Goal: Task Accomplishment & Management: Manage account settings

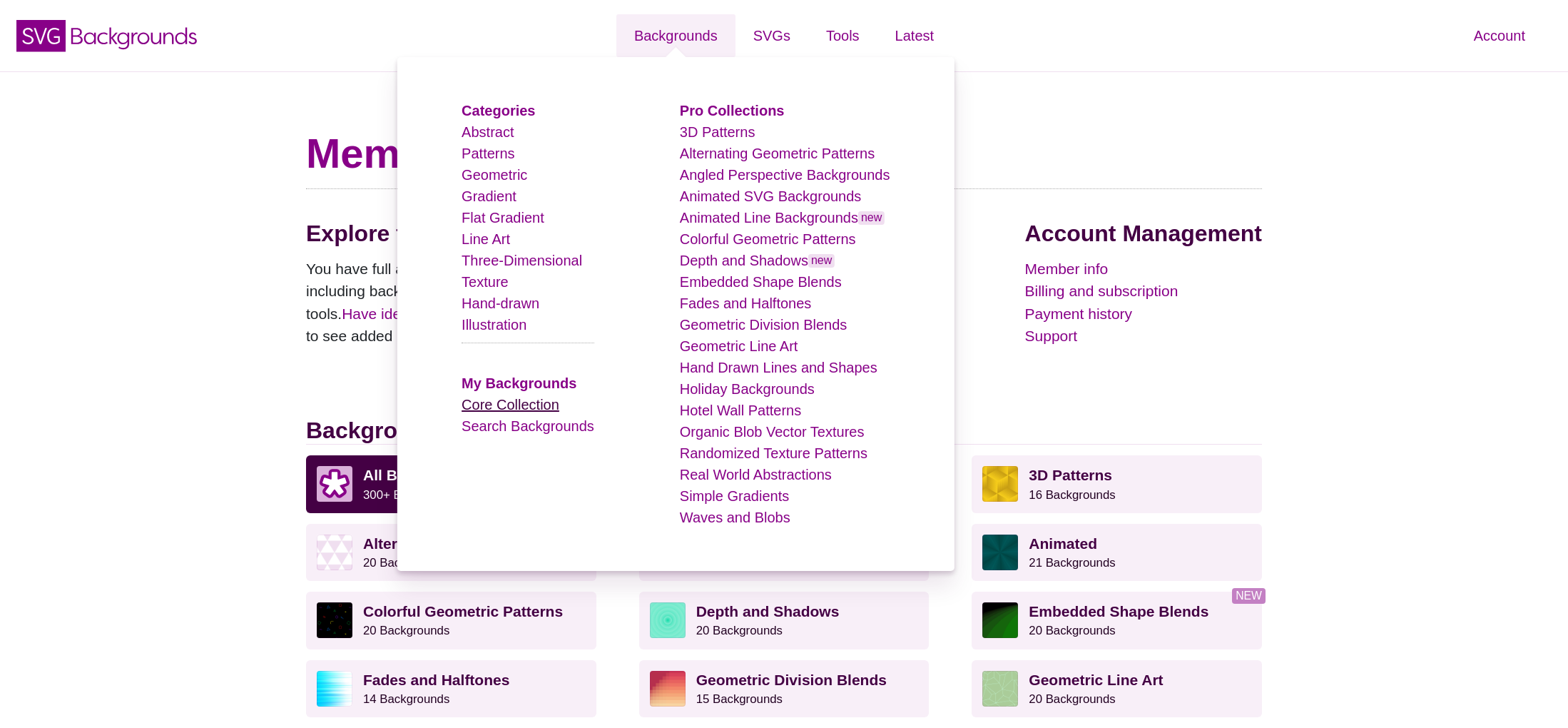
click at [533, 405] on link "Core Collection" at bounding box center [509, 404] width 97 height 15
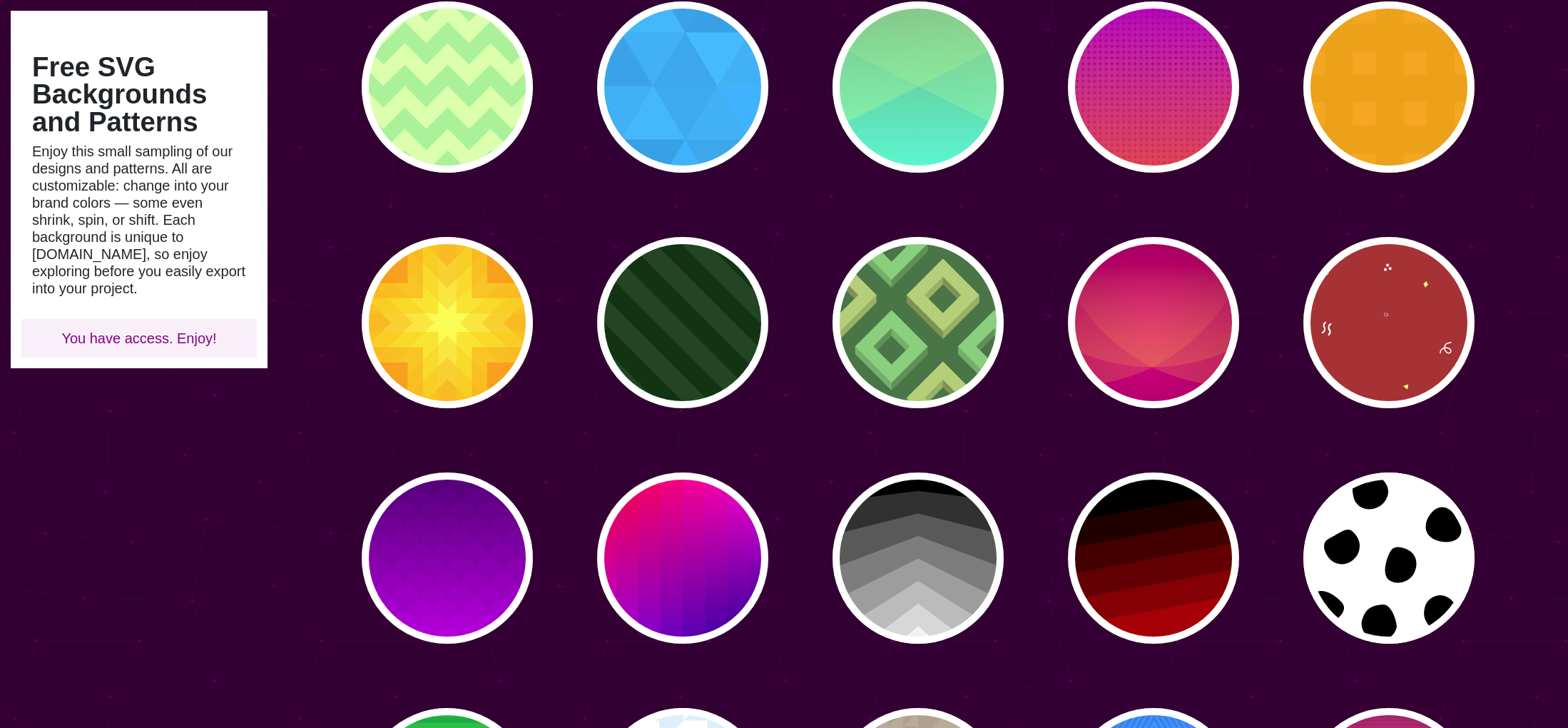
scroll to position [643, 0]
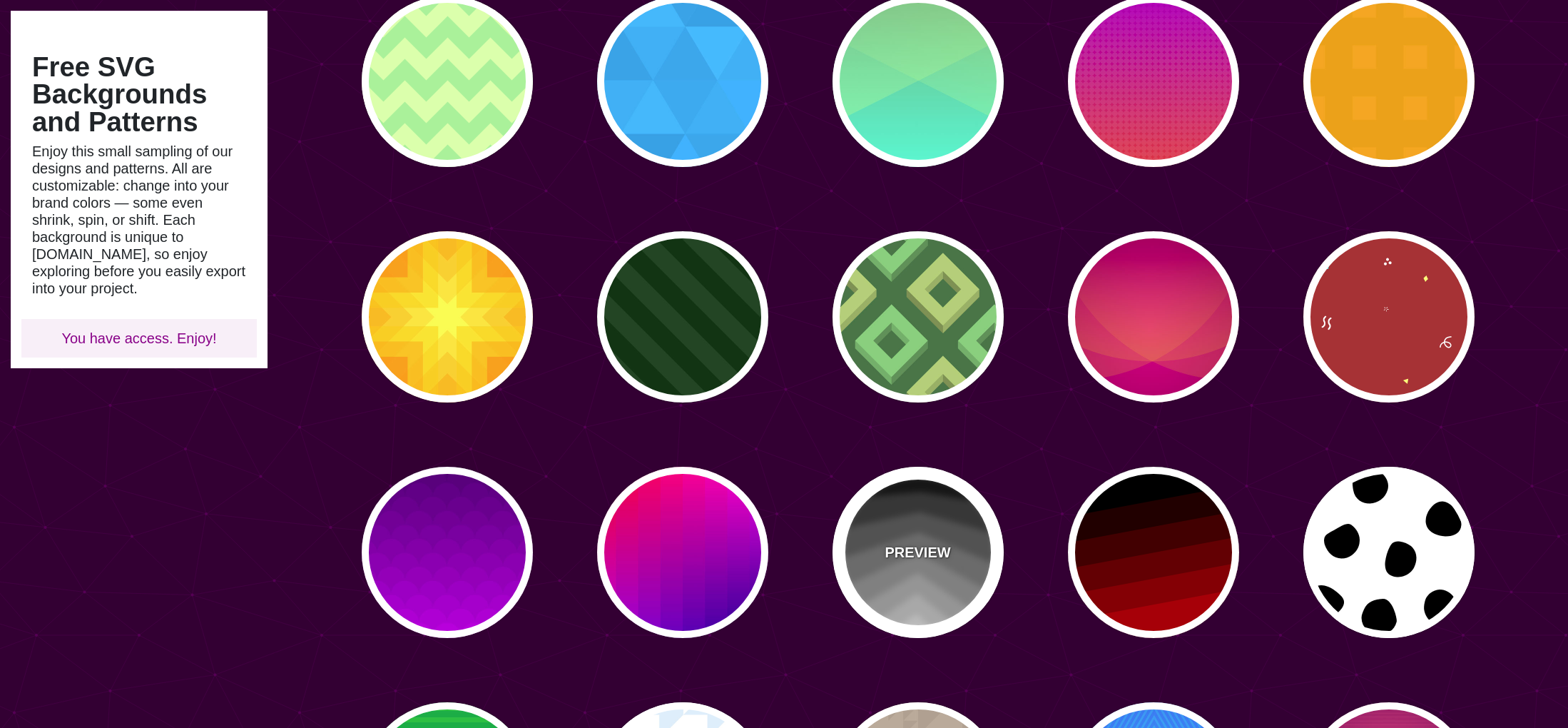
click at [877, 548] on div "PREVIEW" at bounding box center [918, 552] width 171 height 171
type input "#000000"
type input "#EEEEEE"
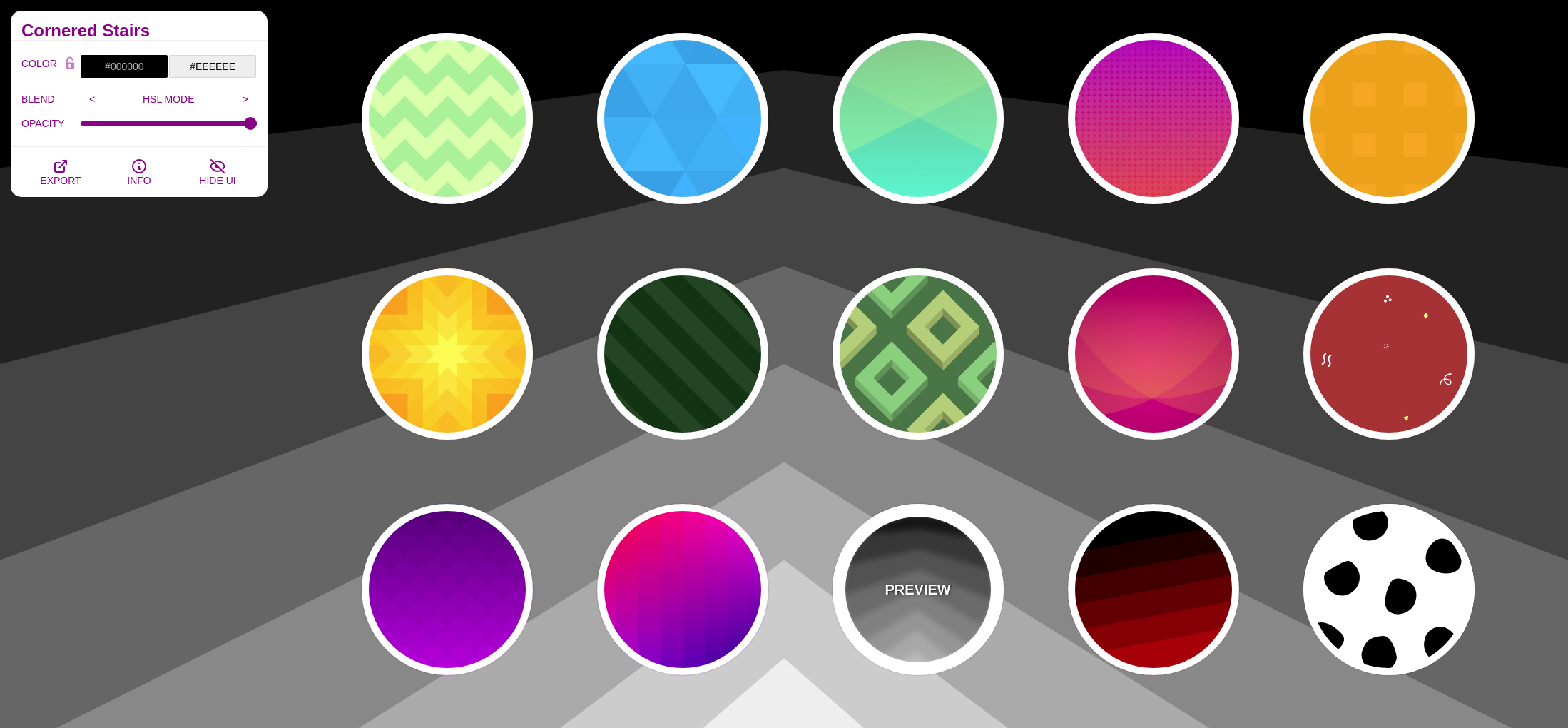
scroll to position [605, 0]
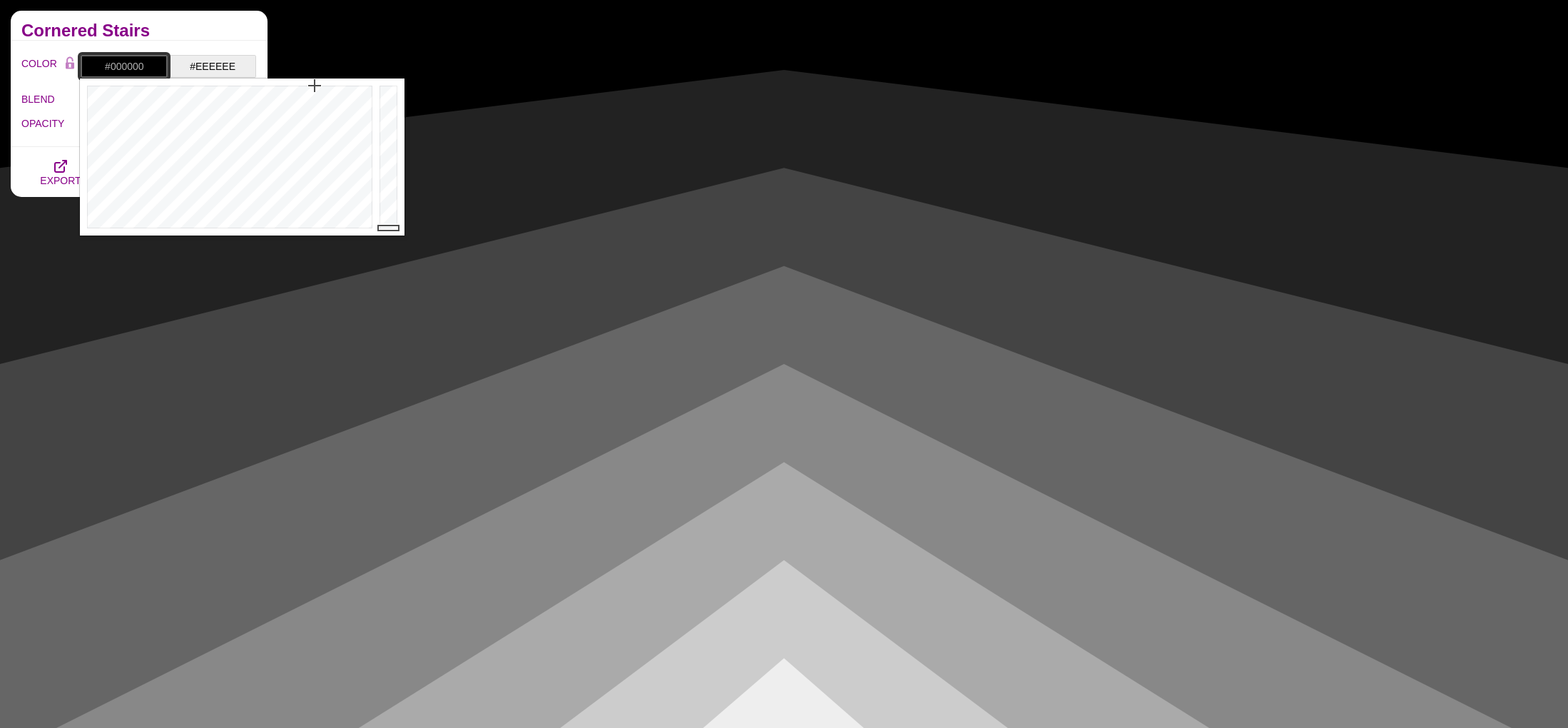
click at [137, 69] on input "#000000" at bounding box center [124, 66] width 88 height 25
click at [243, 91] on div at bounding box center [227, 157] width 296 height 157
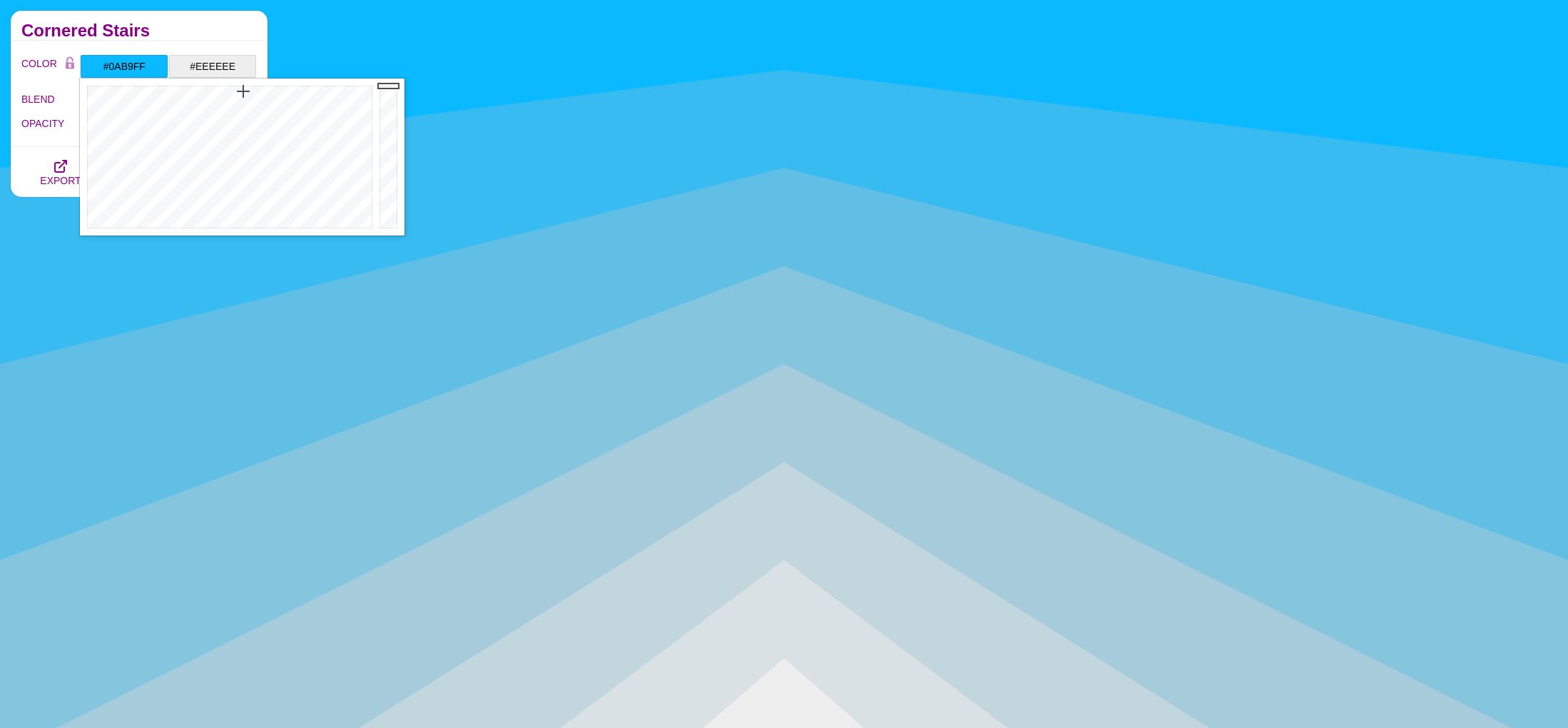
click at [261, 45] on div "COLOR #0AB9FF #EEEEEE #000000 #444444 #555555 #666666 #777777 #888888 #999999 B…" at bounding box center [139, 94] width 256 height 106
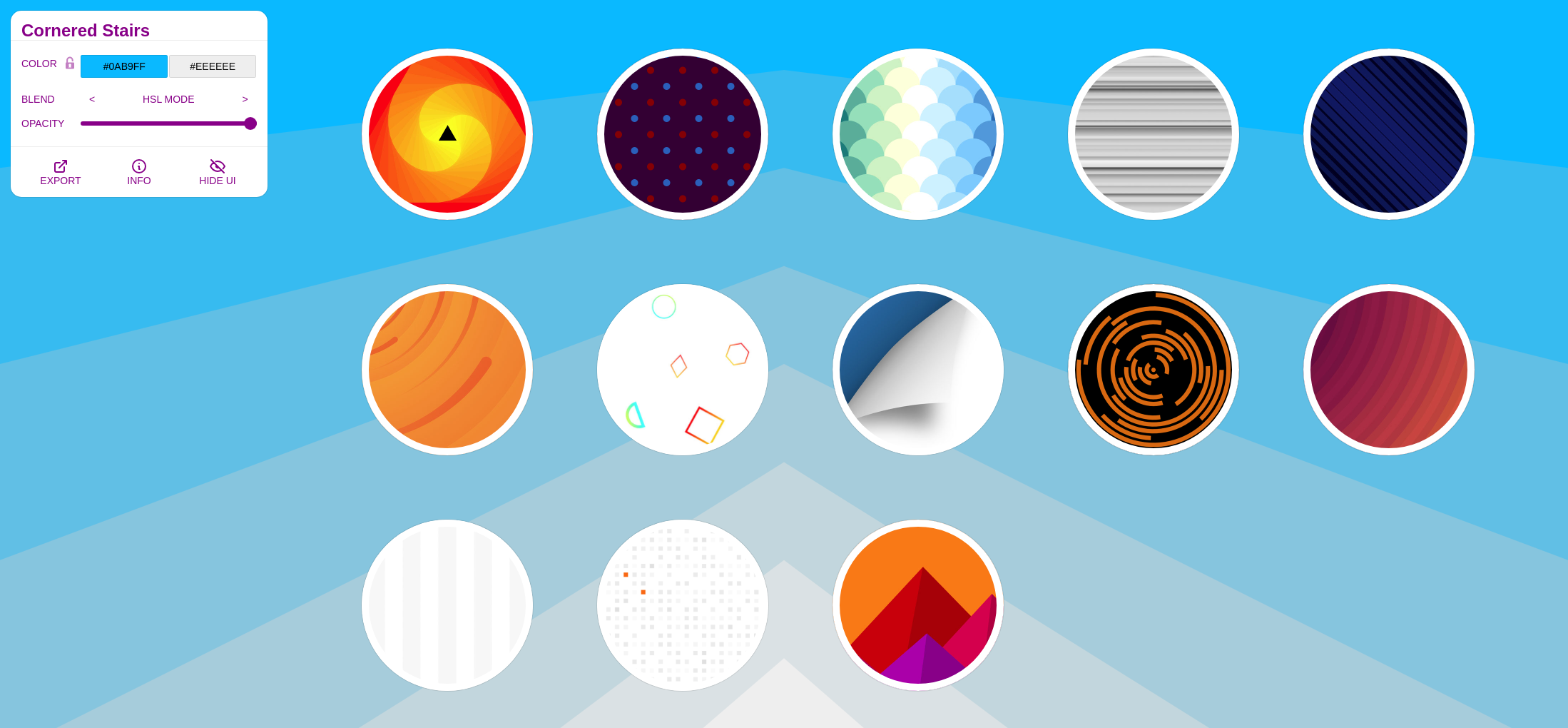
scroll to position [1777, 0]
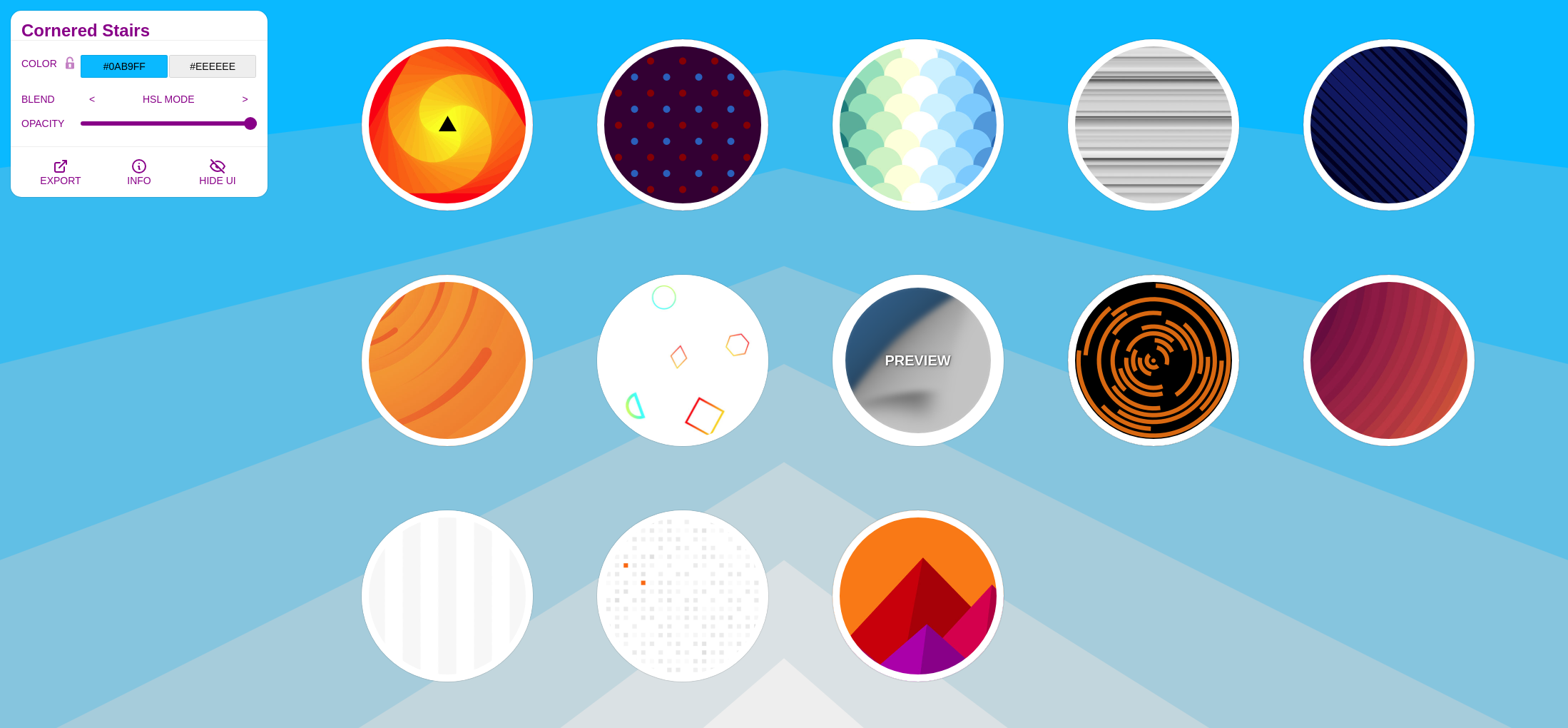
click at [930, 339] on div "PREVIEW" at bounding box center [918, 360] width 171 height 171
type input "#FFFFFF"
type input "#0B8CD5"
type input "800"
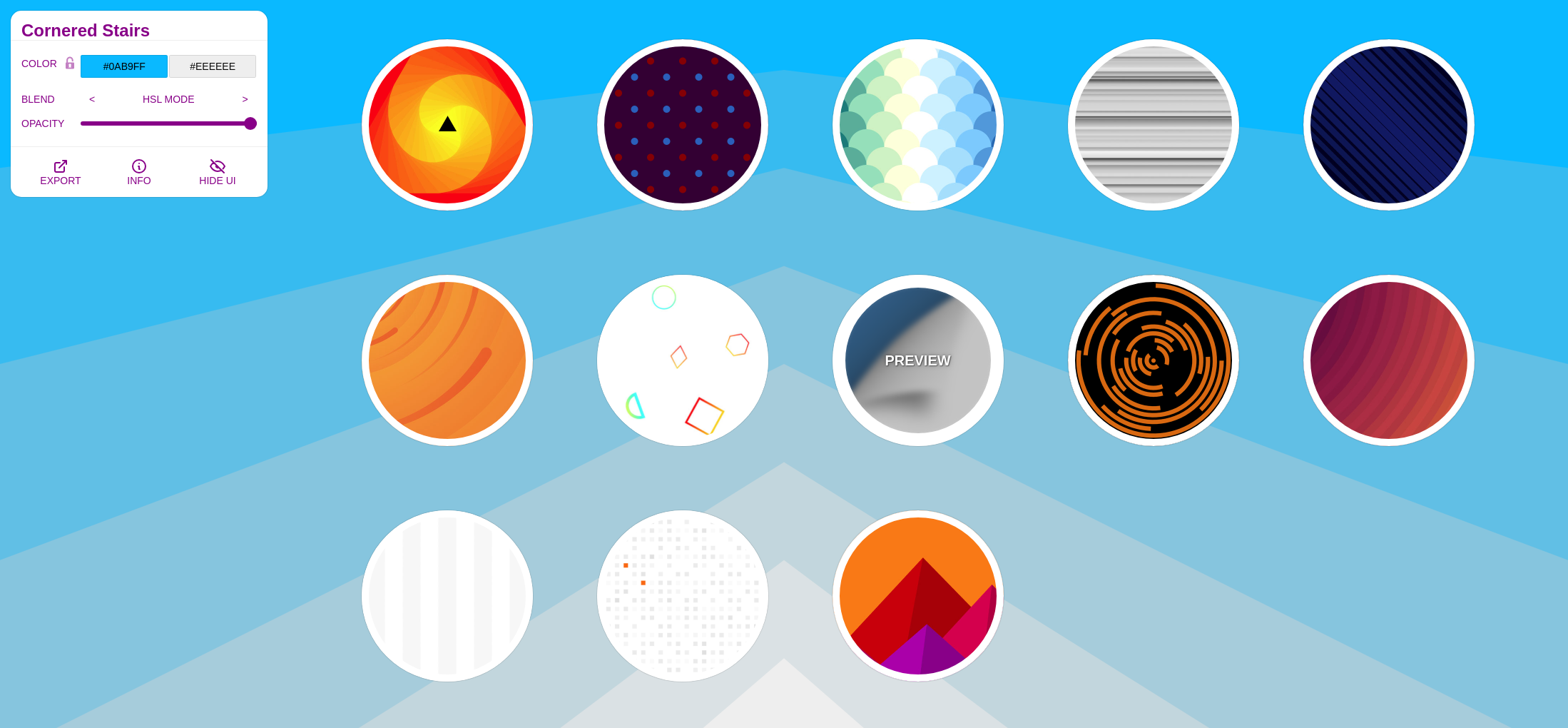
type input "0.5"
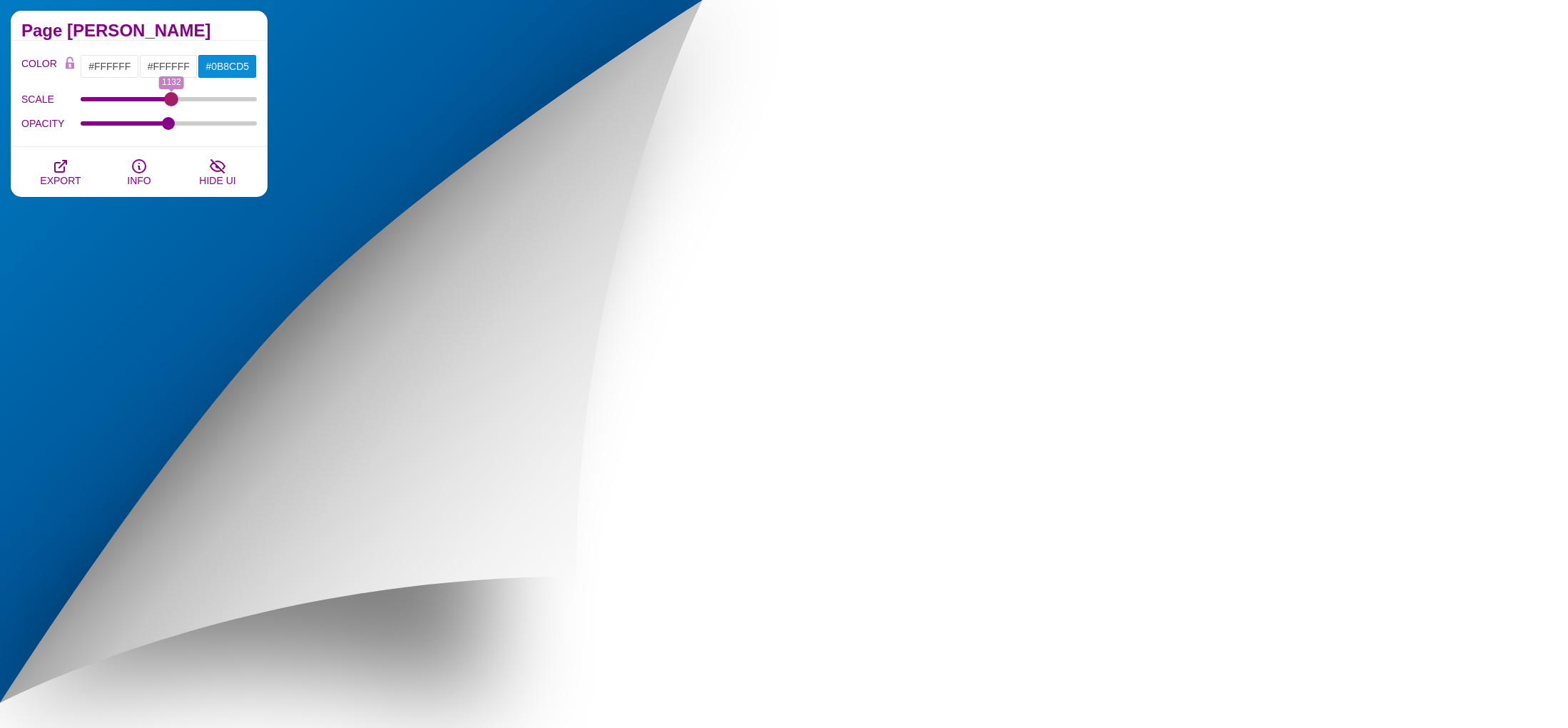
drag, startPoint x: 140, startPoint y: 98, endPoint x: 171, endPoint y: 116, distance: 35.8
type input "1132"
click at [171, 102] on input "SCALE" at bounding box center [169, 99] width 177 height 5
click at [244, 63] on input "#0B8CD5" at bounding box center [226, 66] width 59 height 25
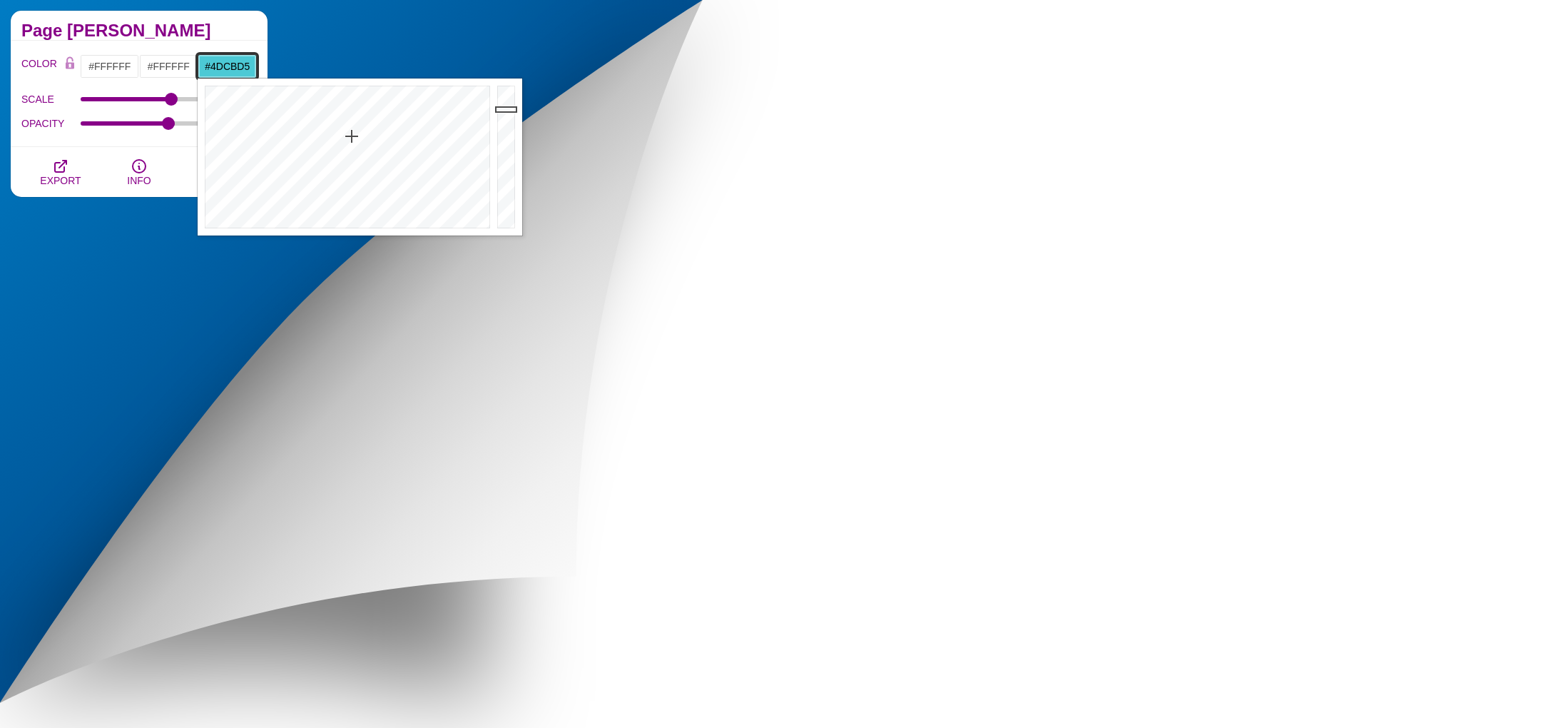
type input "#4ECBD5"
drag, startPoint x: 352, startPoint y: 129, endPoint x: 351, endPoint y: 137, distance: 8.1
click at [351, 137] on div at bounding box center [345, 157] width 296 height 157
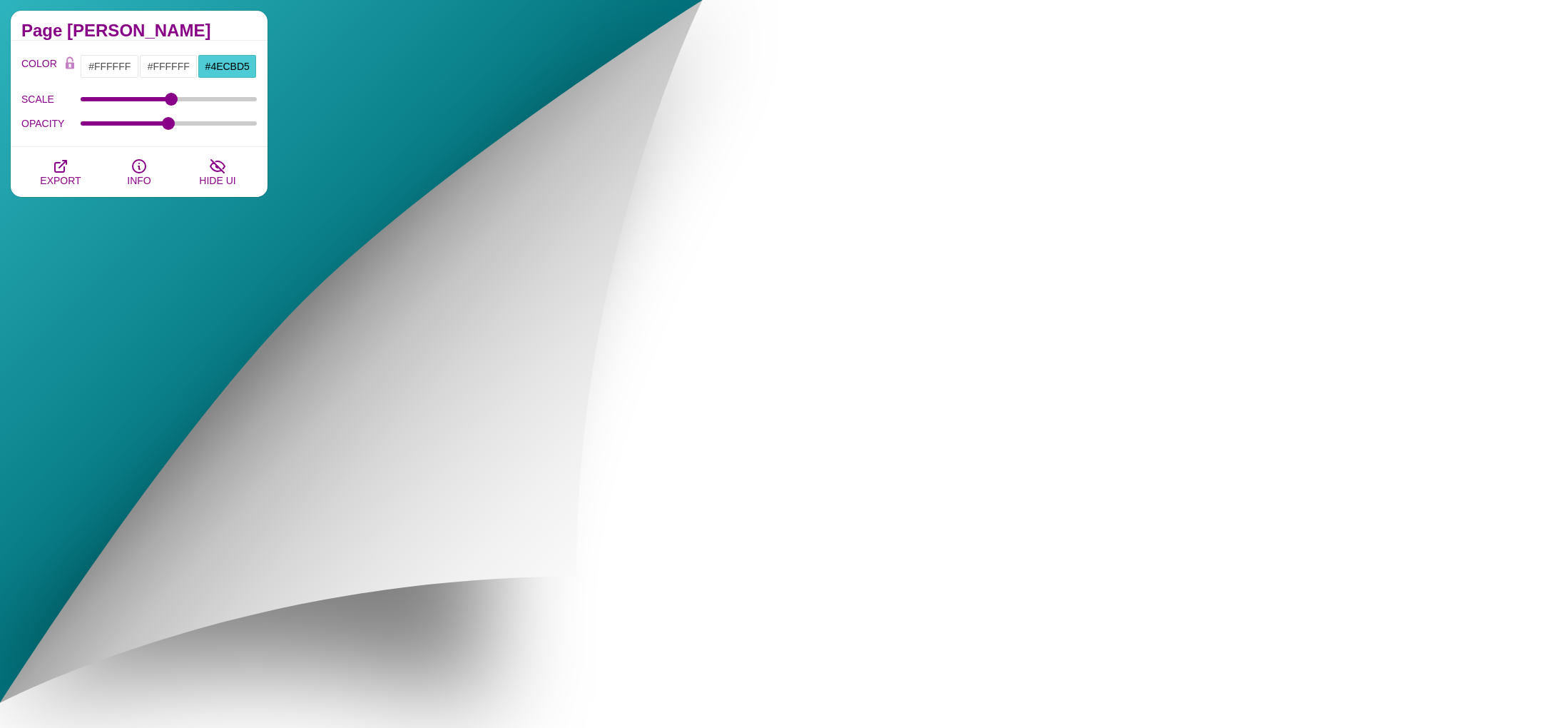
click at [225, 26] on h2 "Page Turner" at bounding box center [139, 30] width 236 height 12
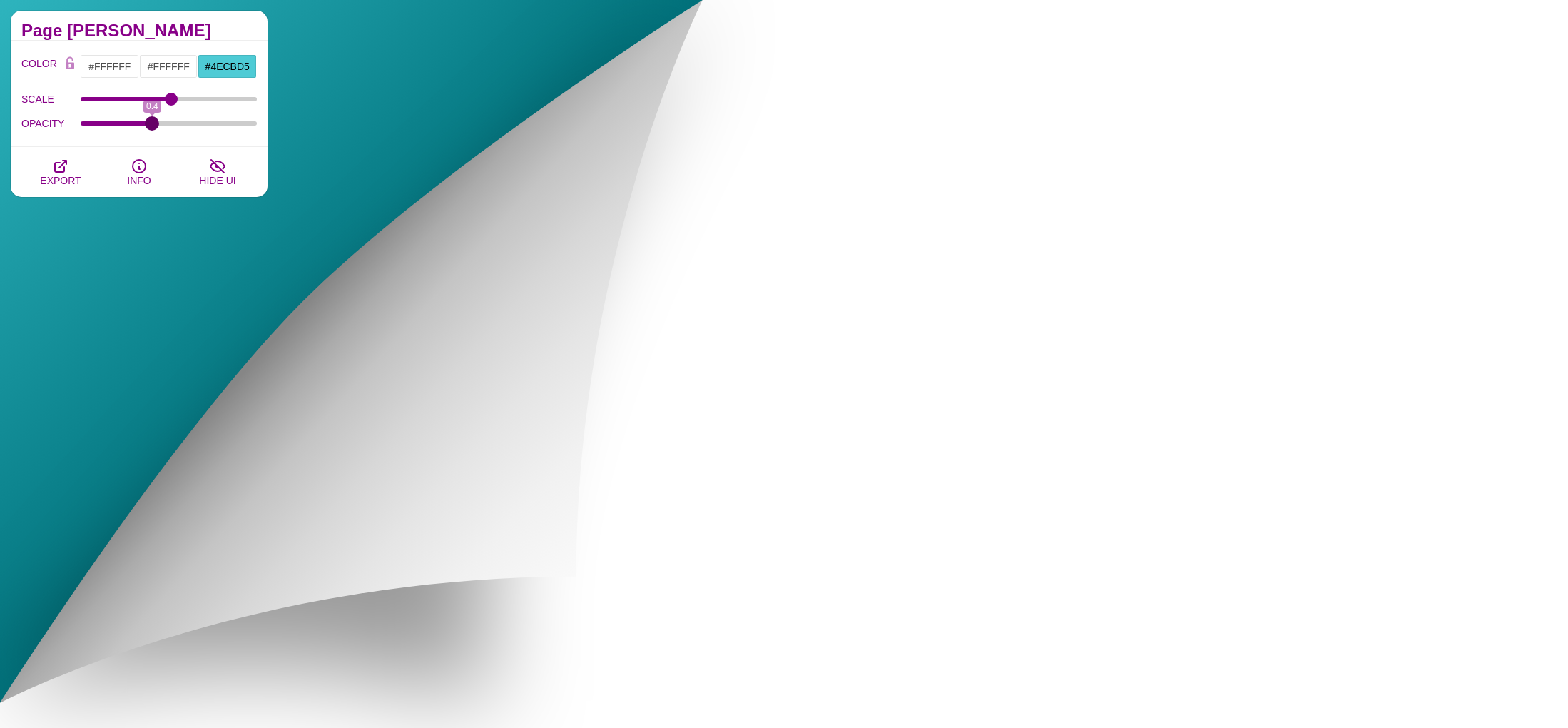
type input "0.4"
click at [152, 126] on input "OPACITY" at bounding box center [169, 124] width 177 height 5
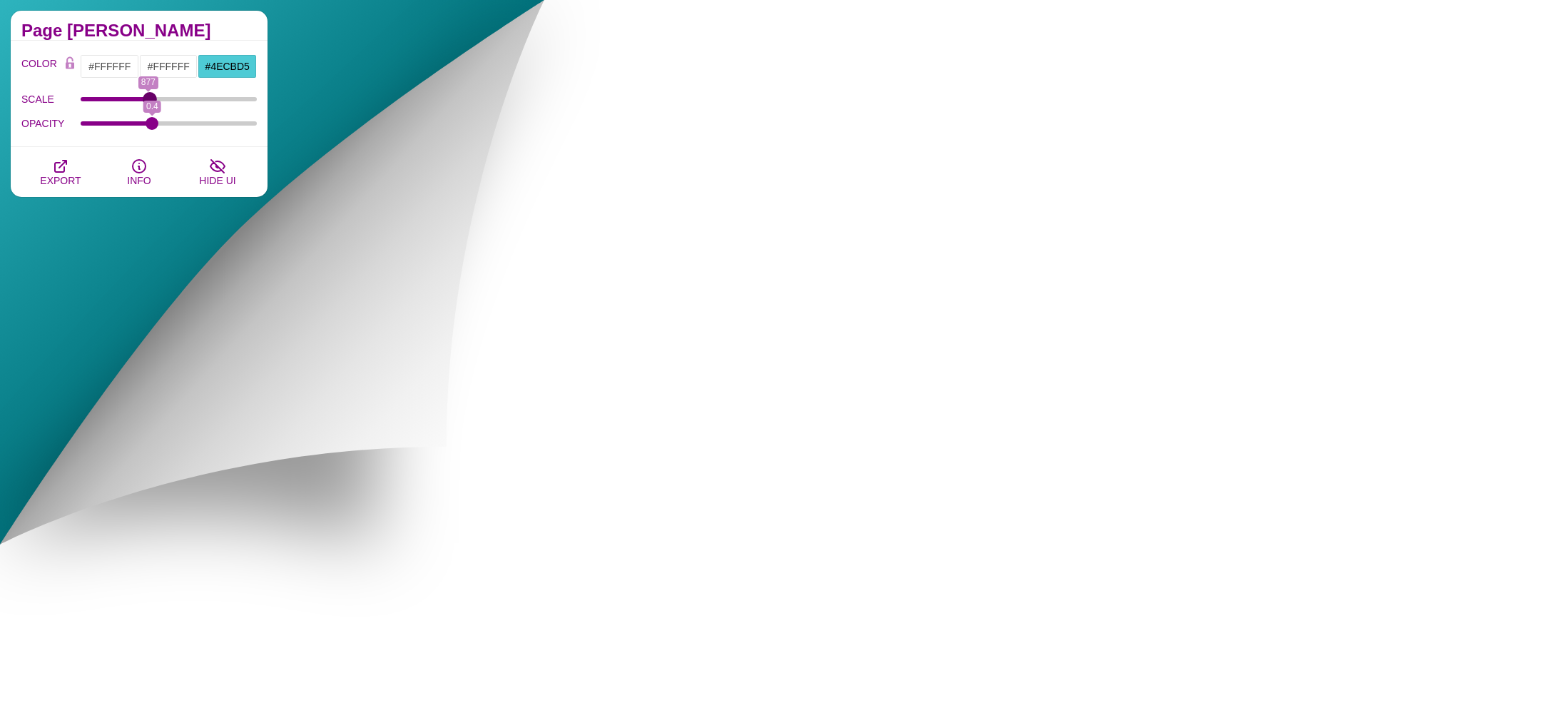
type input "894"
drag, startPoint x: 140, startPoint y: 101, endPoint x: 150, endPoint y: 105, distance: 10.8
click at [150, 102] on input "SCALE" at bounding box center [169, 99] width 177 height 5
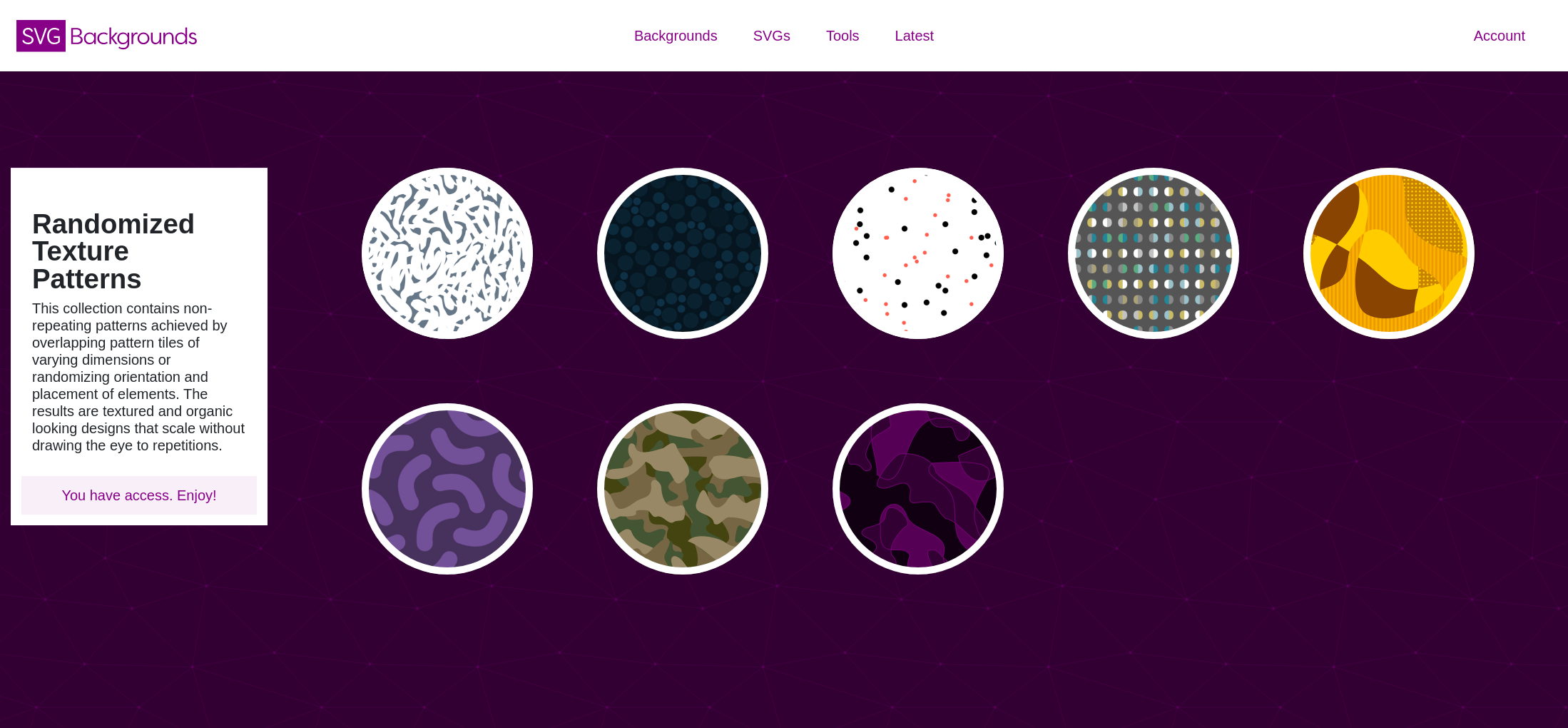
type input "#450057"
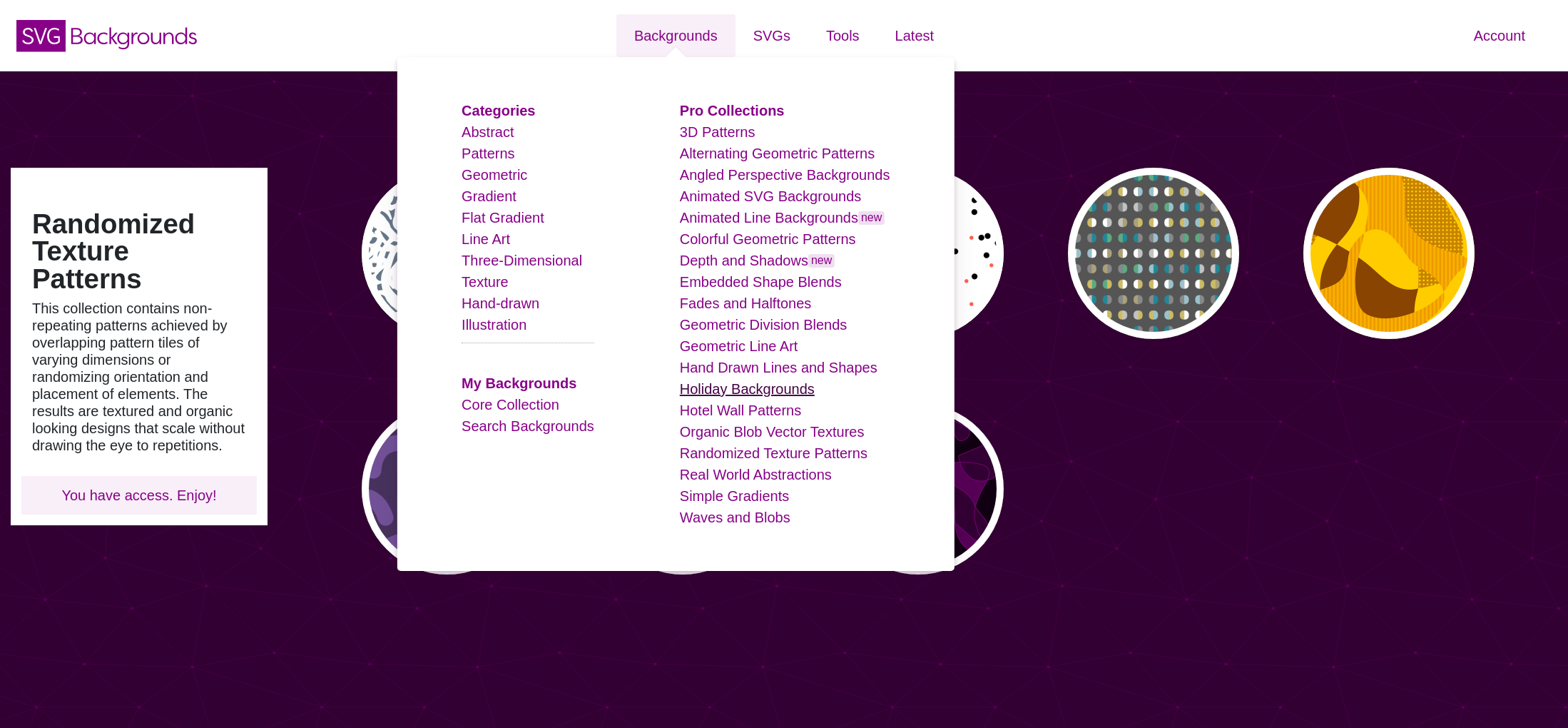
click at [767, 392] on link "Holiday Backgrounds" at bounding box center [747, 389] width 135 height 15
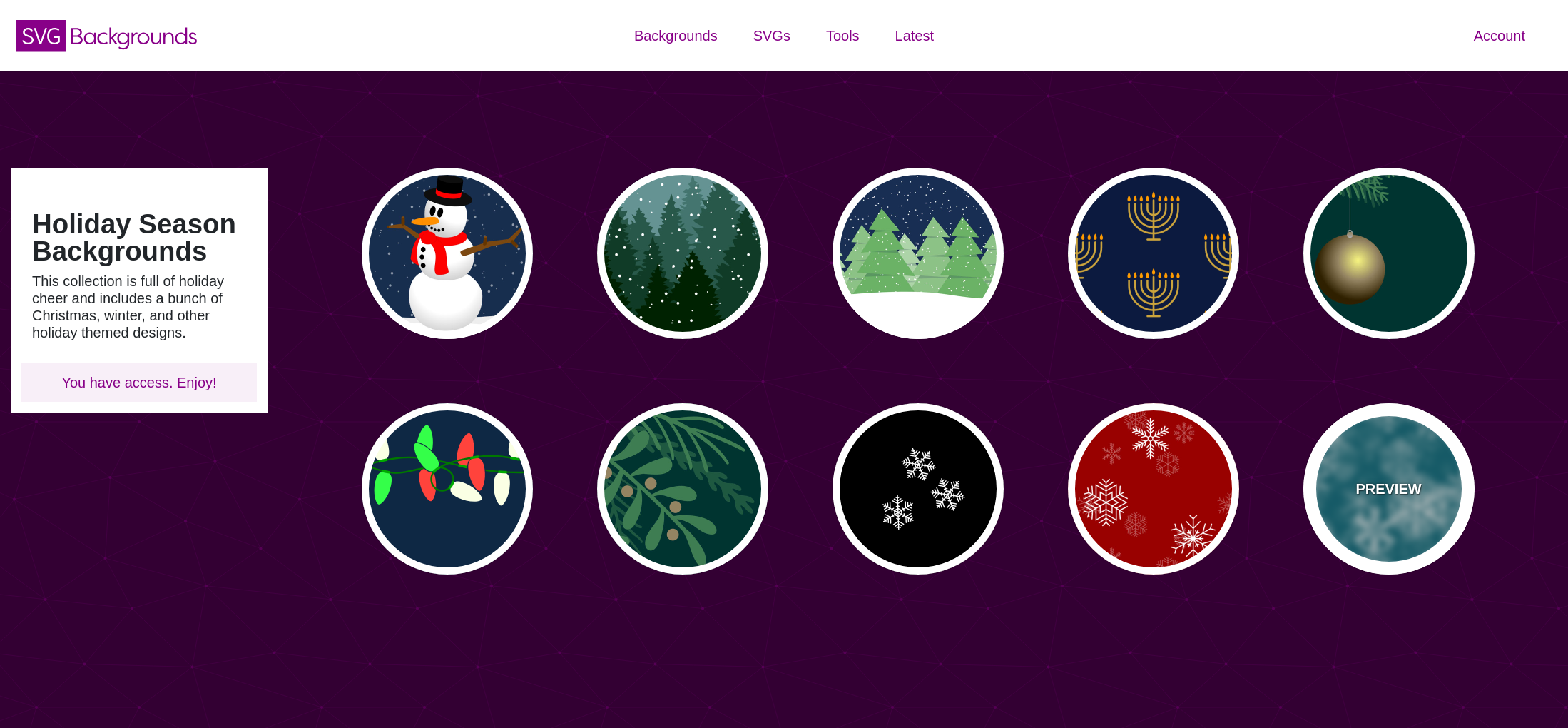
click at [1386, 505] on div "PREVIEW" at bounding box center [1389, 489] width 171 height 171
type input "#006677"
type input "0"
type input "3"
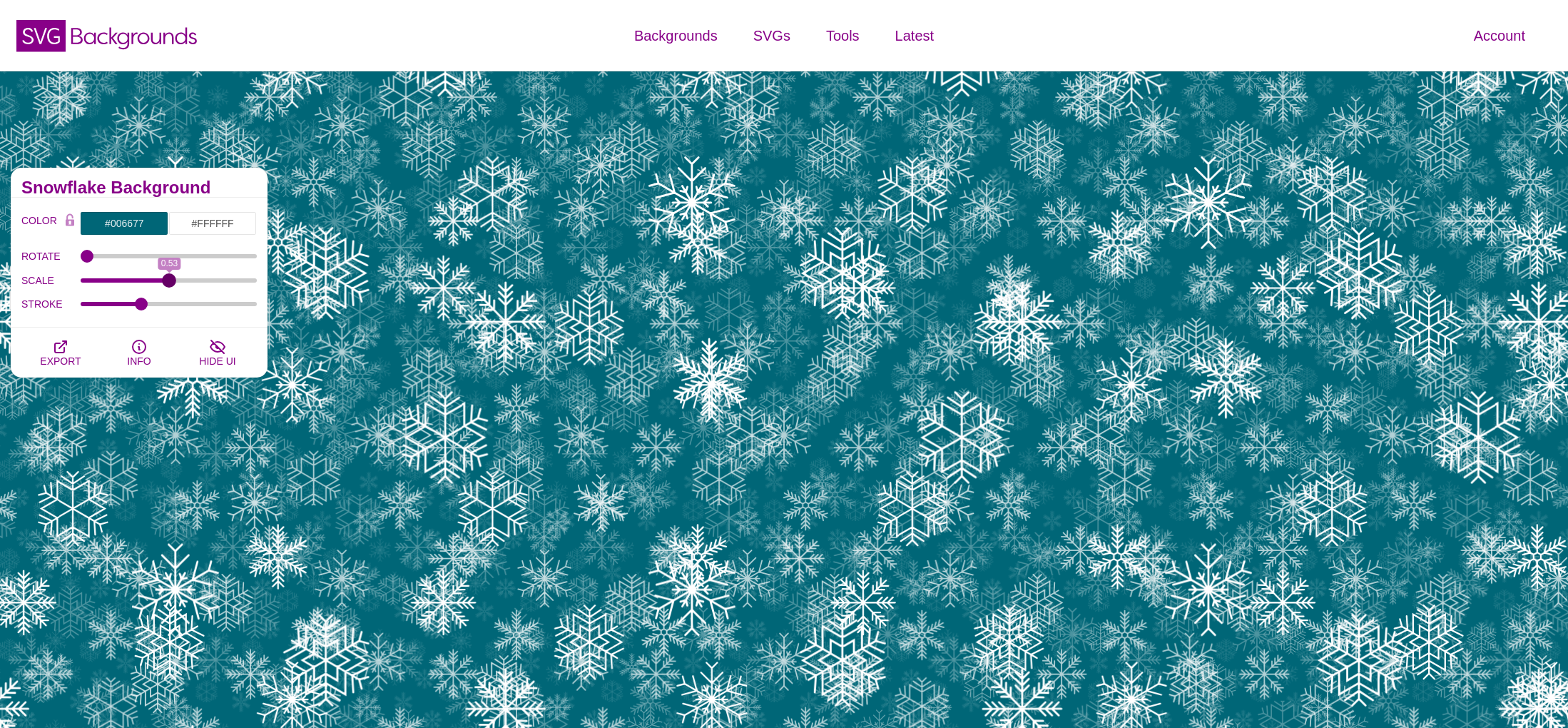
drag, startPoint x: 247, startPoint y: 278, endPoint x: 168, endPoint y: 287, distance: 79.5
type input "0.53"
click at [168, 283] on input "SCALE" at bounding box center [169, 280] width 177 height 5
drag, startPoint x: 137, startPoint y: 309, endPoint x: 75, endPoint y: 311, distance: 62.0
click at [87, 312] on div "STROKE 3.1" at bounding box center [139, 305] width 236 height 25
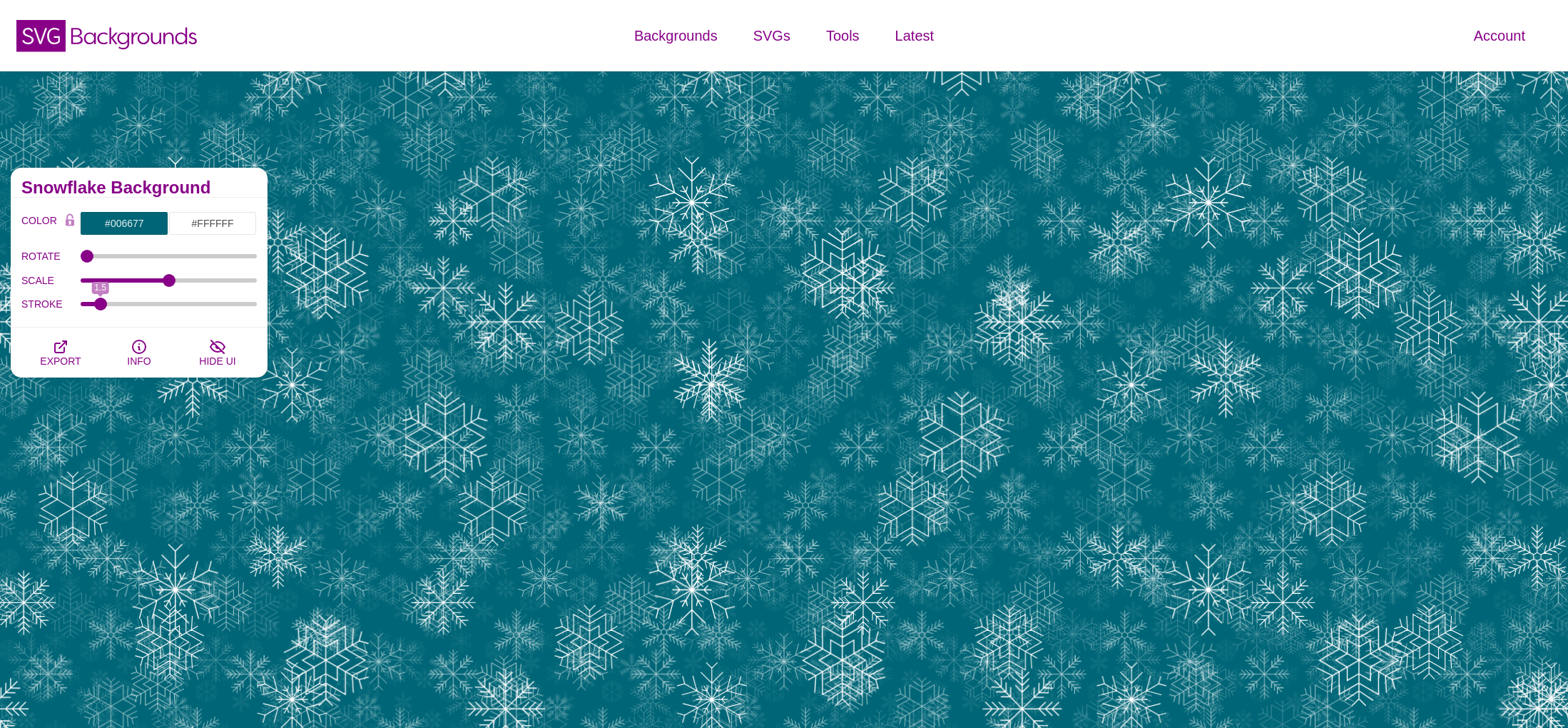
click at [45, 308] on label "STROKE" at bounding box center [51, 304] width 59 height 18
click at [81, 307] on input "STROKE" at bounding box center [169, 304] width 177 height 5
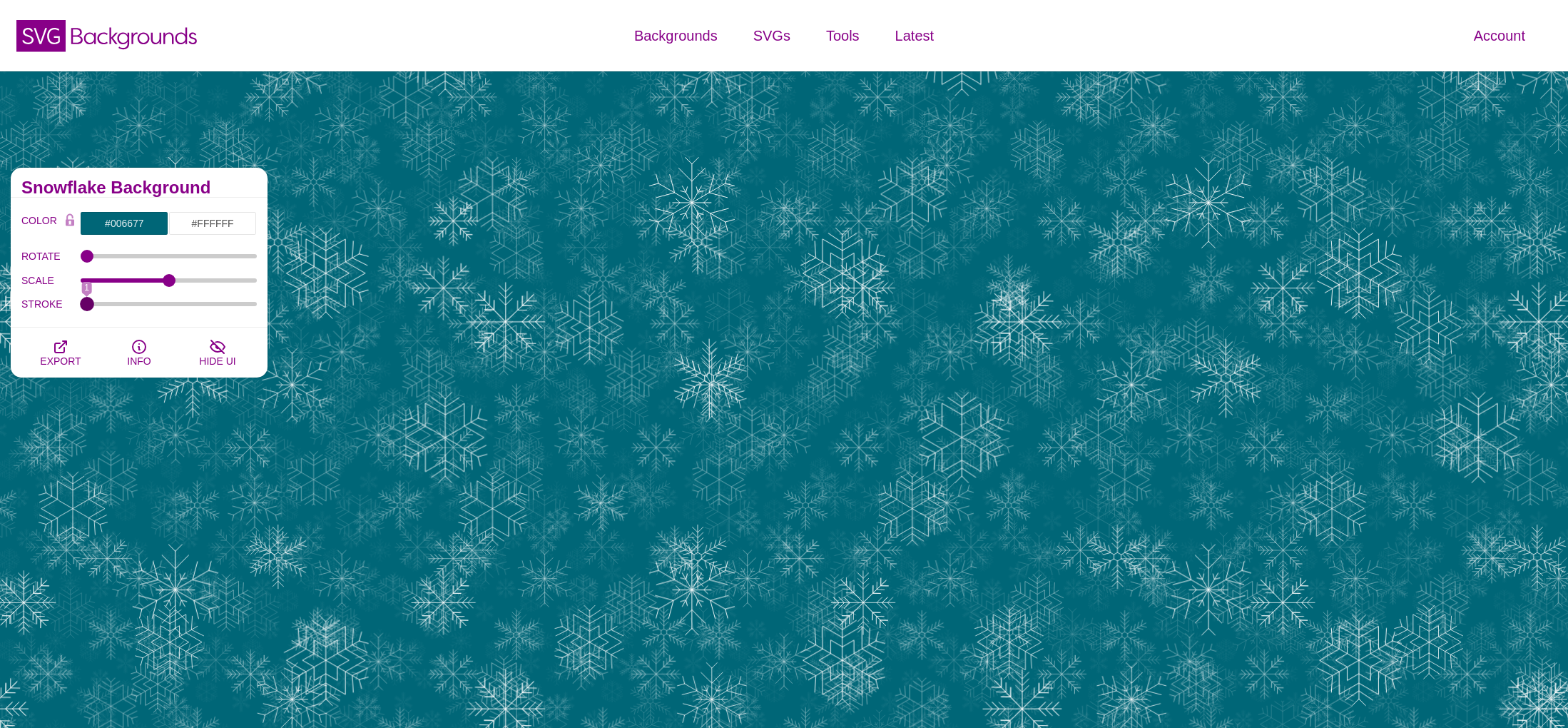
drag, startPoint x: 85, startPoint y: 309, endPoint x: 57, endPoint y: 310, distance: 28.0
type input "1"
click at [81, 307] on input "STROKE" at bounding box center [169, 304] width 177 height 5
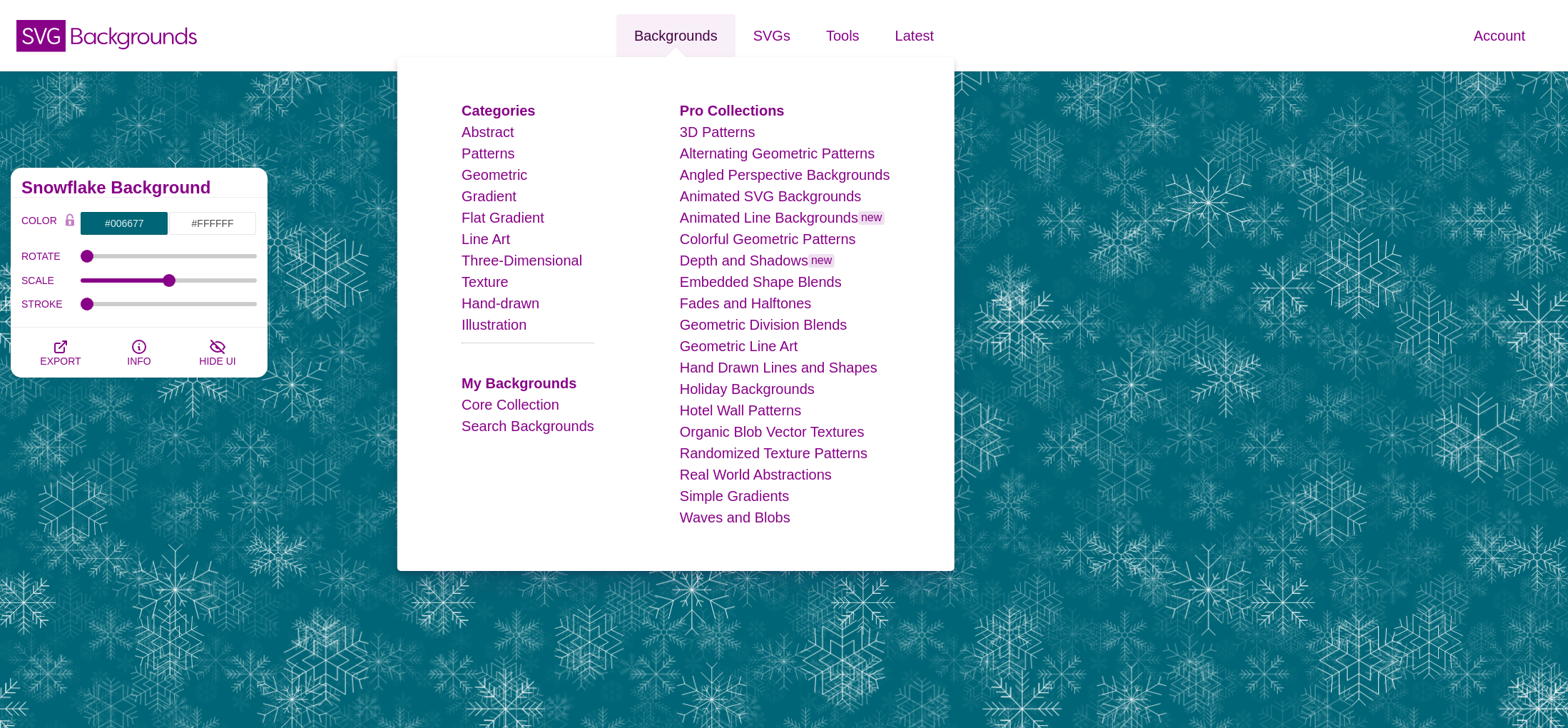
click at [689, 35] on link "Backgrounds" at bounding box center [676, 35] width 119 height 43
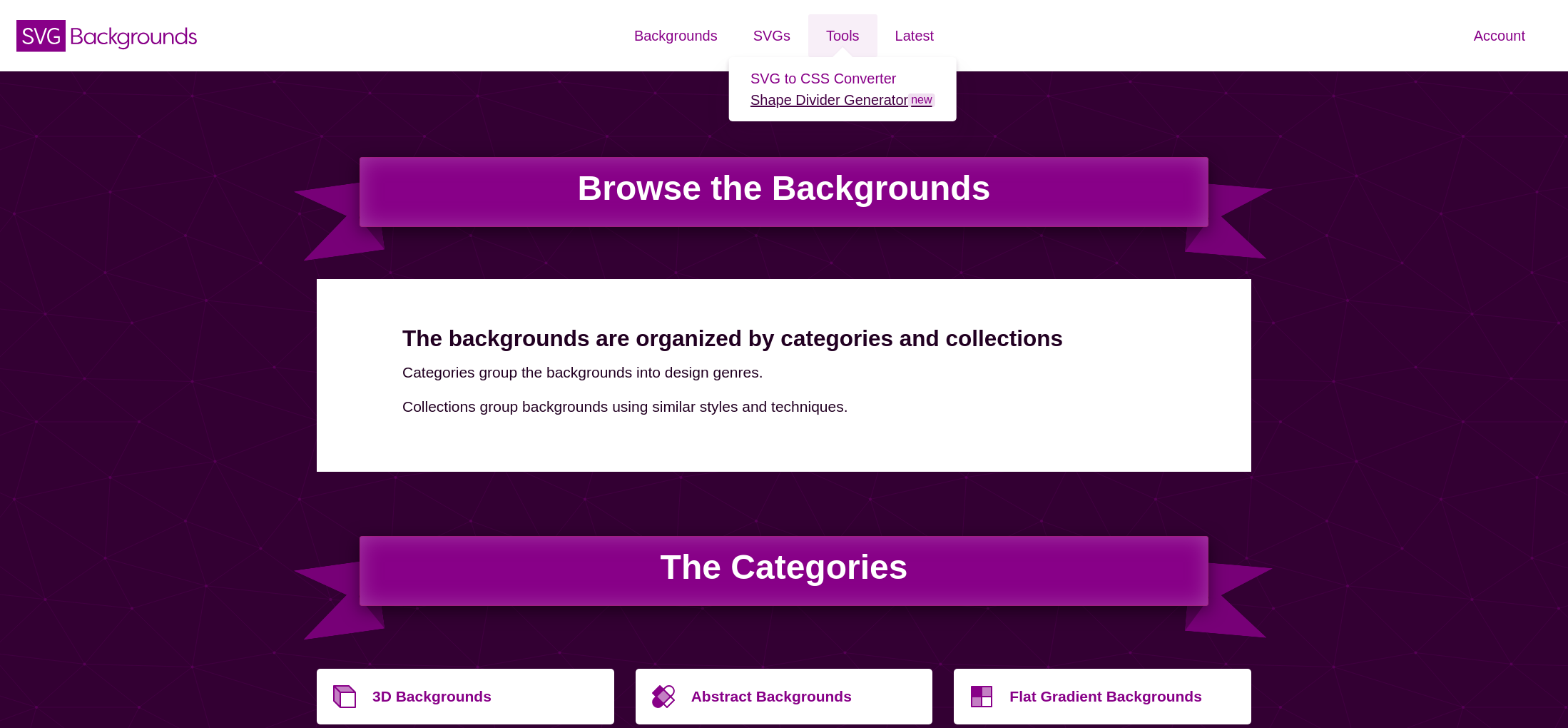
click at [855, 104] on link "Shape Divider Generator new" at bounding box center [842, 99] width 185 height 15
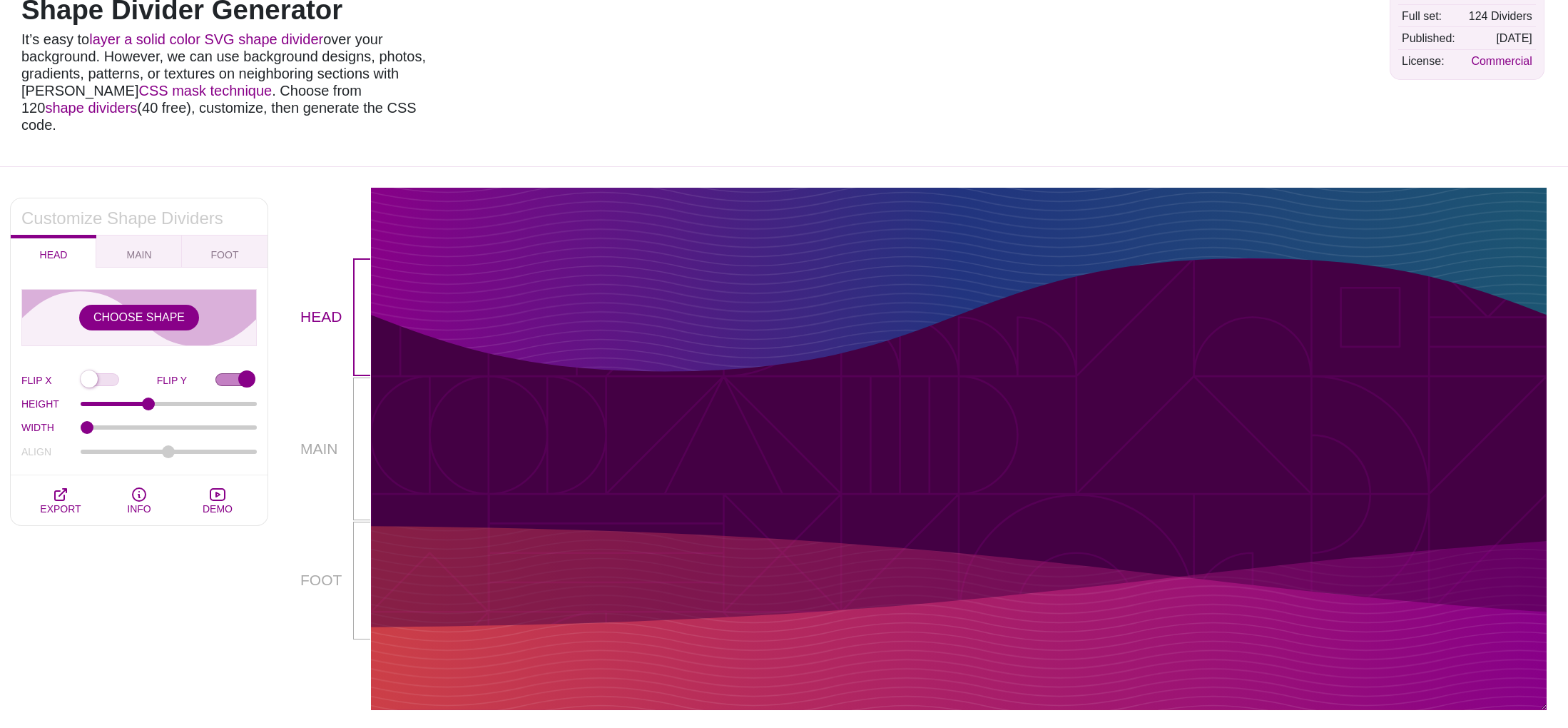
scroll to position [116, 0]
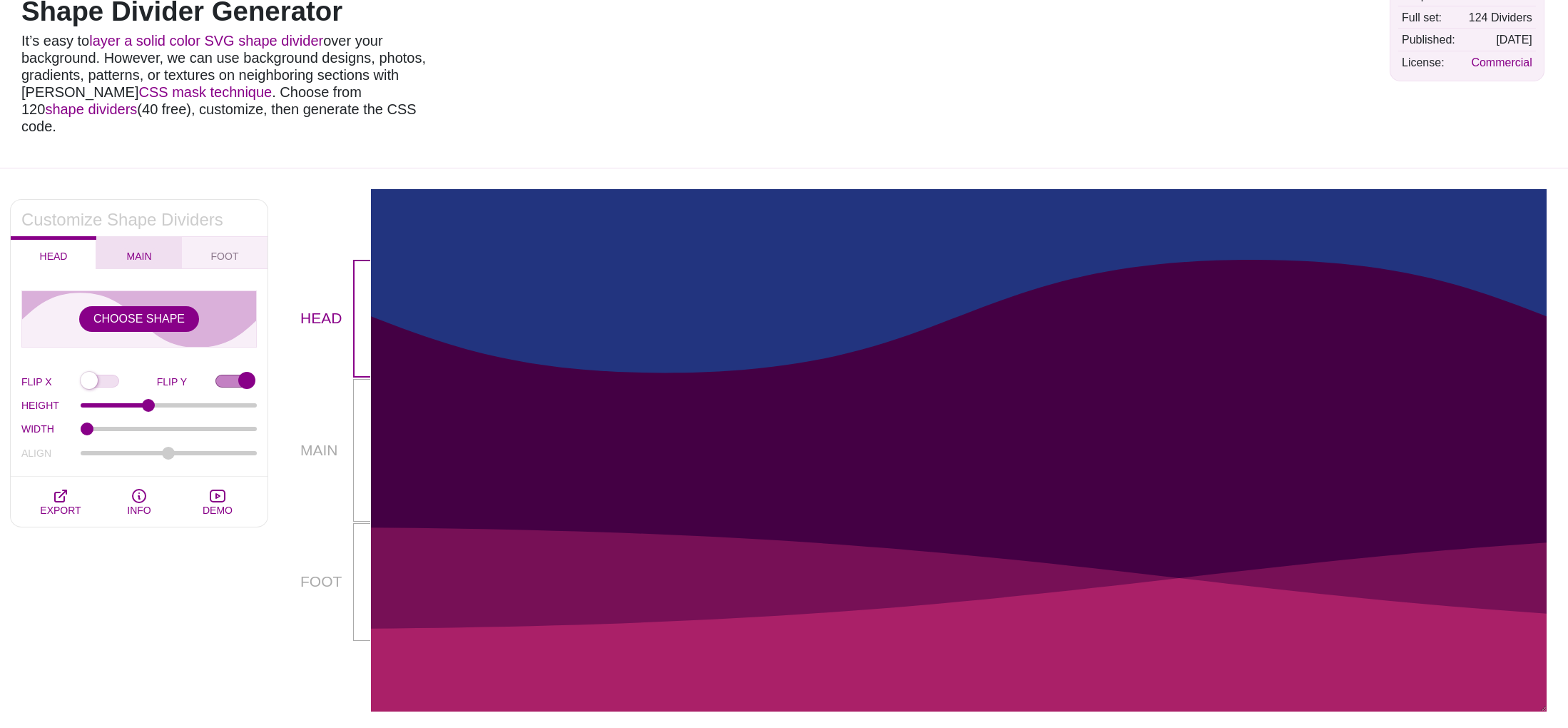
click at [150, 248] on span "MAIN" at bounding box center [139, 256] width 36 height 15
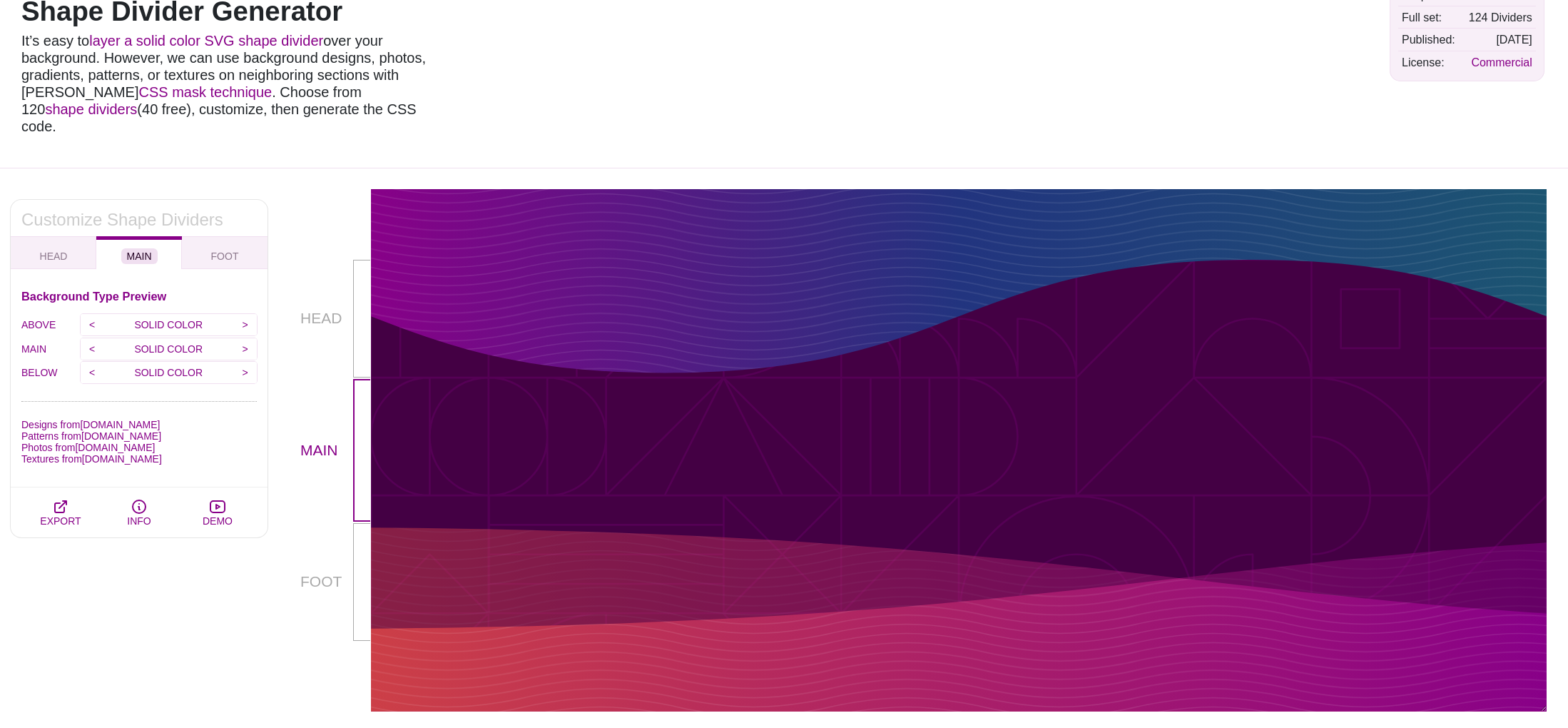
scroll to position [0, 0]
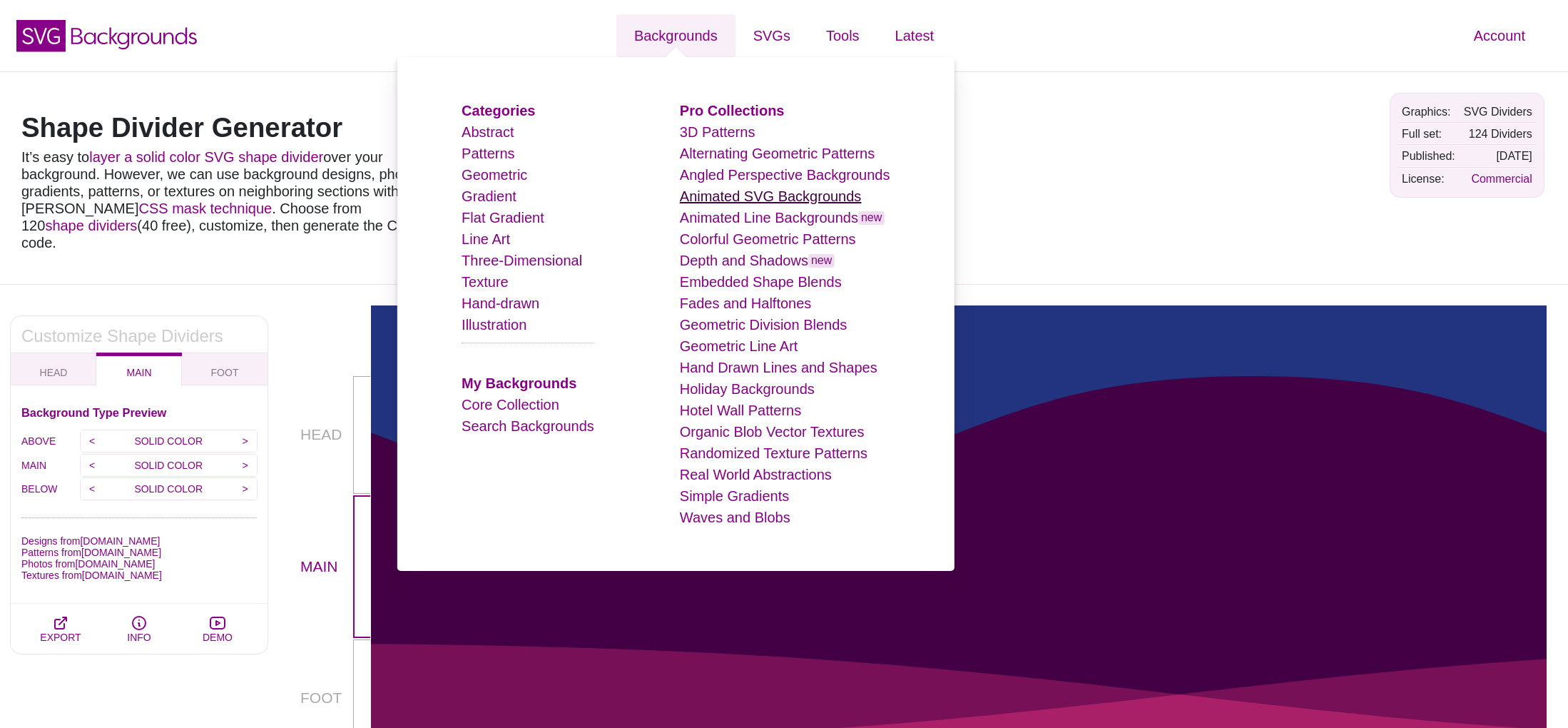
click at [773, 197] on link "Animated SVG Backgrounds" at bounding box center [770, 196] width 182 height 15
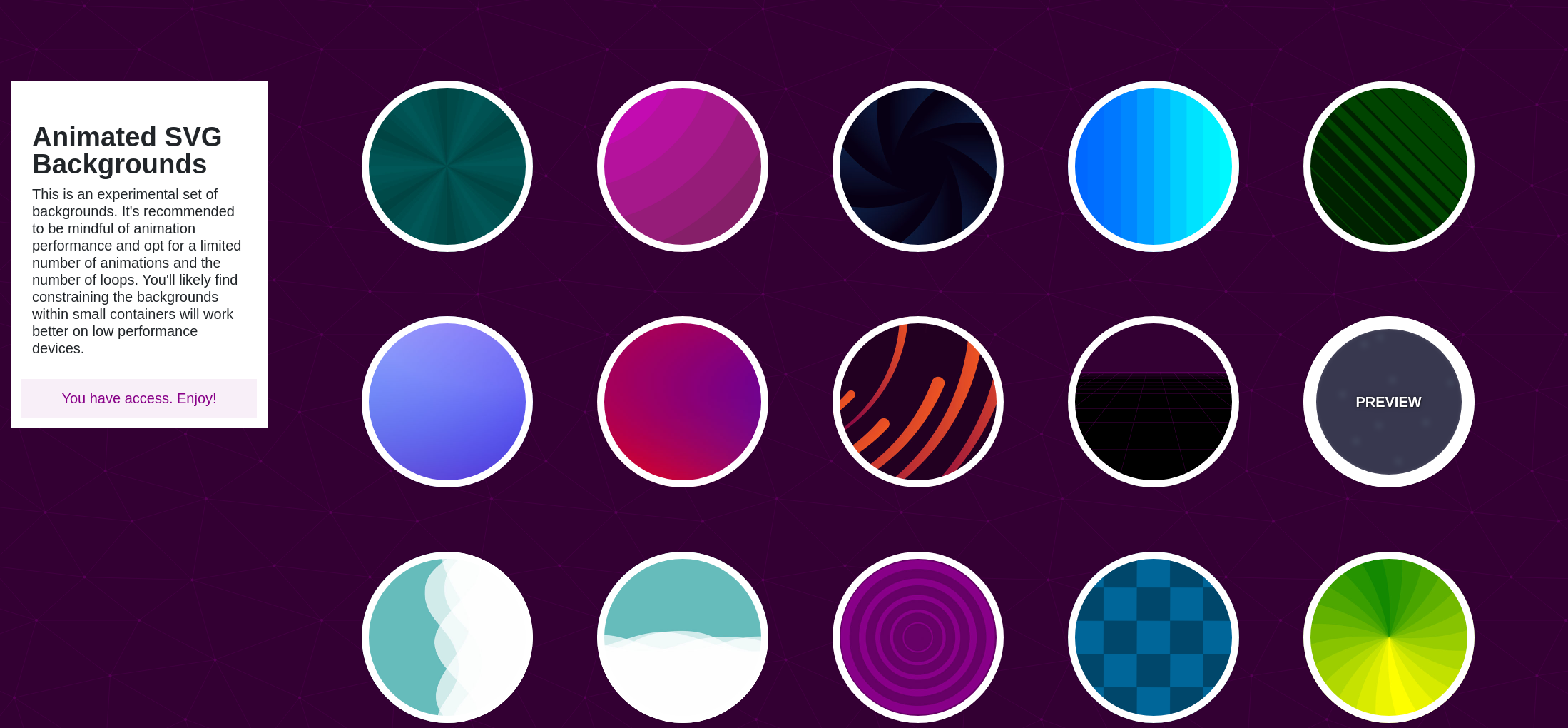
scroll to position [85, 0]
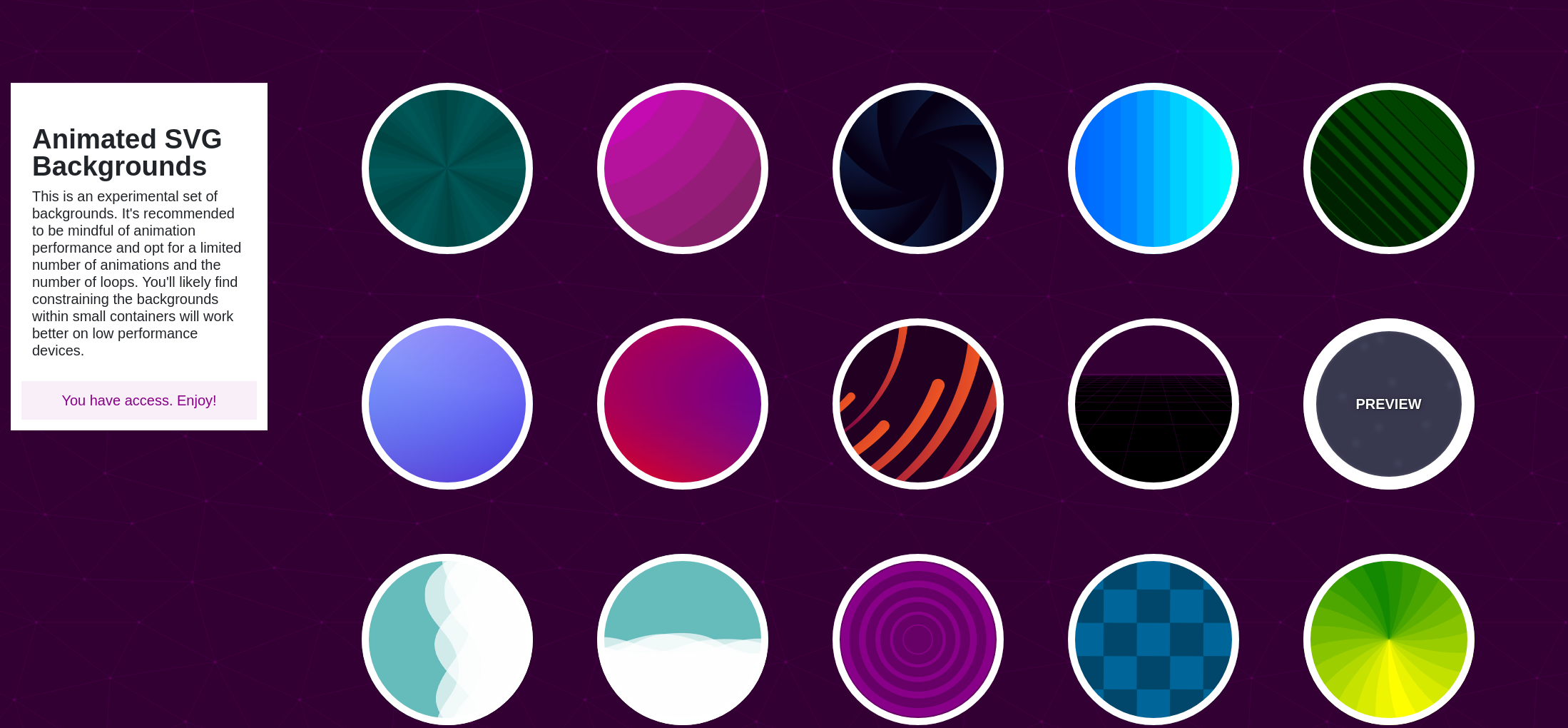
click at [1414, 410] on p "PREVIEW" at bounding box center [1388, 404] width 65 height 22
type input "#333355"
type input "#AAEEFF"
type input "15"
type input "40"
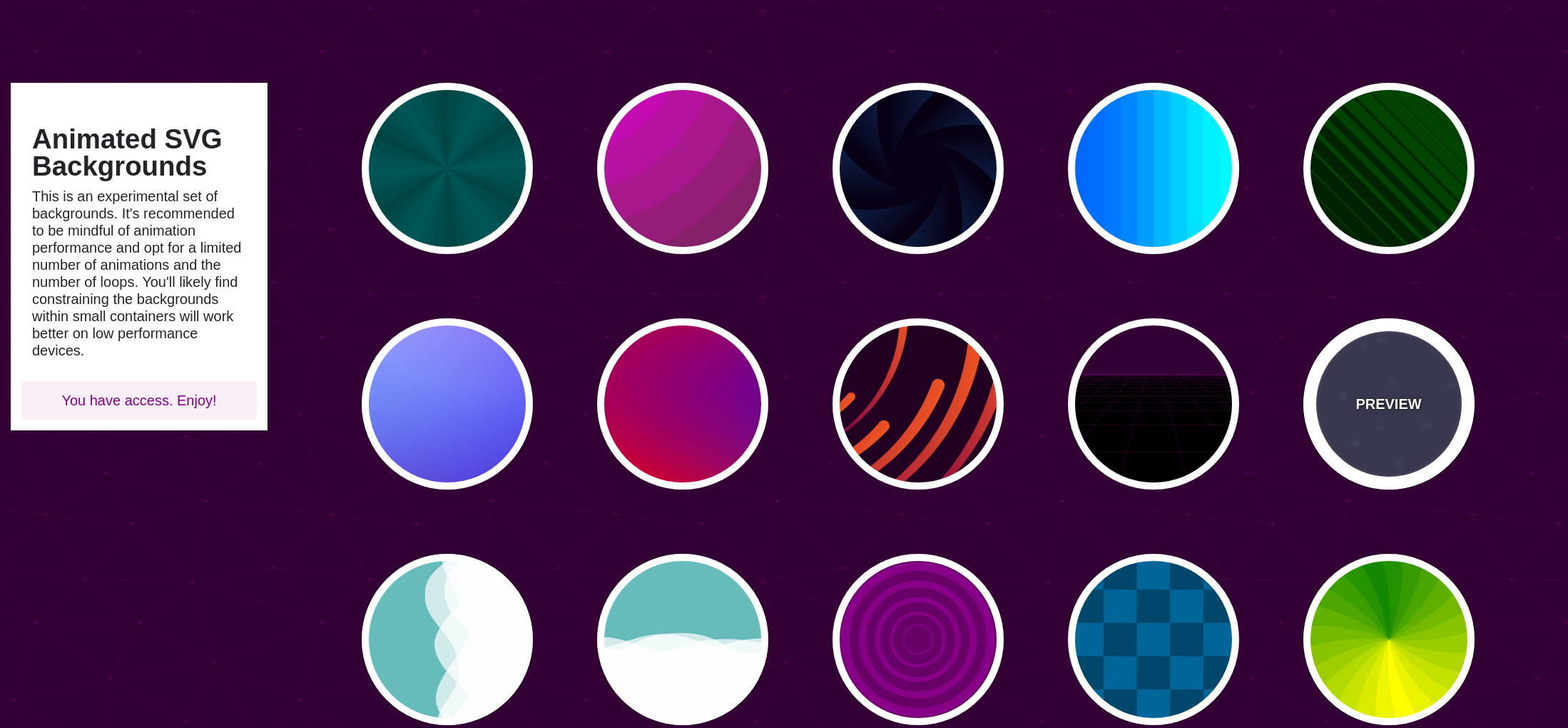
type input "5"
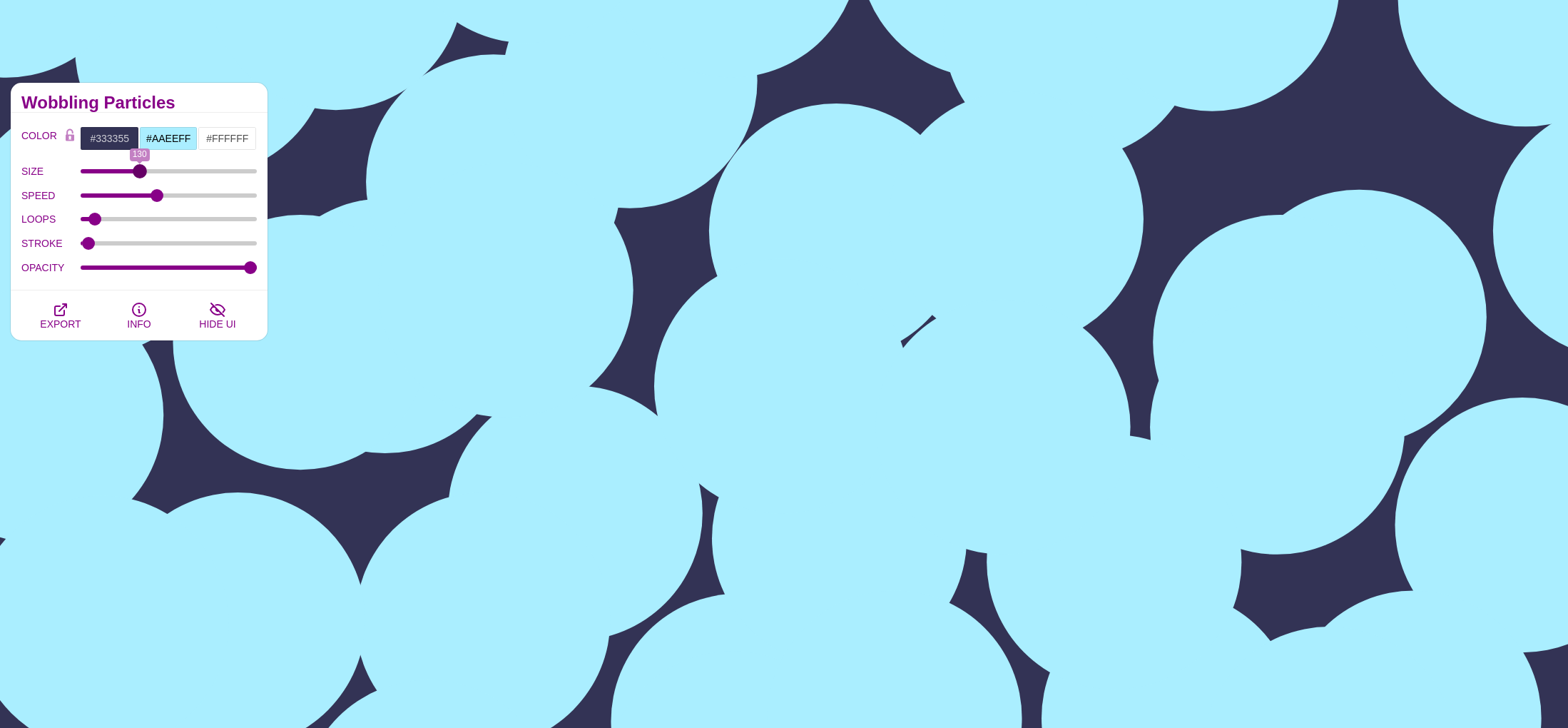
drag, startPoint x: 95, startPoint y: 174, endPoint x: 139, endPoint y: 180, distance: 44.4
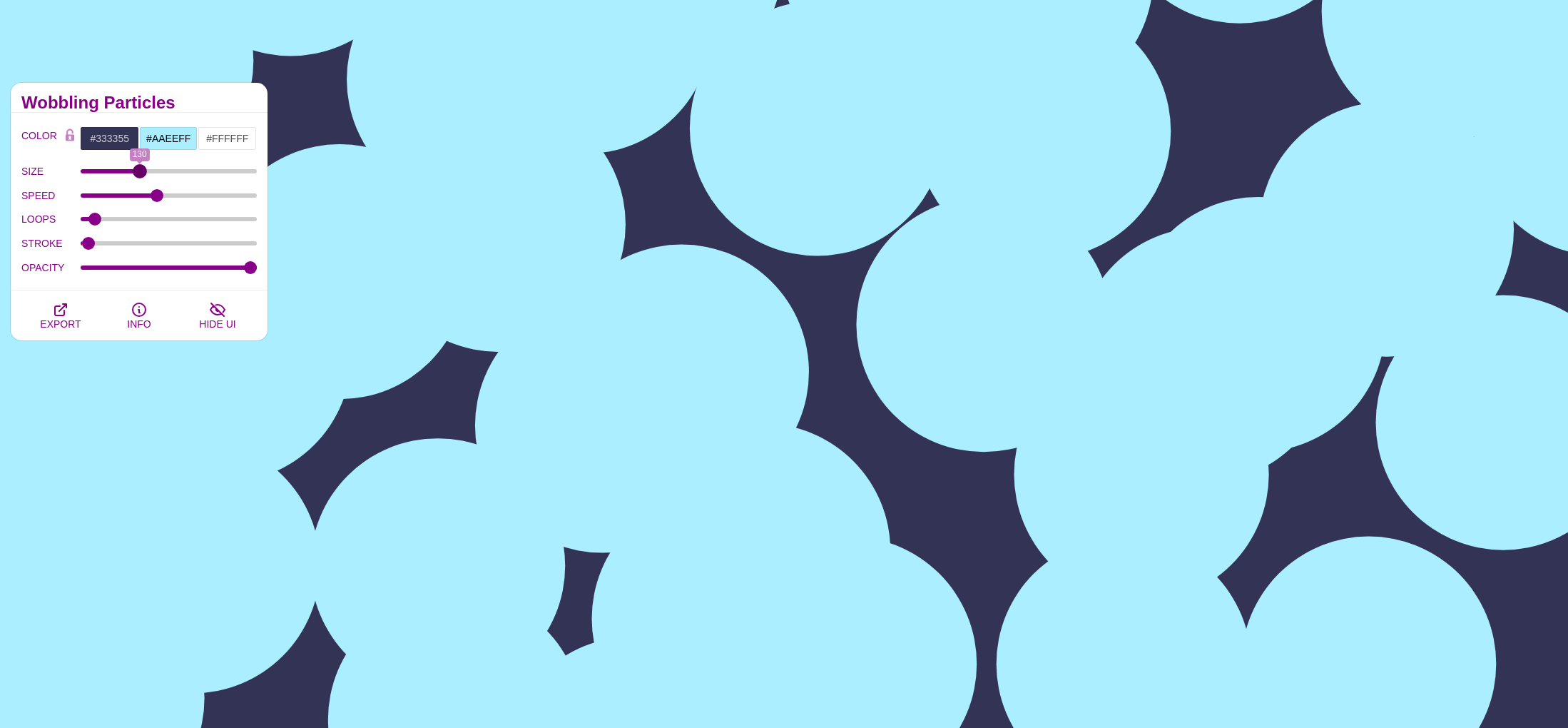
click at [139, 174] on input "SIZE" at bounding box center [169, 171] width 177 height 5
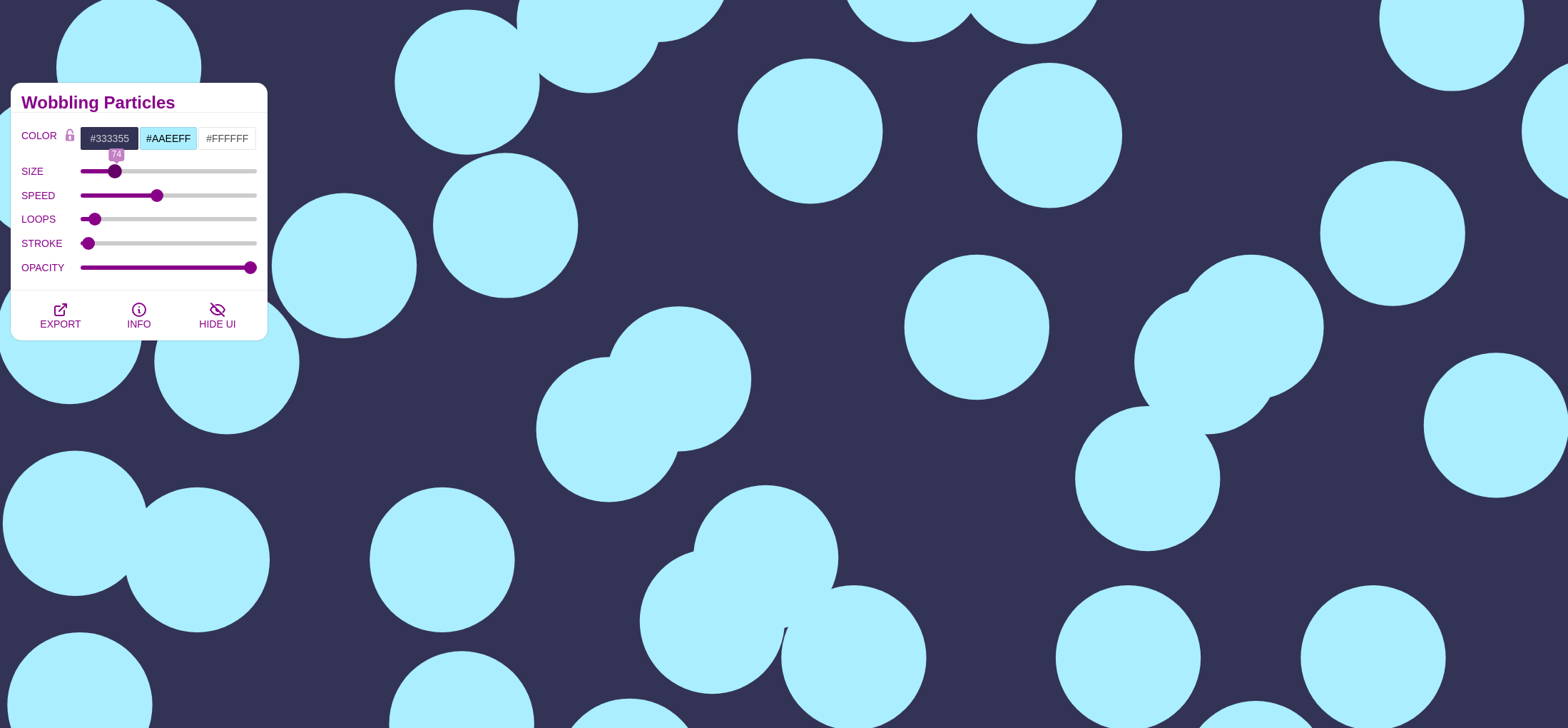
drag, startPoint x: 126, startPoint y: 174, endPoint x: 115, endPoint y: 176, distance: 11.2
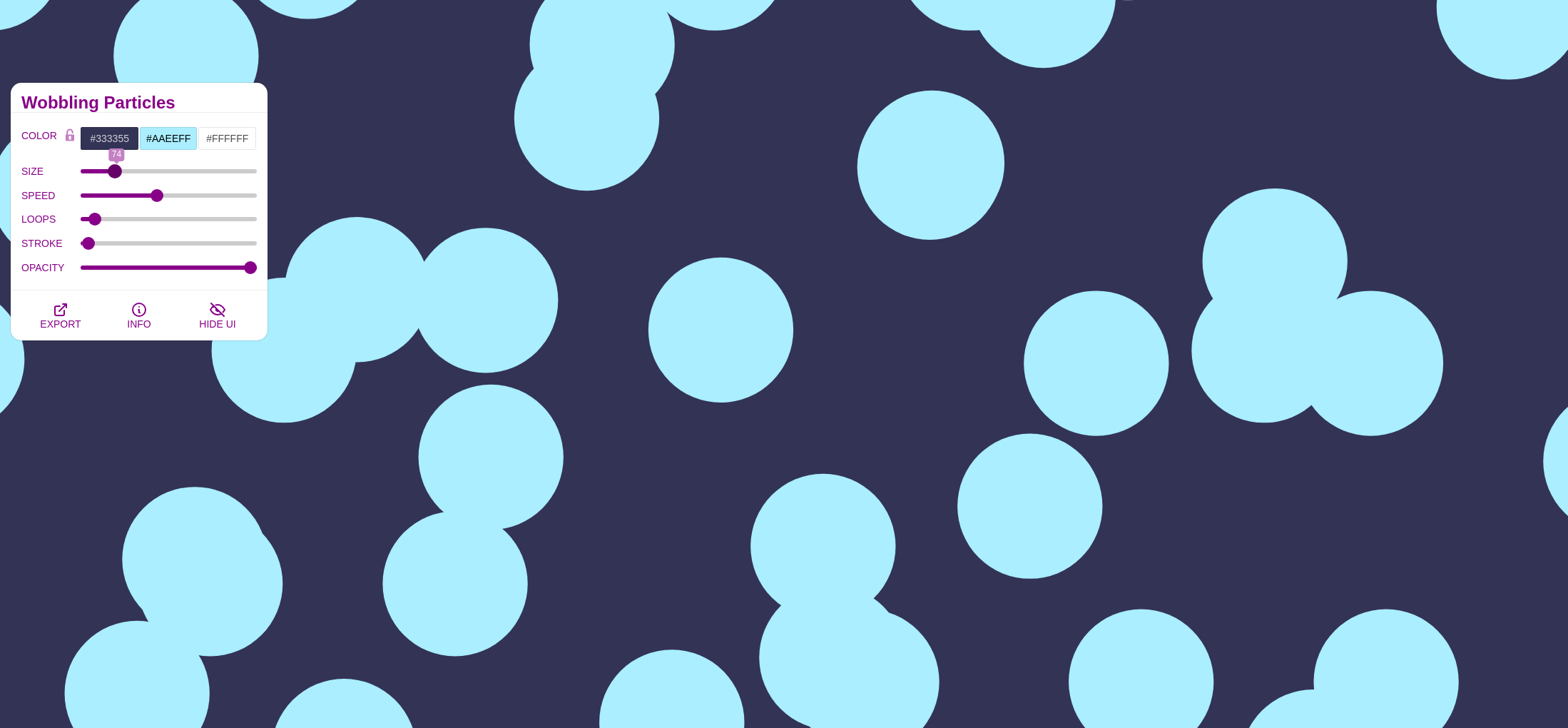
click at [115, 174] on input "SIZE" at bounding box center [169, 171] width 177 height 5
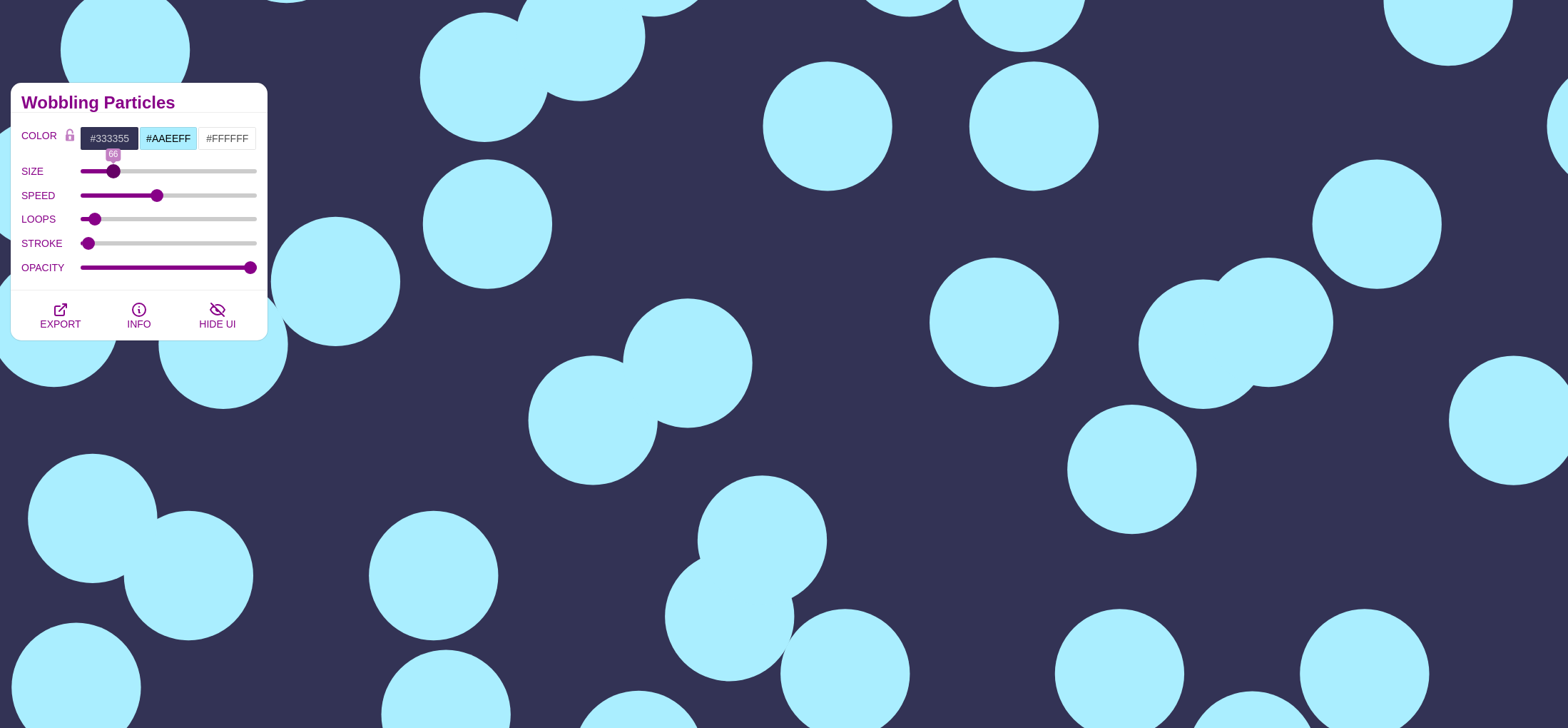
click at [113, 174] on input "SIZE" at bounding box center [169, 171] width 177 height 5
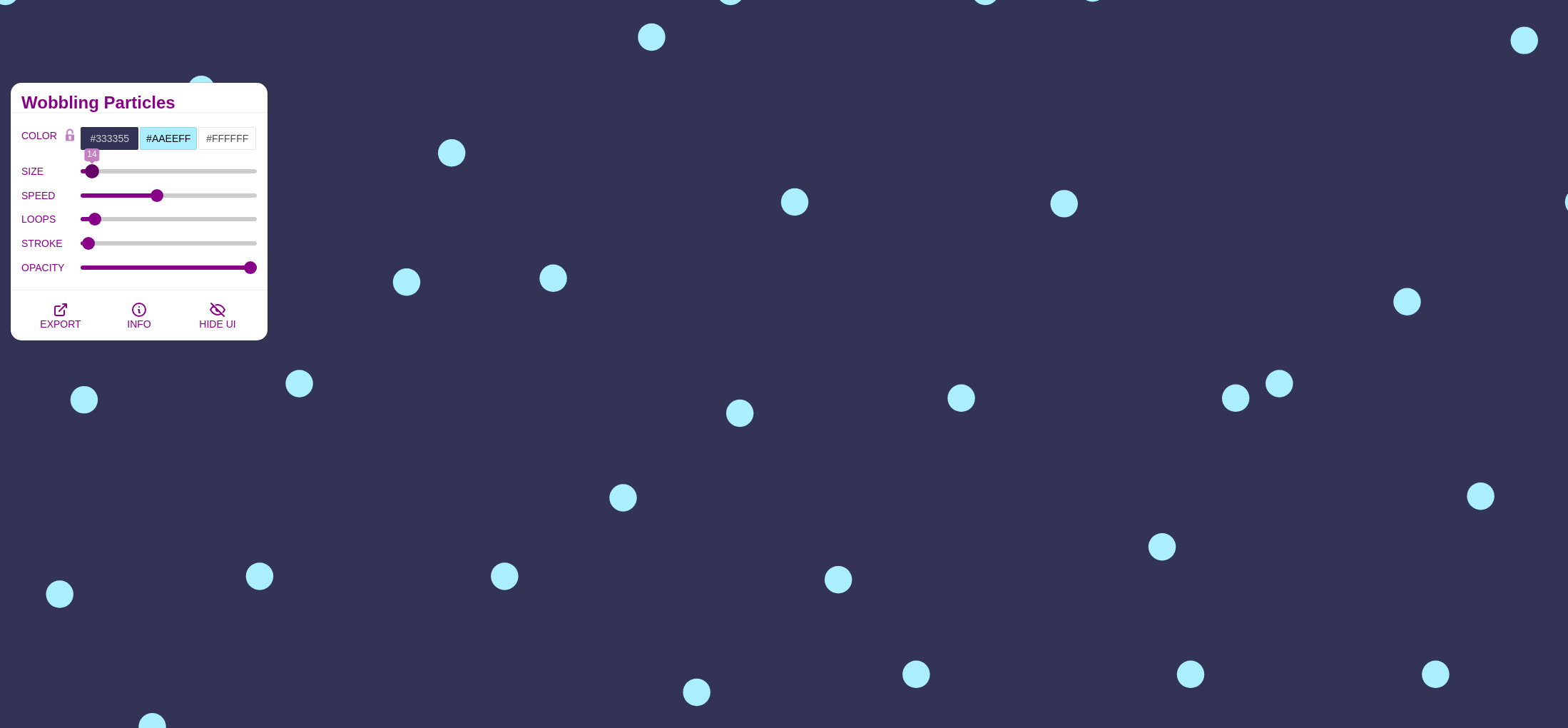
drag, startPoint x: 116, startPoint y: 173, endPoint x: 91, endPoint y: 178, distance: 25.5
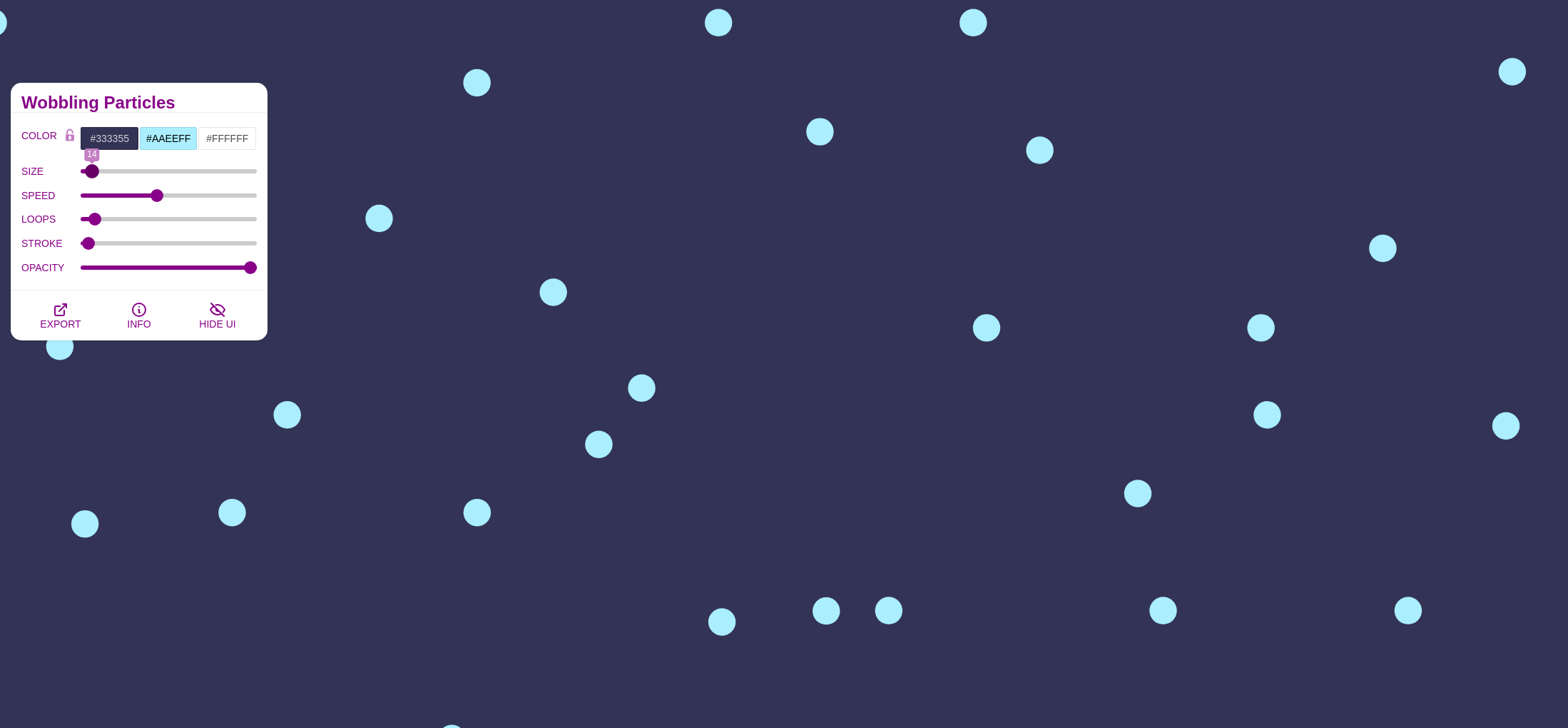
click at [91, 174] on input "SIZE" at bounding box center [169, 171] width 177 height 5
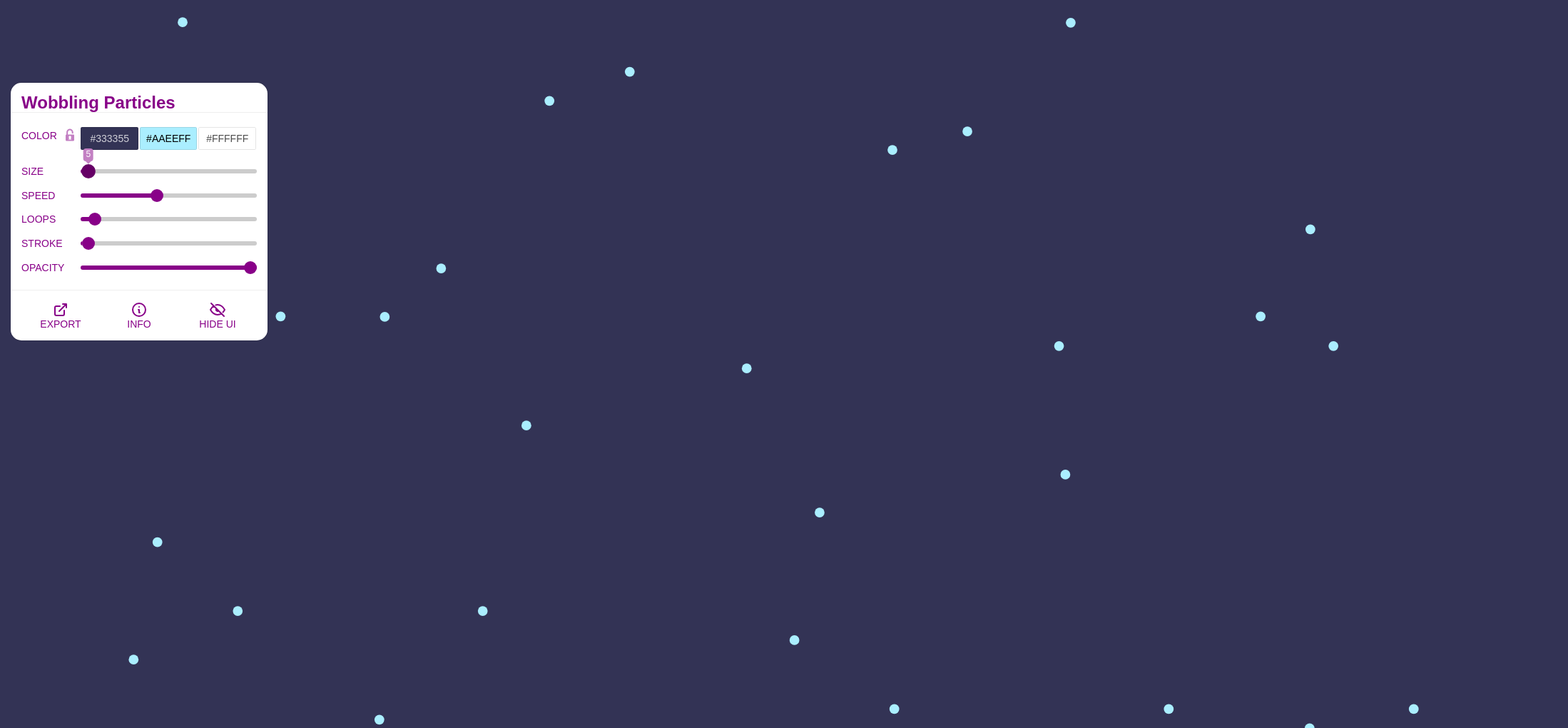
click at [87, 174] on input "SIZE" at bounding box center [169, 171] width 177 height 5
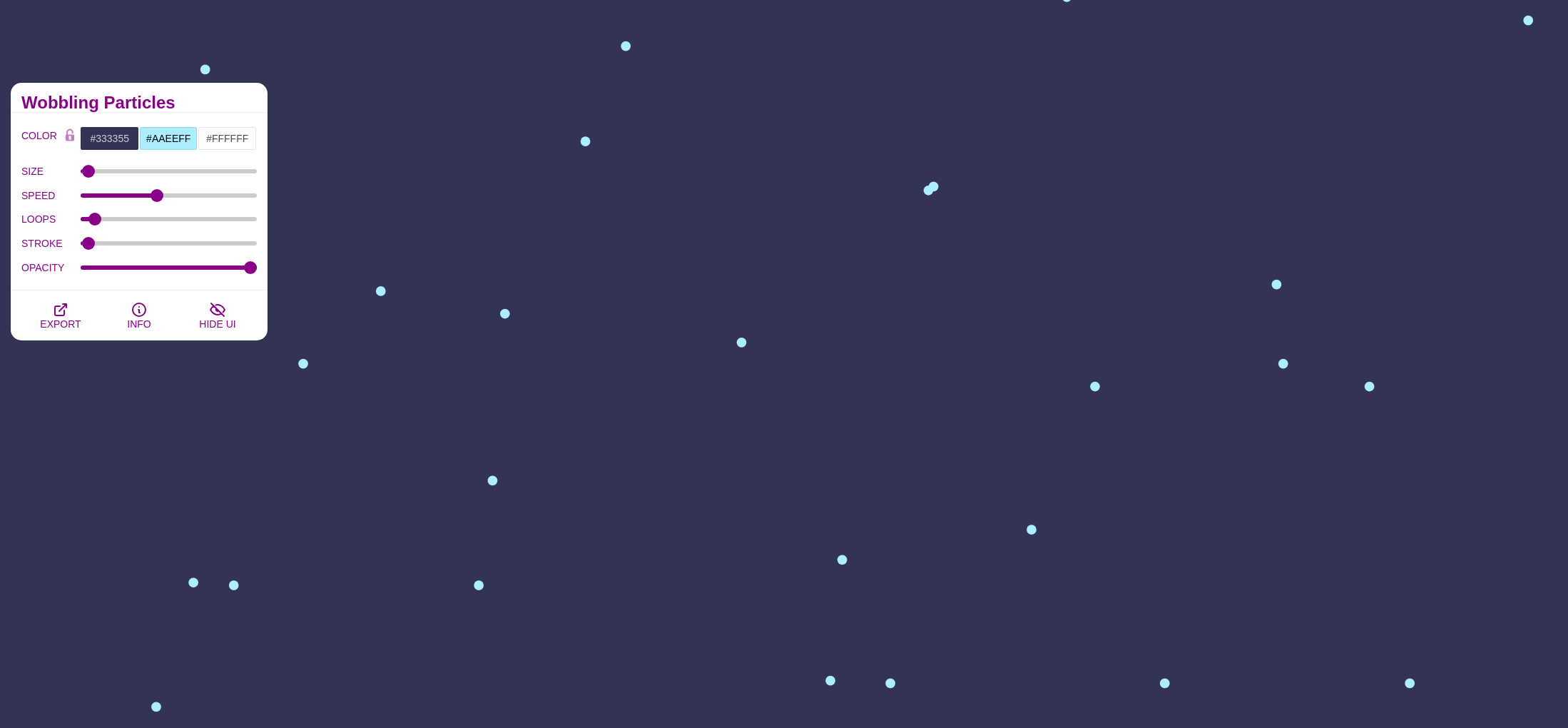
click at [106, 35] on div "Animated SVG Backgrounds This is an experimental set of backgrounds. It's recom…" at bounding box center [784, 682] width 1568 height 1391
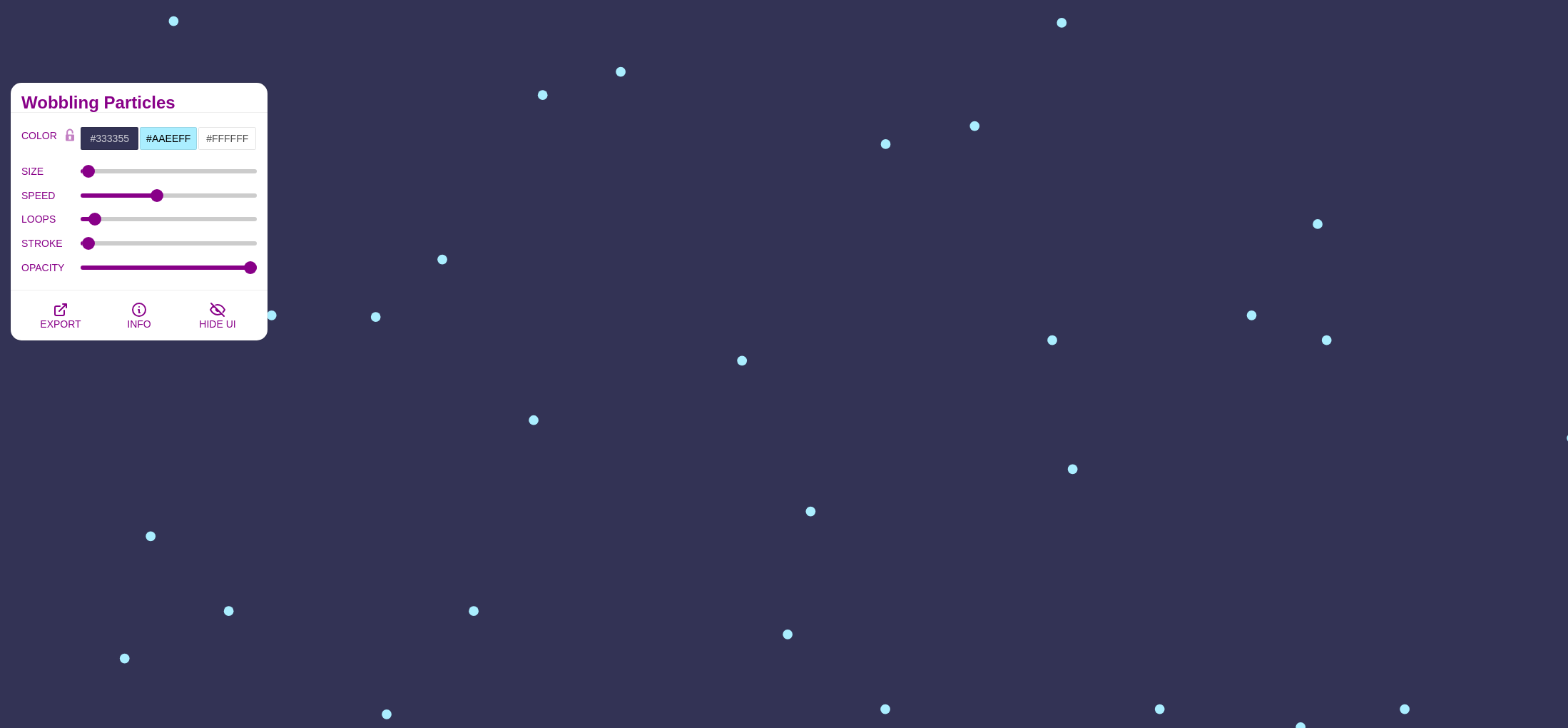
click at [400, 74] on div "PREVIEW PREVIEW PREVIEW PREVIEW PREVIEW PREVIEW PREVIEW PREVIEW PREVIEW PREVIEW…" at bounding box center [923, 639] width 1199 height 1135
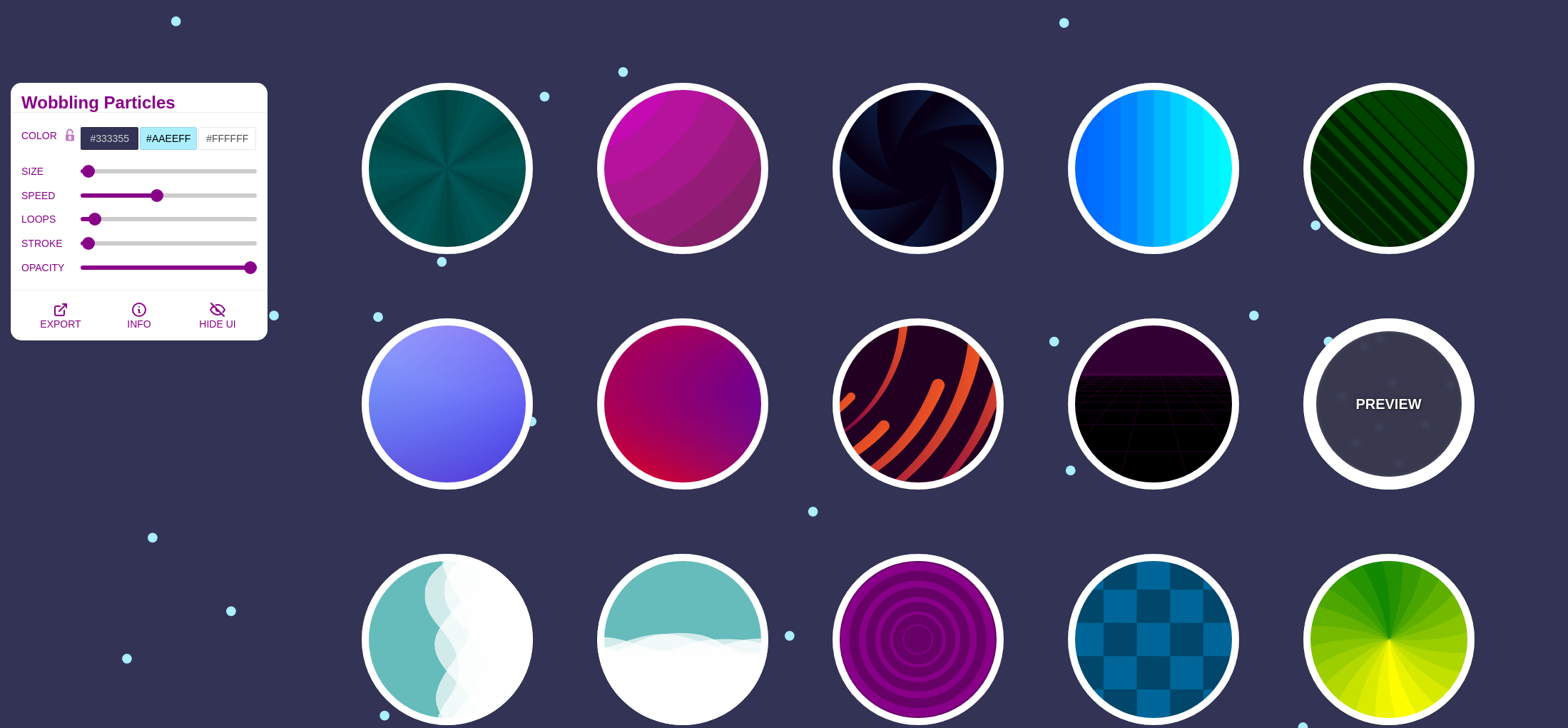
click at [1394, 433] on div "PREVIEW" at bounding box center [1389, 404] width 171 height 171
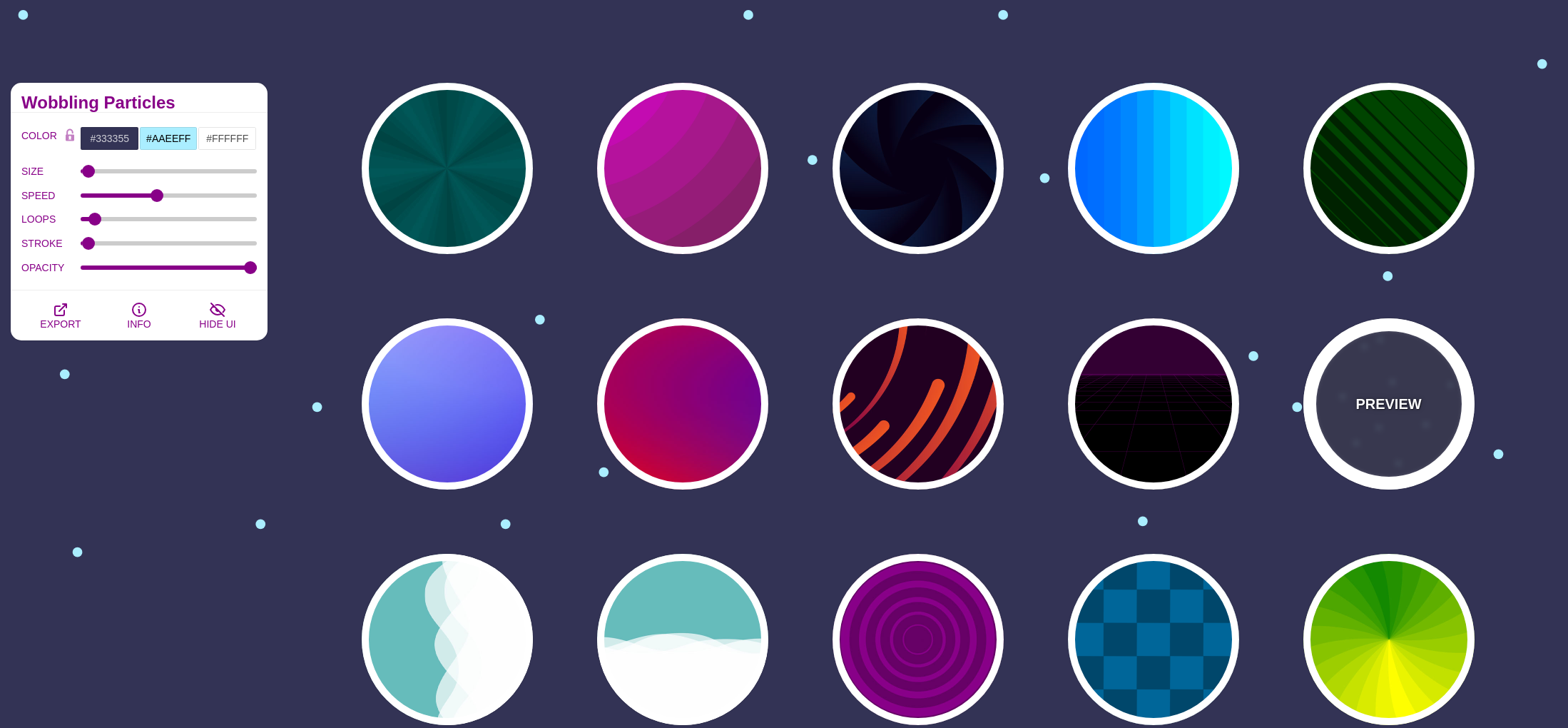
type input "15"
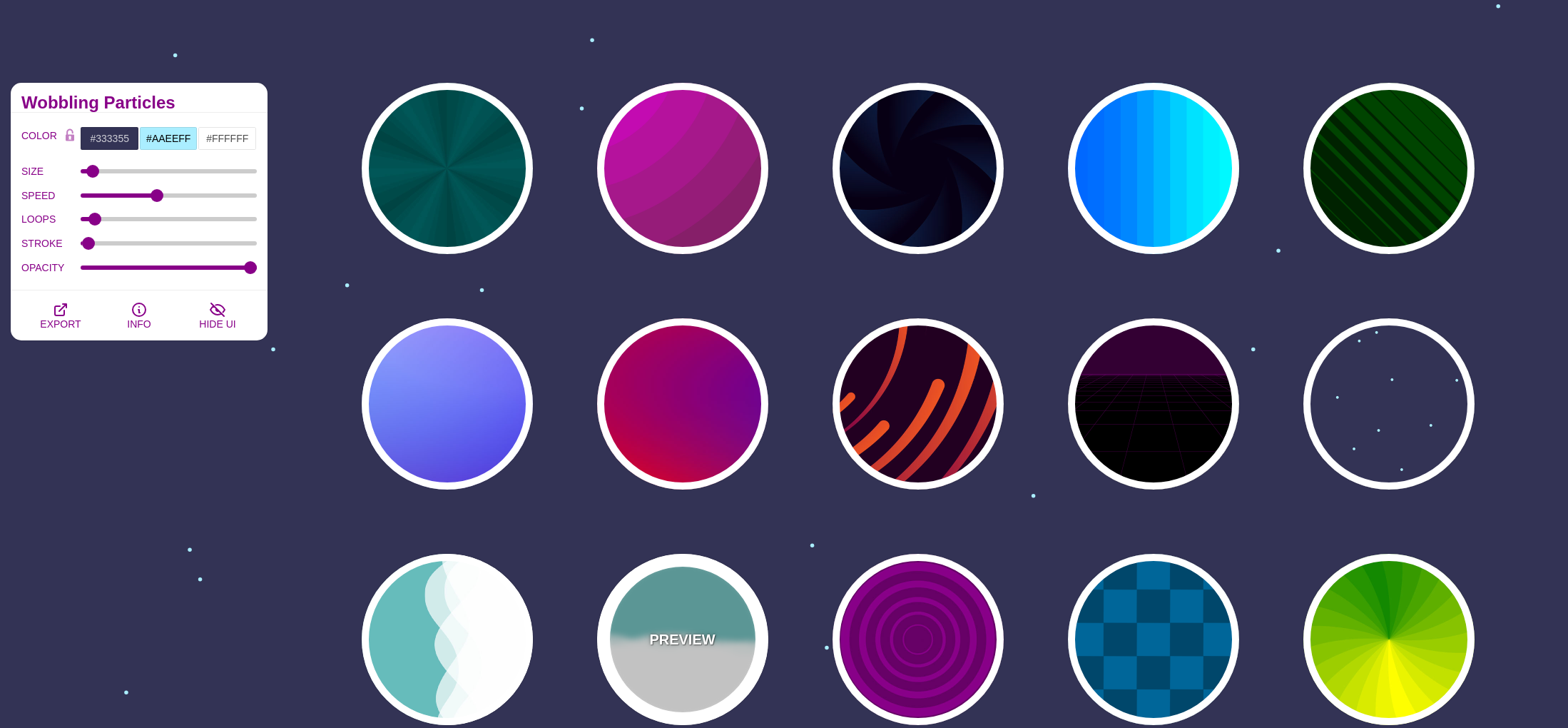
click at [666, 635] on p "PREVIEW" at bounding box center [682, 640] width 65 height 22
type input "#66BBBB"
type input "#FFFFFF"
type input "0"
type input "1"
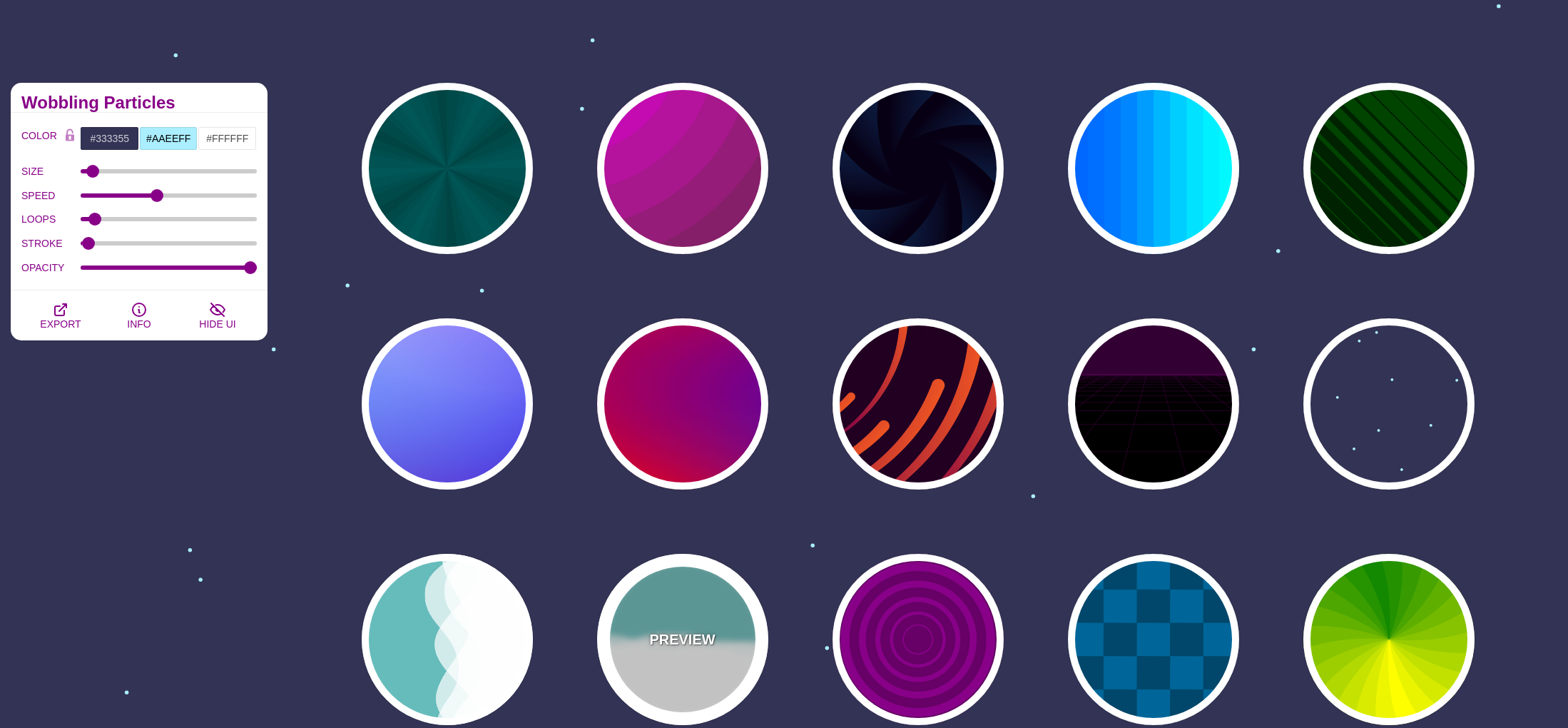
type input "0.7"
type input "56"
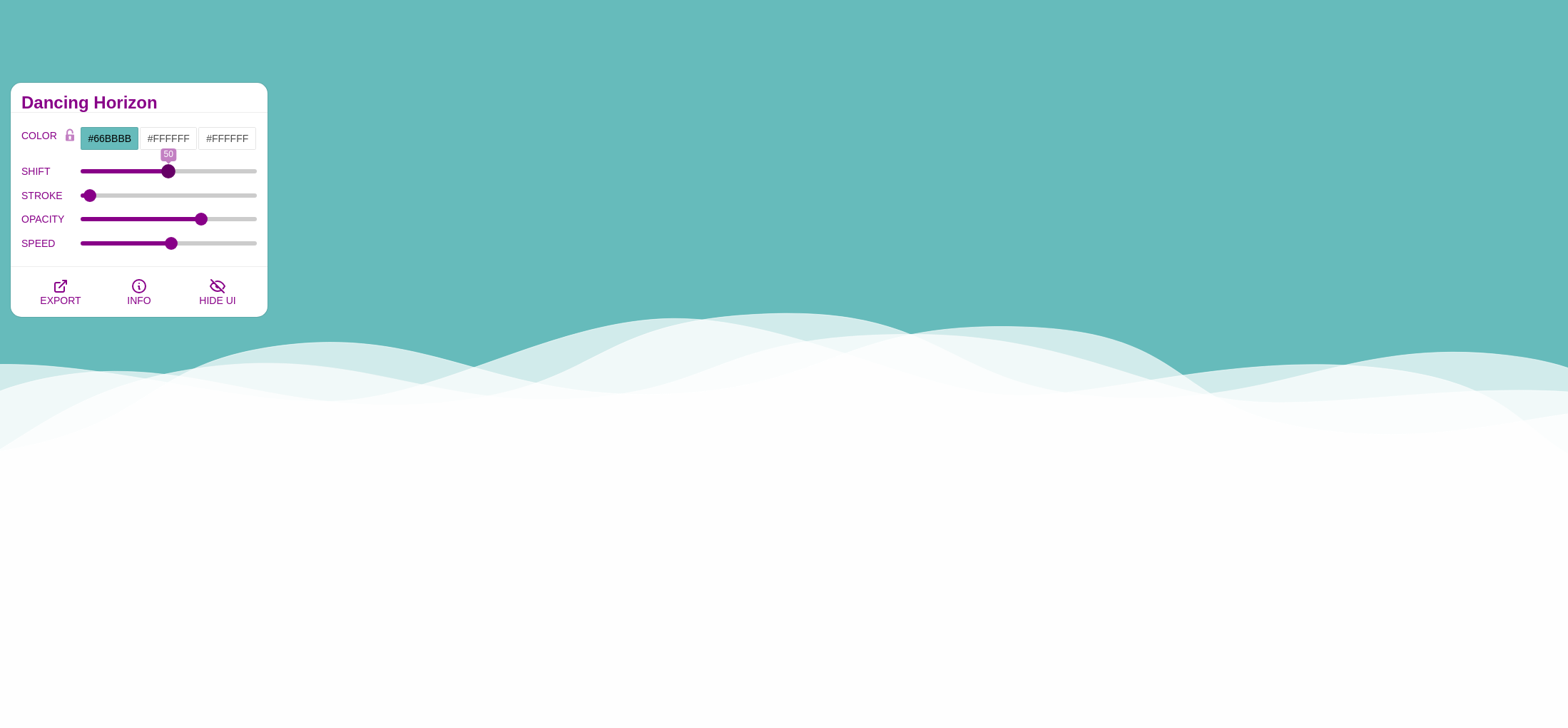
type input "50"
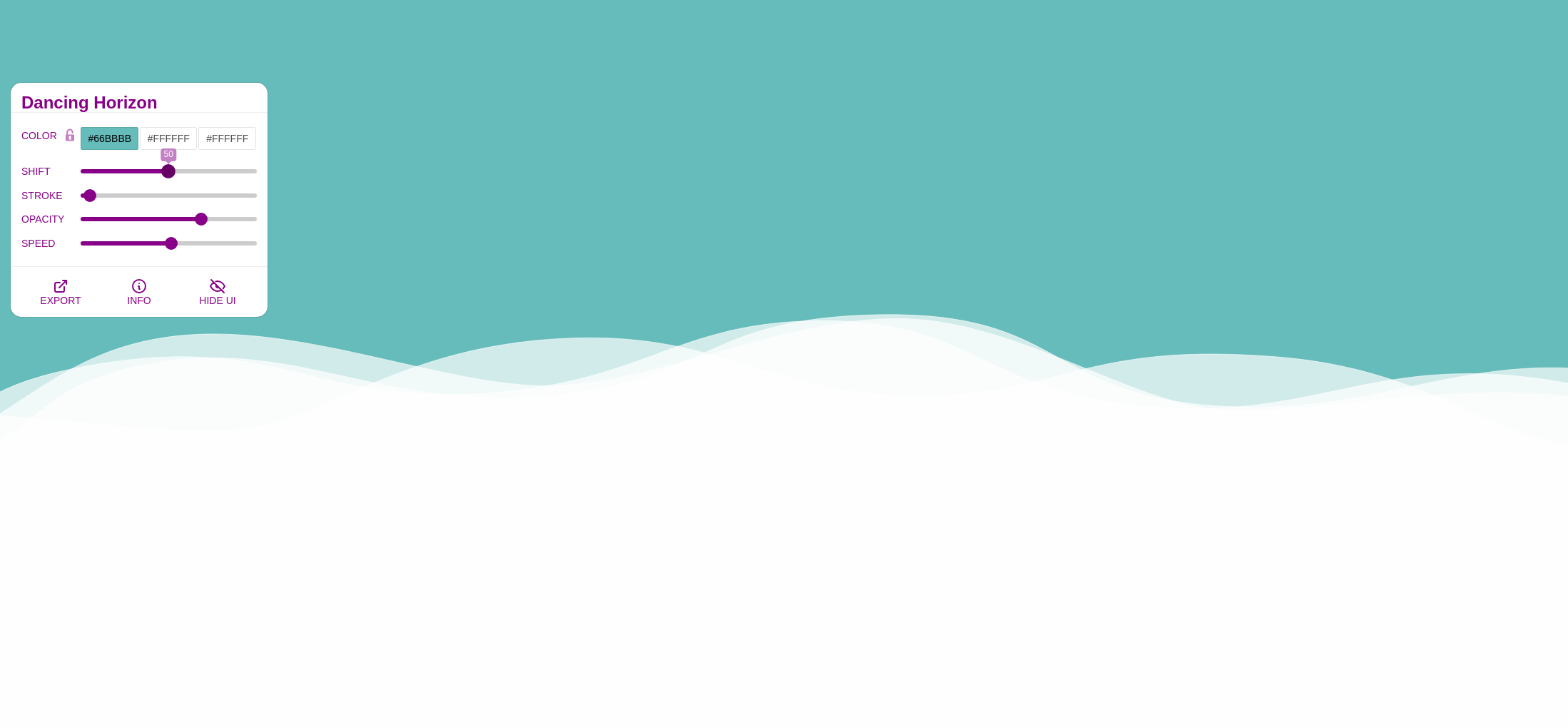
drag, startPoint x: 89, startPoint y: 170, endPoint x: 168, endPoint y: 177, distance: 79.3
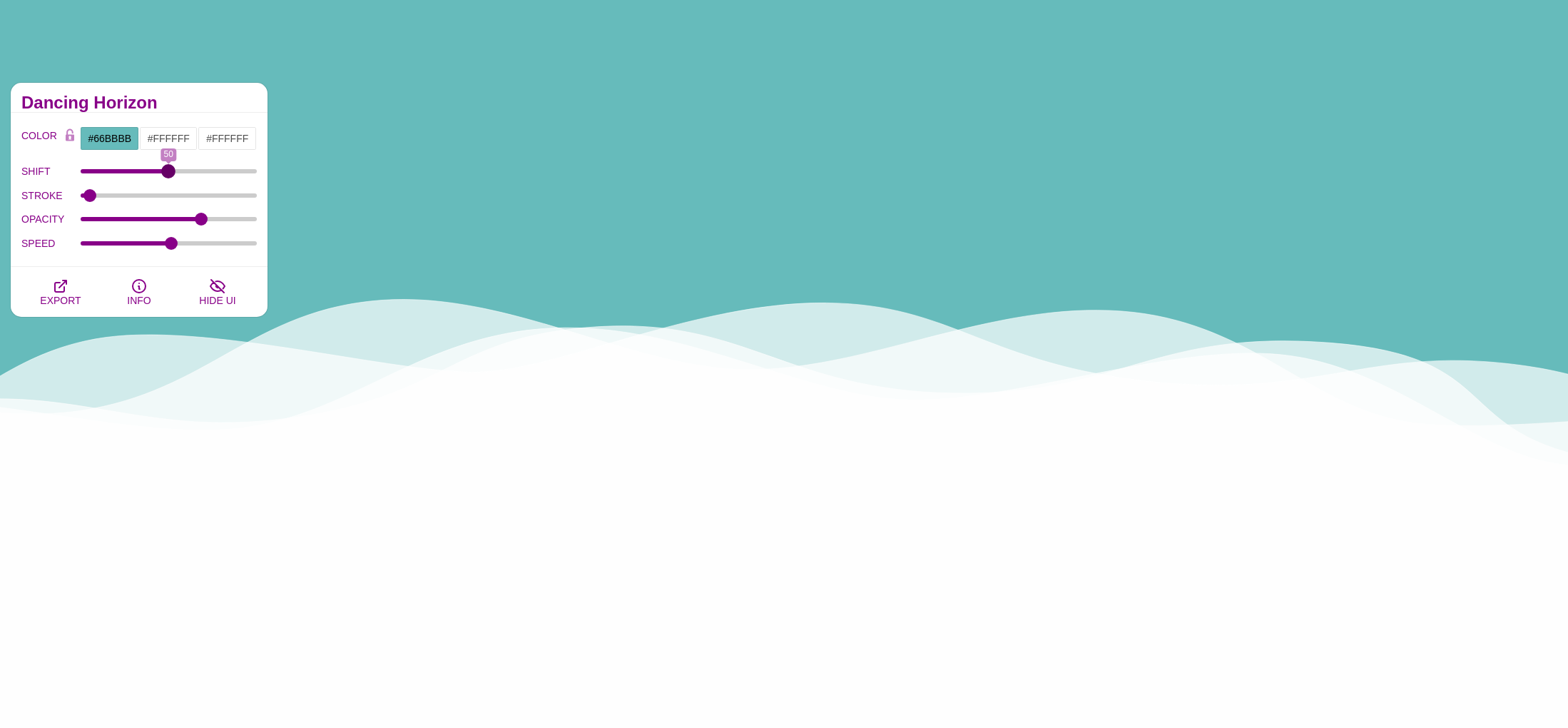
click at [168, 174] on input "SHIFT" at bounding box center [169, 171] width 177 height 5
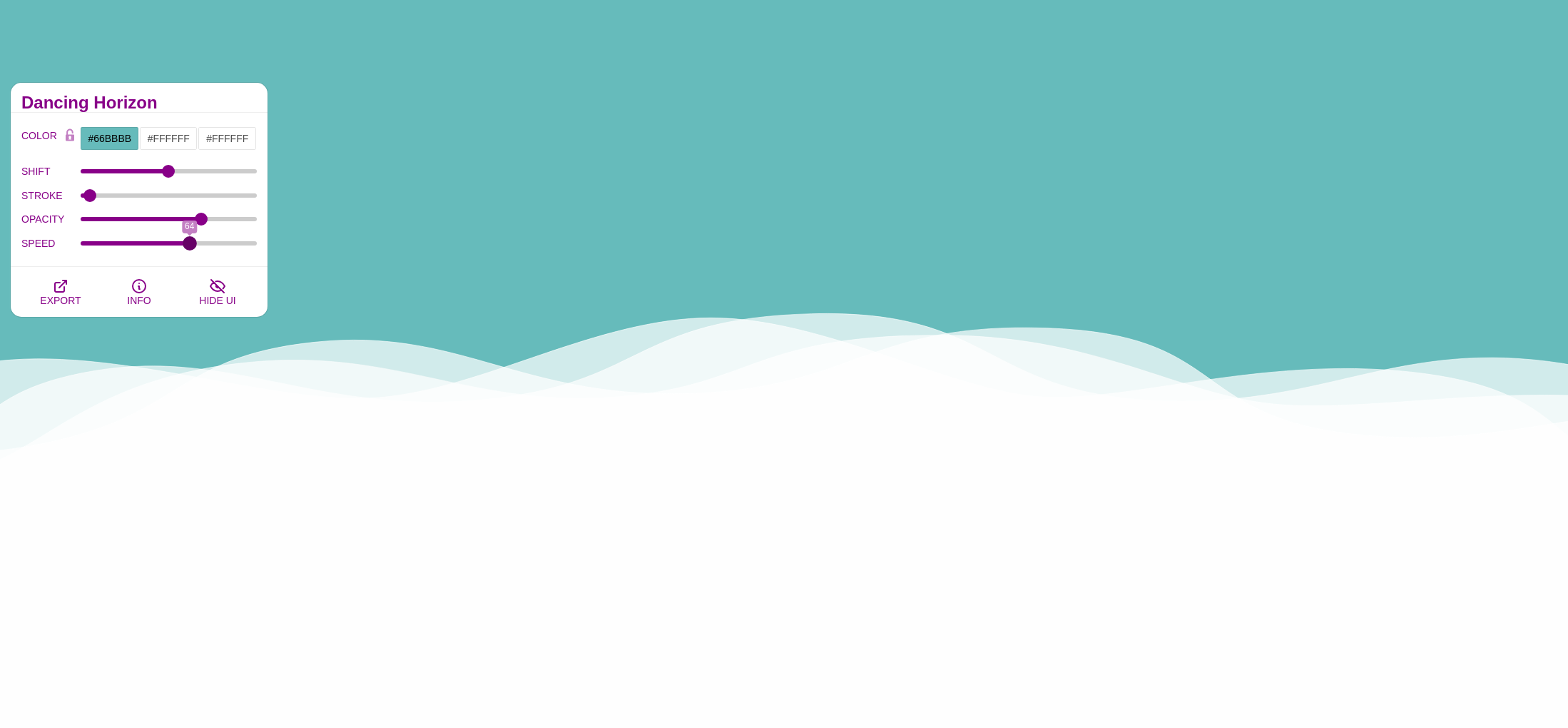
drag, startPoint x: 176, startPoint y: 242, endPoint x: 189, endPoint y: 242, distance: 13.0
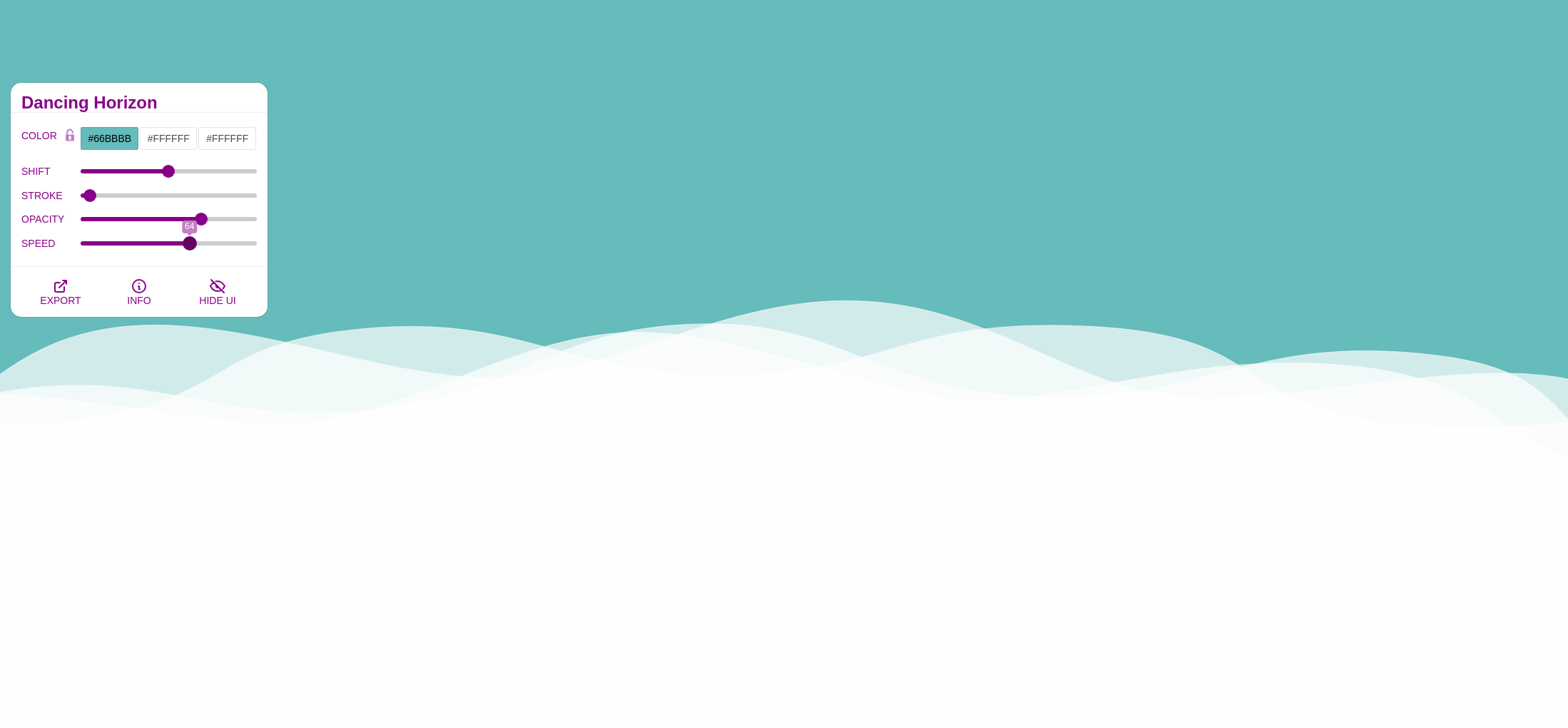
type input "64"
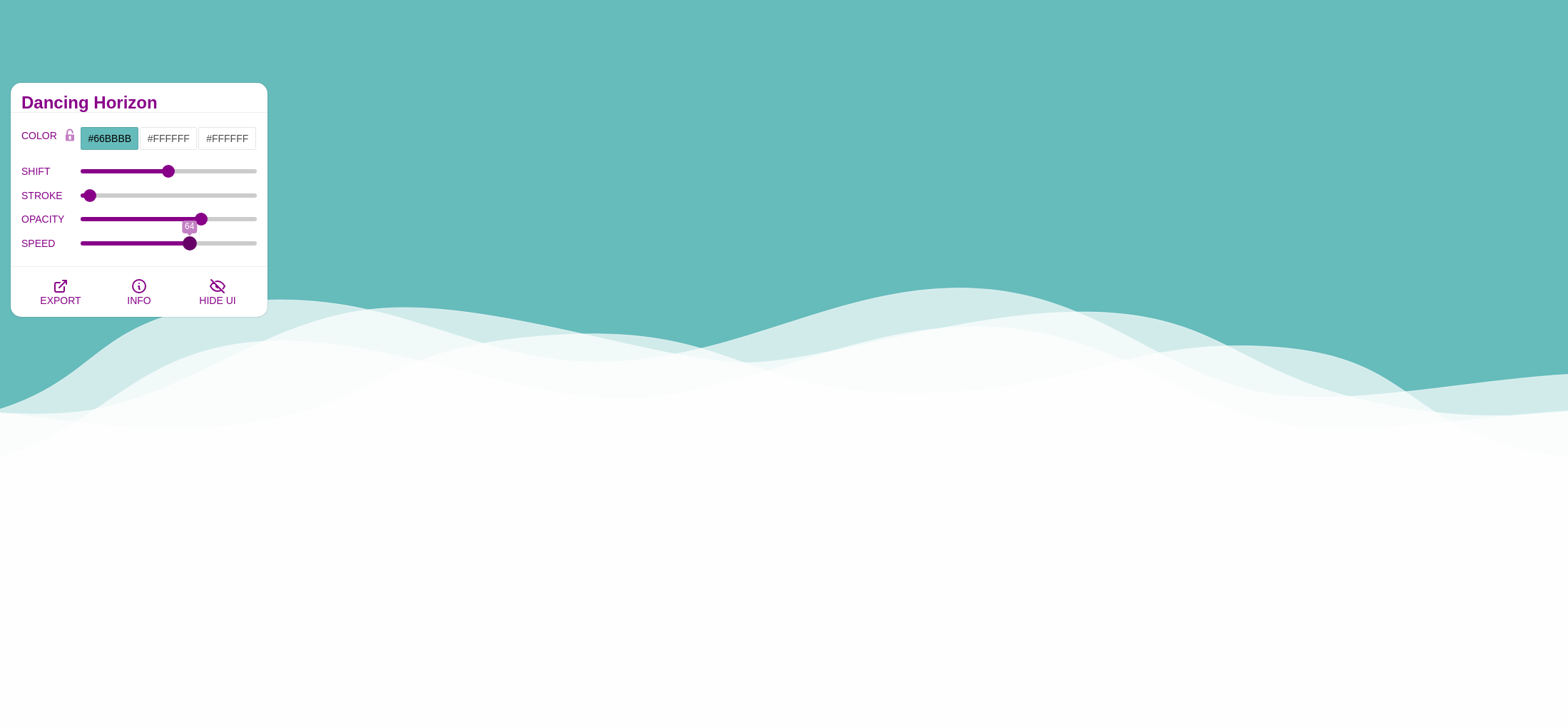
click at [189, 242] on input "SPEED" at bounding box center [169, 243] width 177 height 5
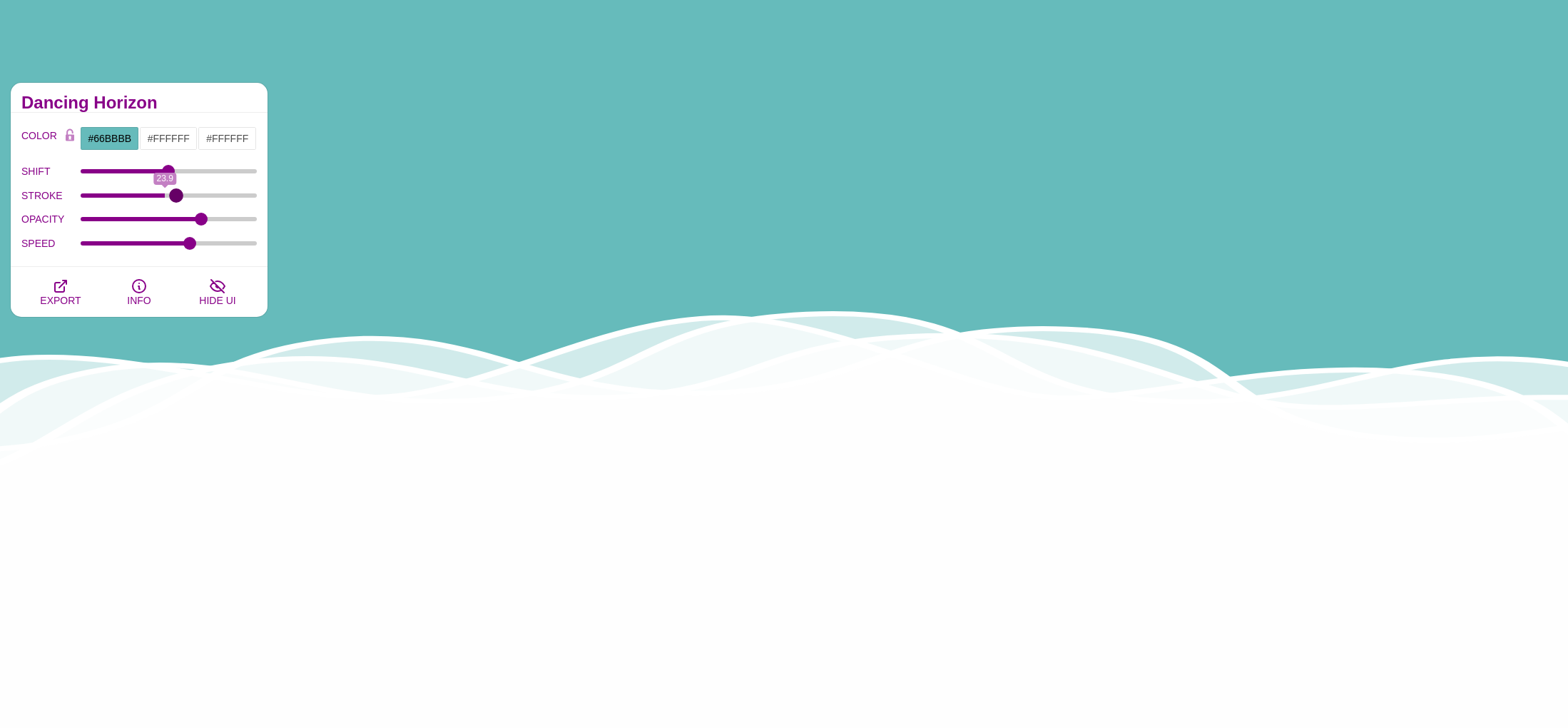
drag, startPoint x: 97, startPoint y: 192, endPoint x: 176, endPoint y: 194, distance: 79.0
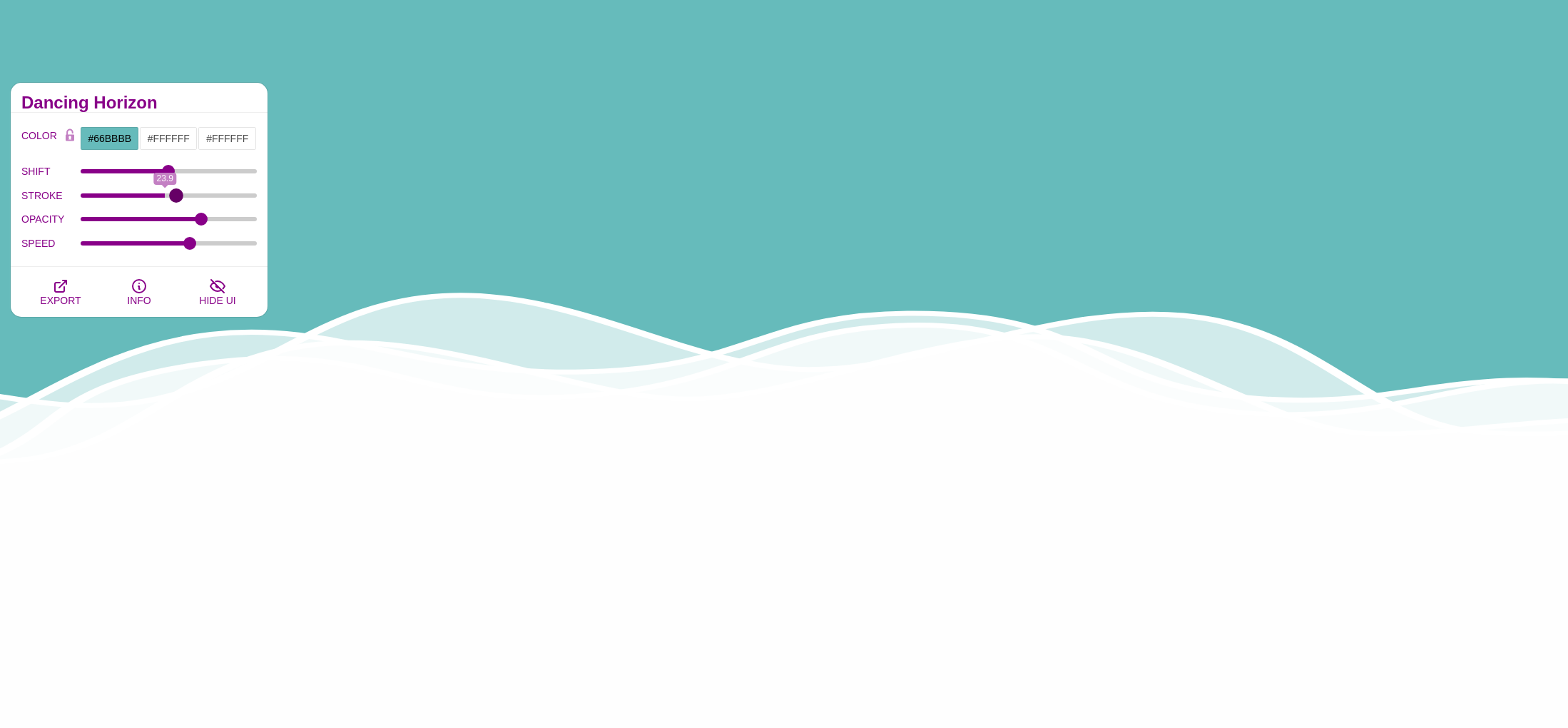
click at [176, 194] on input "STROKE" at bounding box center [169, 196] width 177 height 5
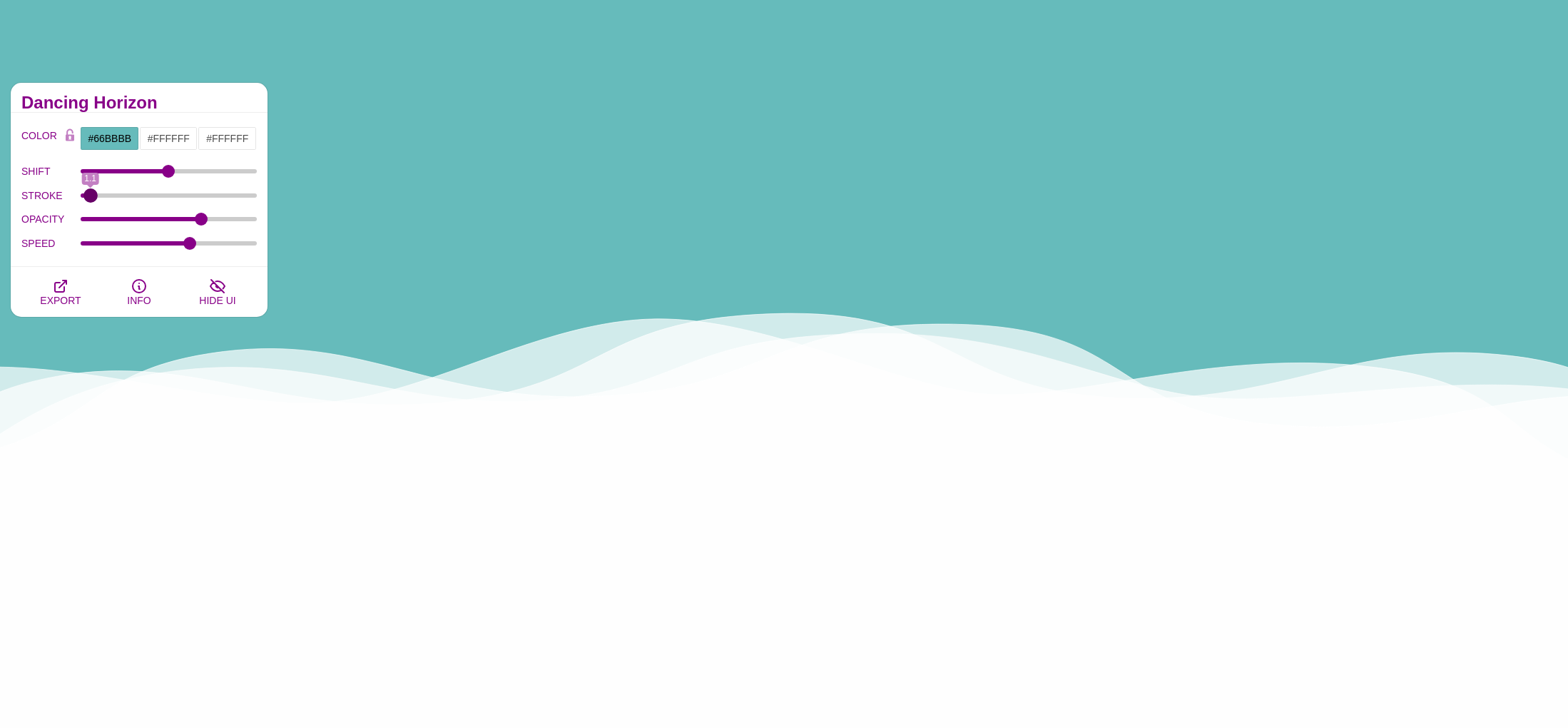
drag, startPoint x: 145, startPoint y: 195, endPoint x: 90, endPoint y: 194, distance: 55.0
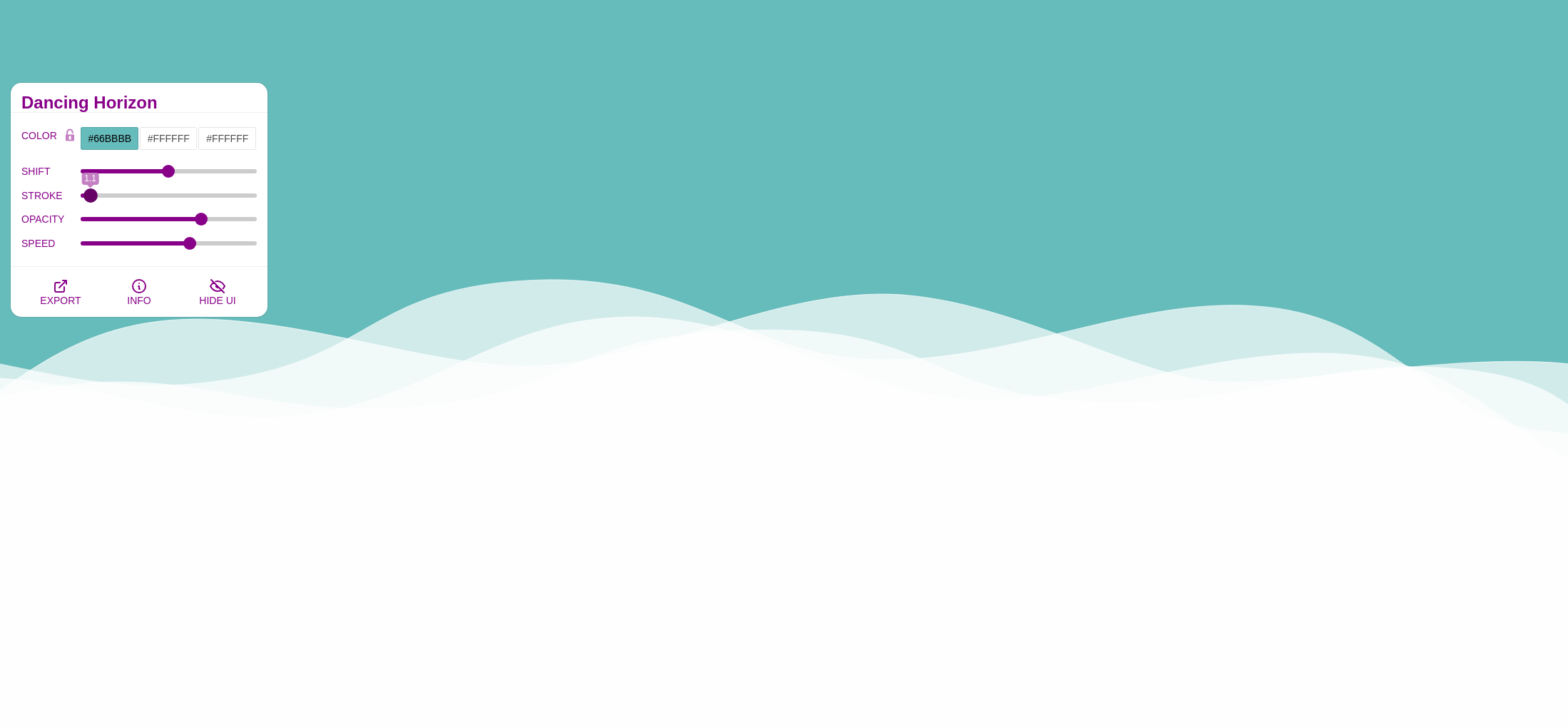
click at [90, 194] on input "STROKE" at bounding box center [169, 196] width 177 height 5
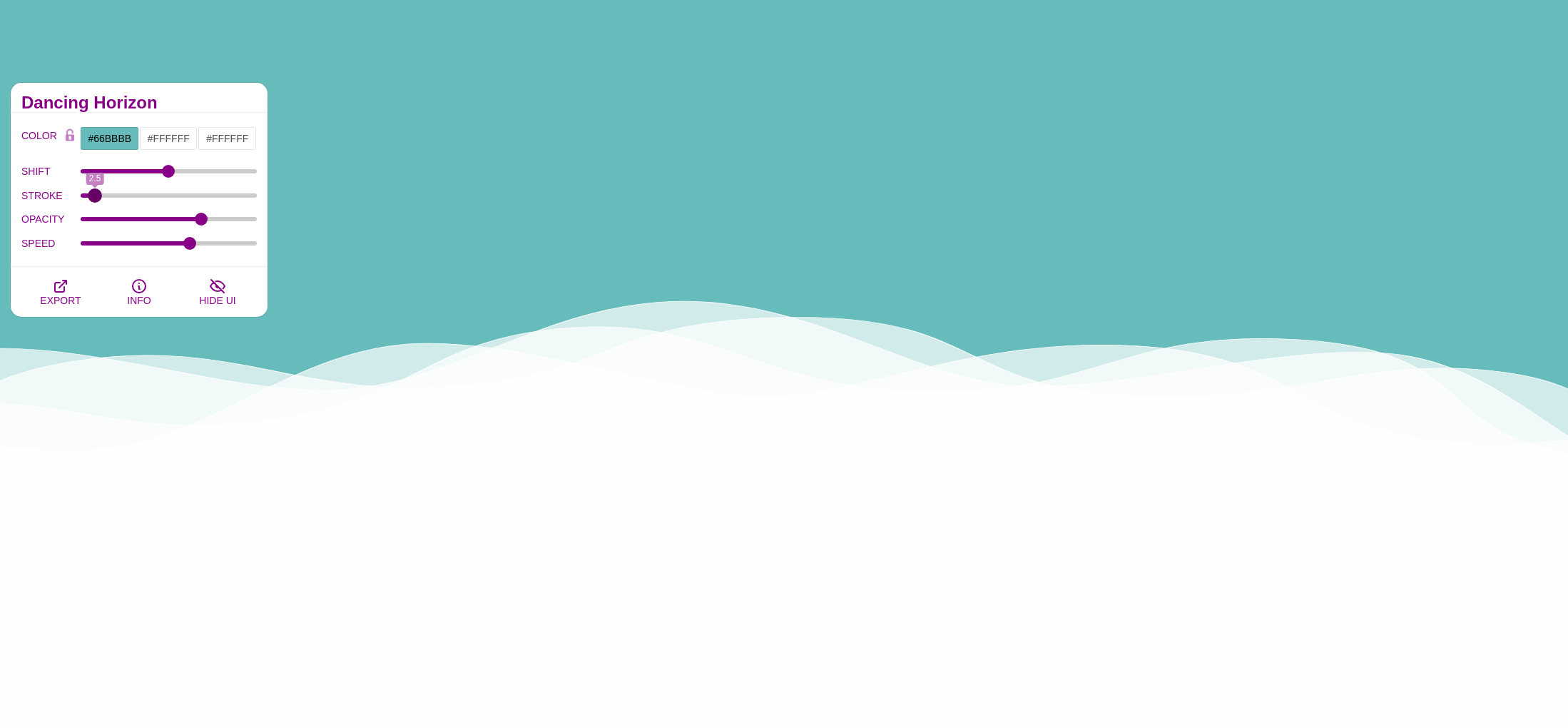
type input "2.5"
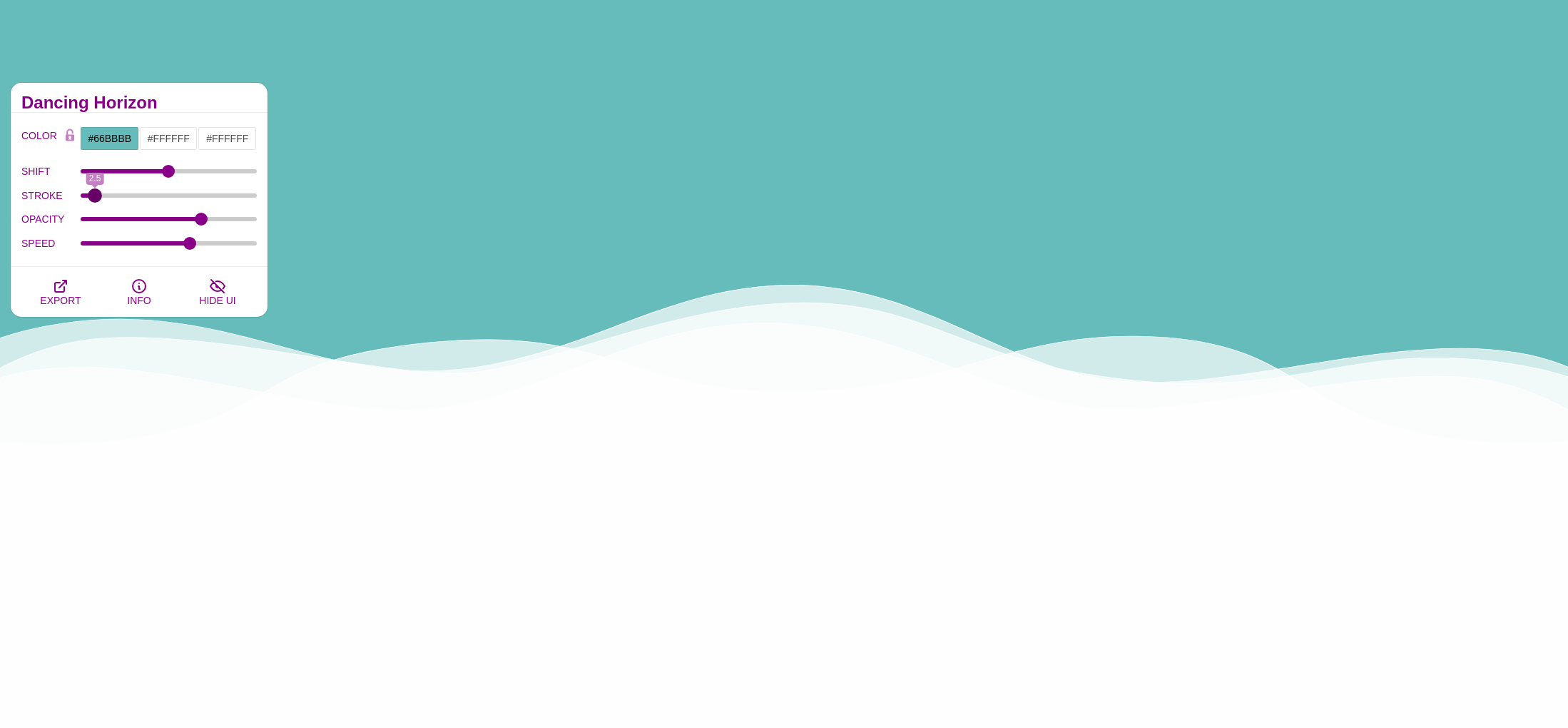
click at [95, 193] on input "STROKE" at bounding box center [169, 196] width 177 height 5
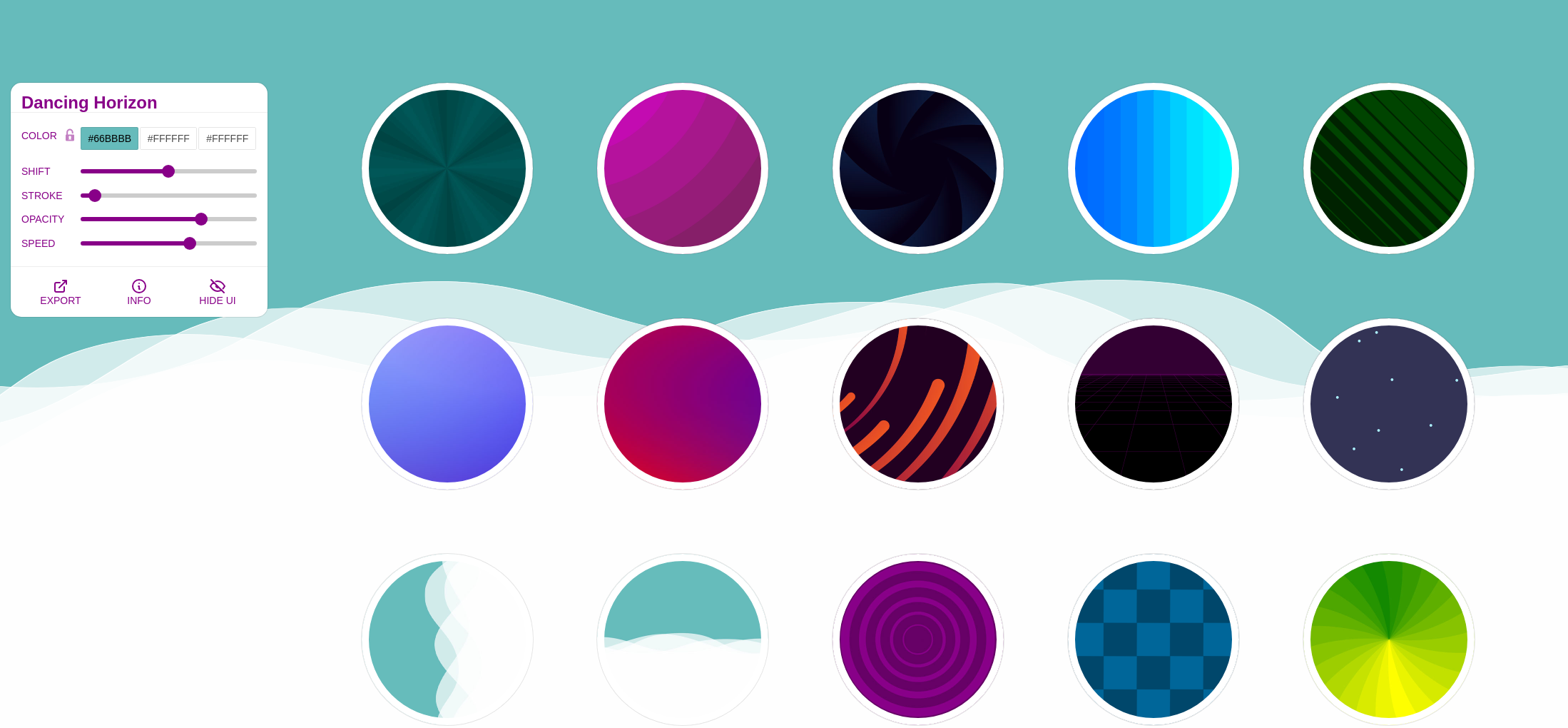
click at [1053, 38] on div "Animated SVG Backgrounds This is an experimental set of backgrounds. It's recom…" at bounding box center [784, 682] width 1568 height 1391
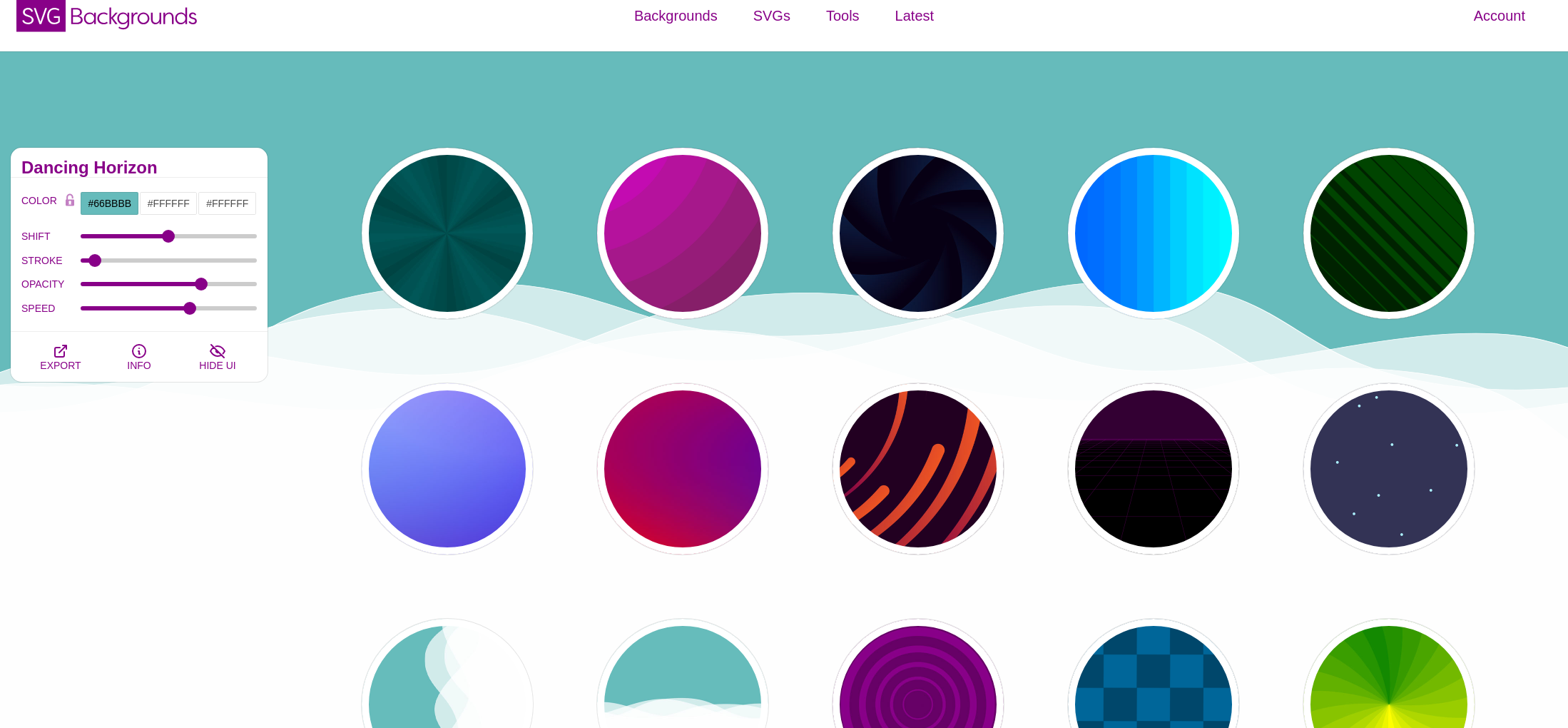
scroll to position [0, 0]
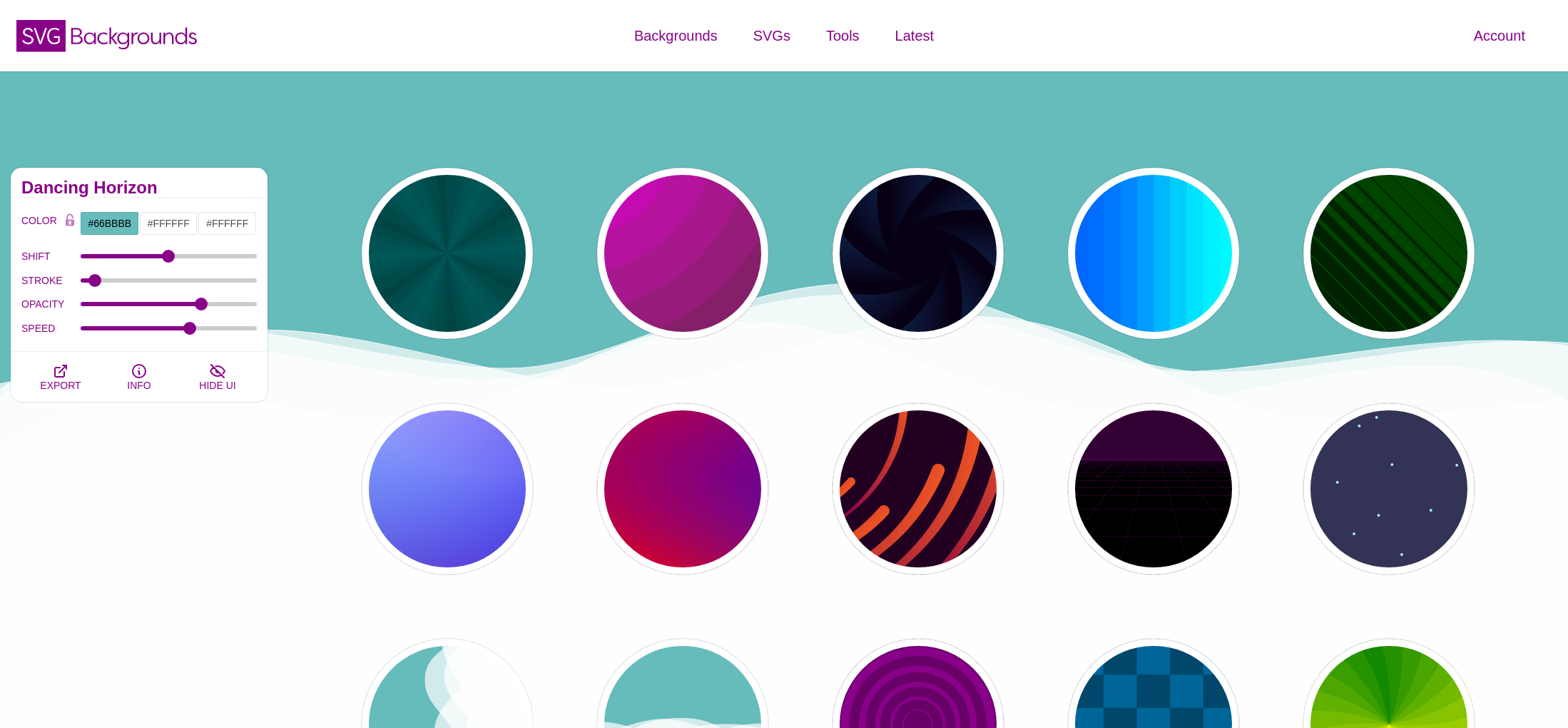
click at [1054, 50] on div "Account Dashboard Member info Plan and billing Payment history Support Color ma…" at bounding box center [1306, 35] width 523 height 71
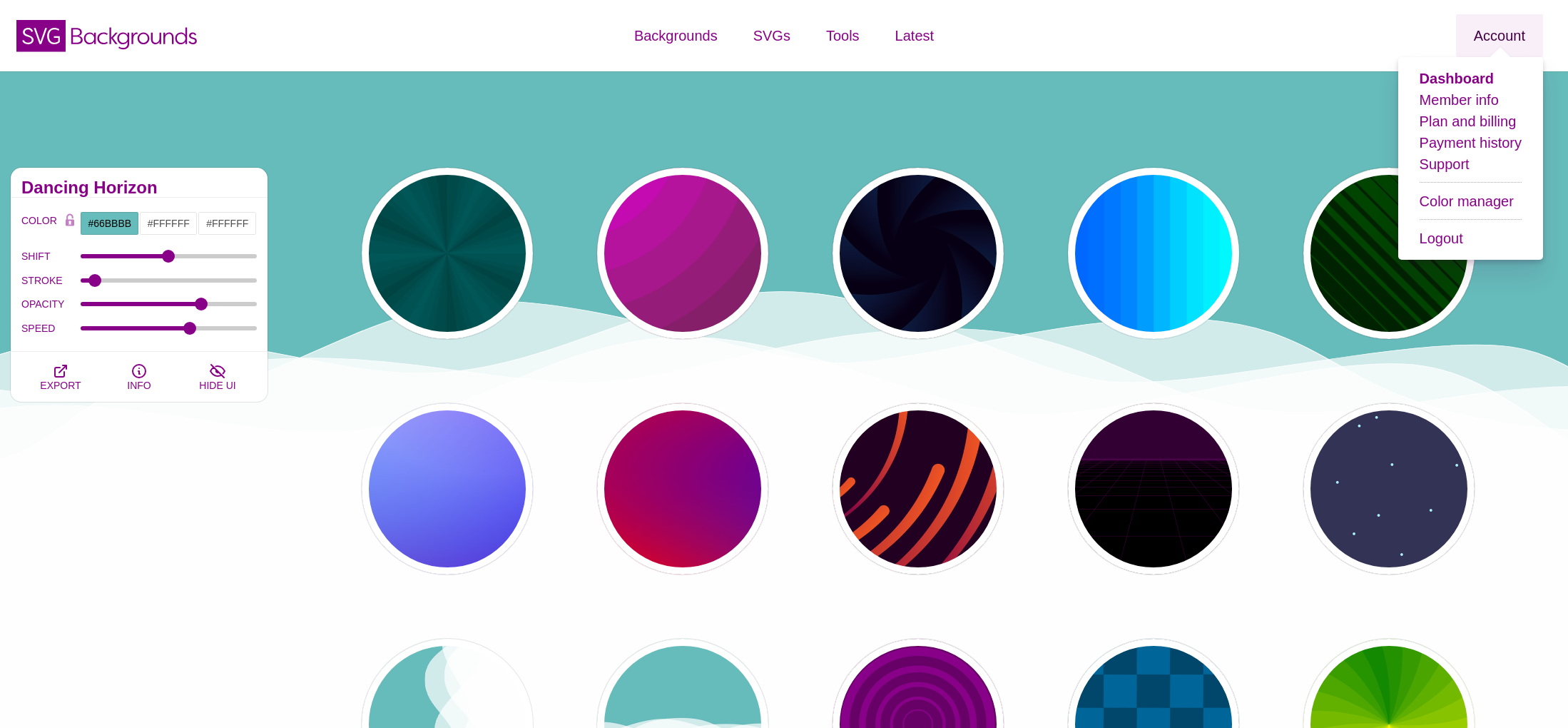
click at [1497, 38] on link "Account" at bounding box center [1500, 35] width 87 height 43
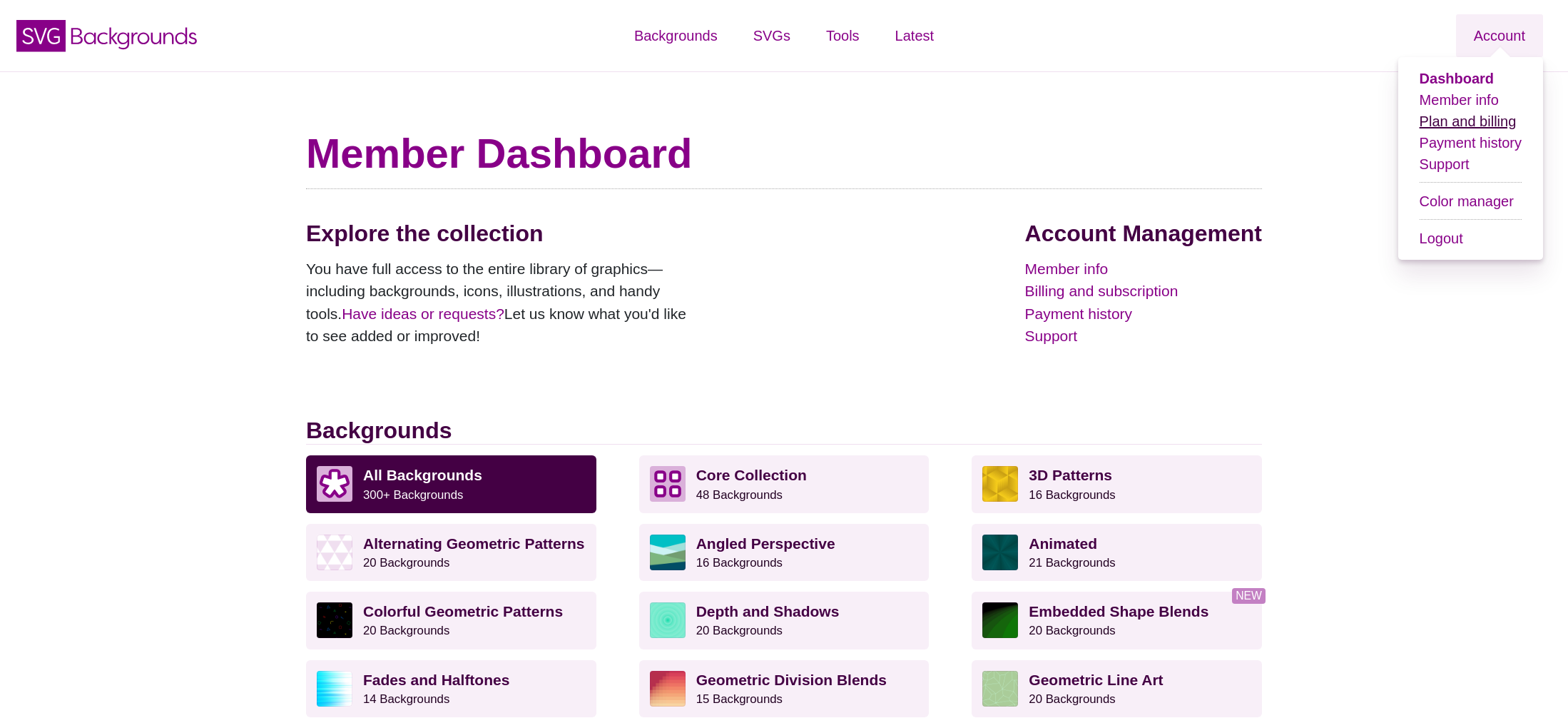
click at [1453, 125] on link "Plan and billing" at bounding box center [1468, 121] width 97 height 15
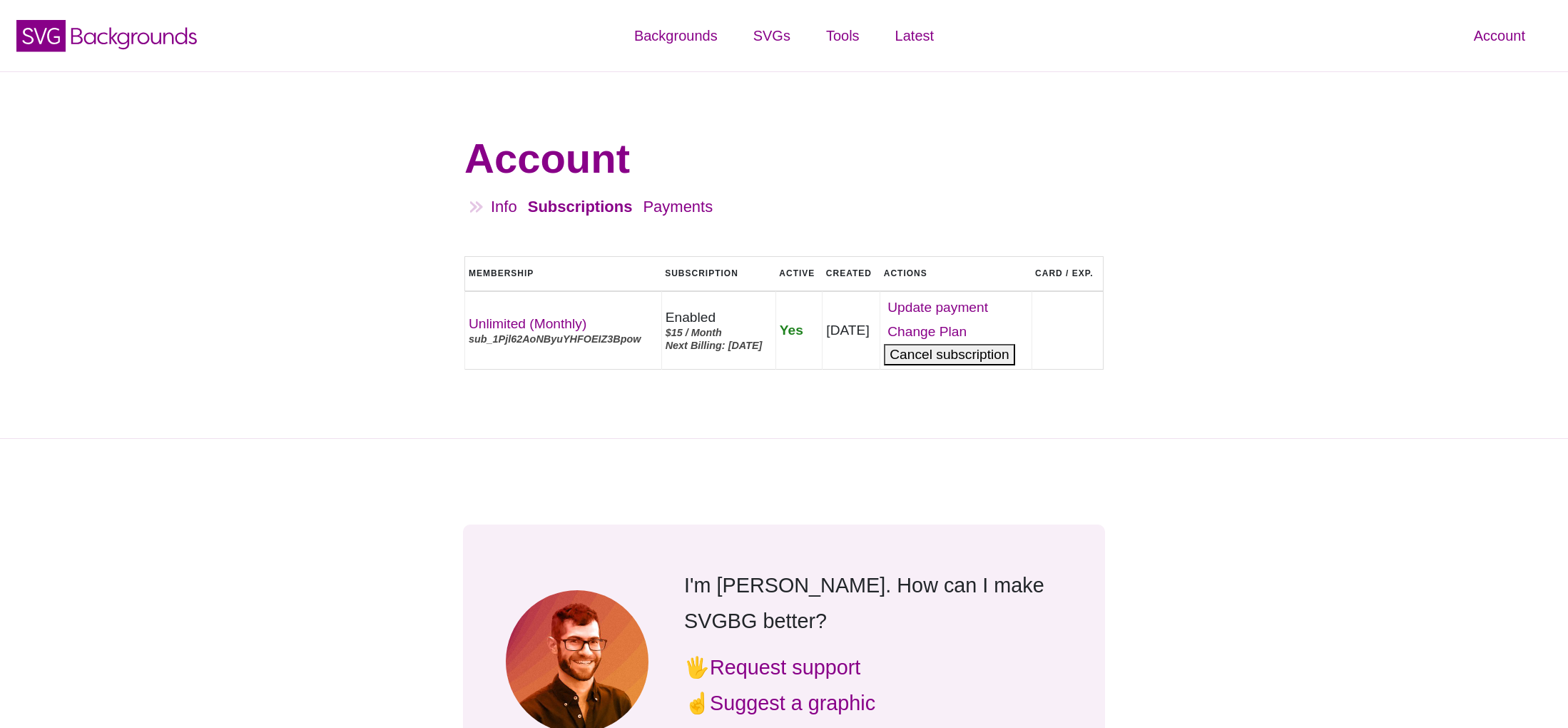
click at [981, 366] on button "Cancel" at bounding box center [950, 355] width 131 height 22
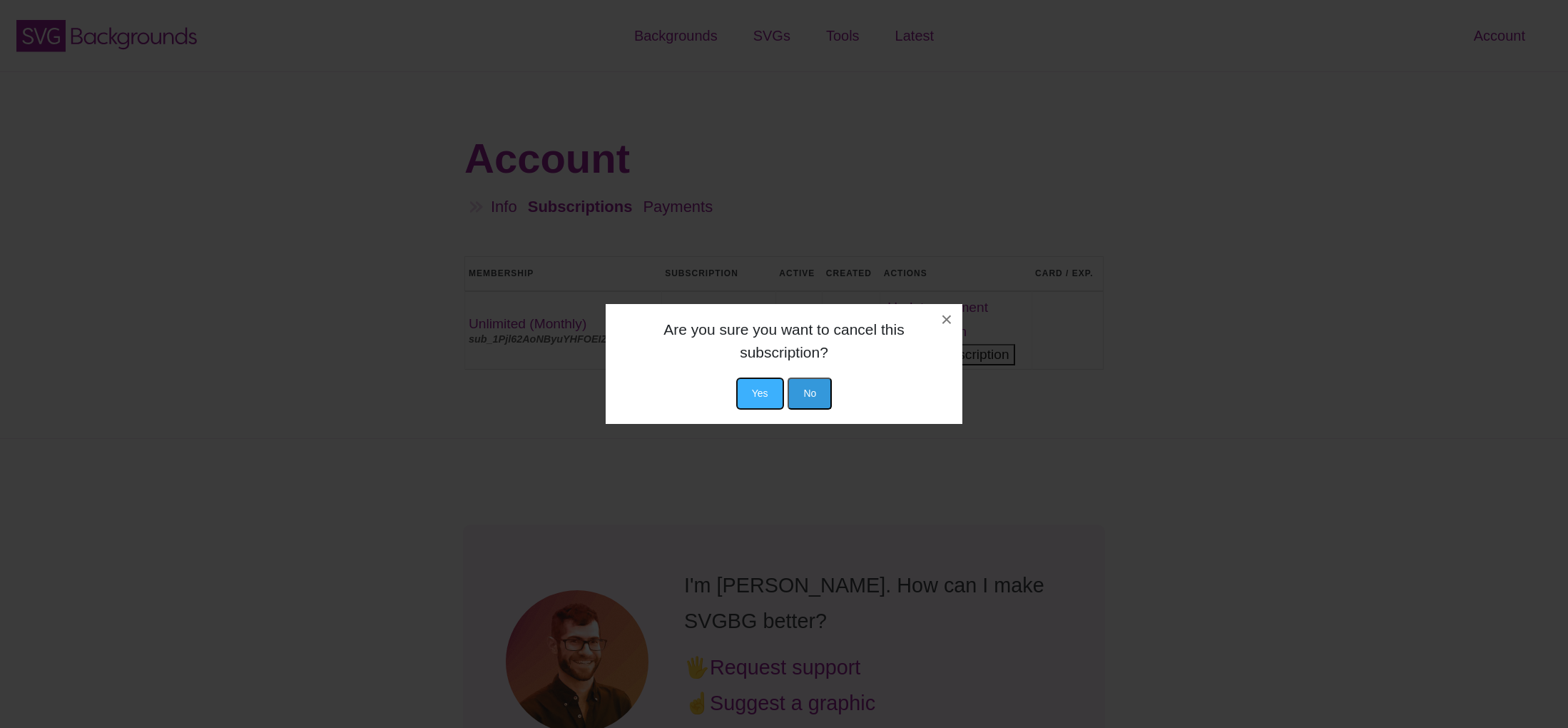
click at [759, 383] on button "Yes" at bounding box center [759, 393] width 48 height 32
